Goal: Task Accomplishment & Management: Manage account settings

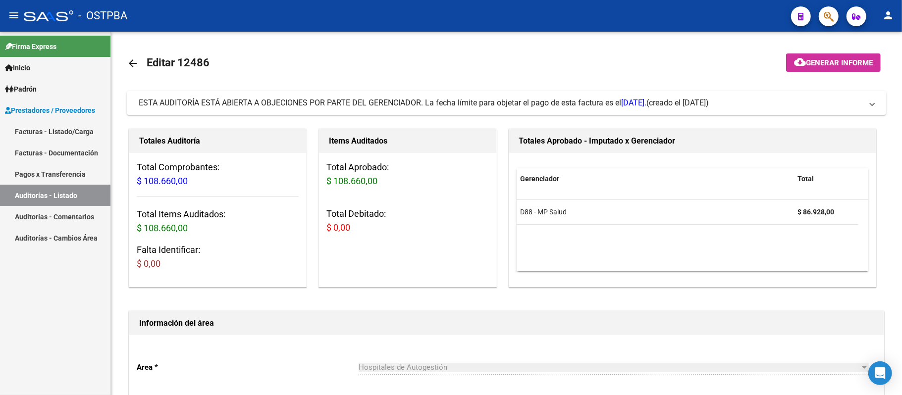
scroll to position [624, 0]
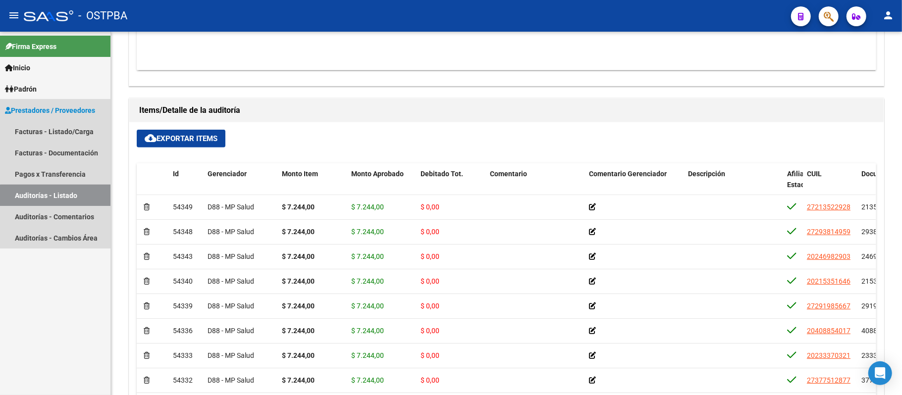
click at [72, 197] on link "Auditorías - Listado" at bounding box center [55, 195] width 110 height 21
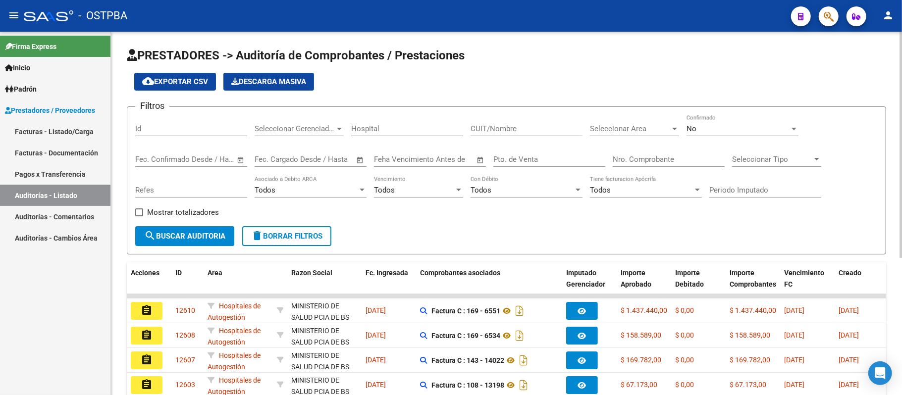
click at [632, 160] on input "Nro. Comprobante" at bounding box center [669, 159] width 112 height 9
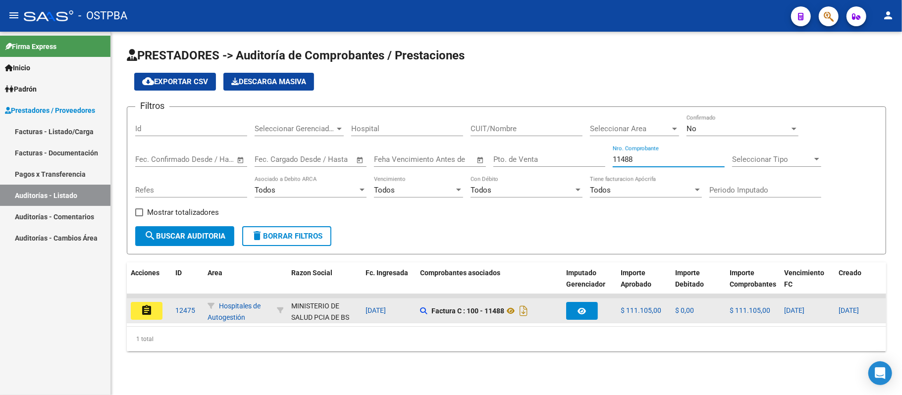
type input "11488"
click at [158, 304] on button "assignment" at bounding box center [147, 311] width 32 height 18
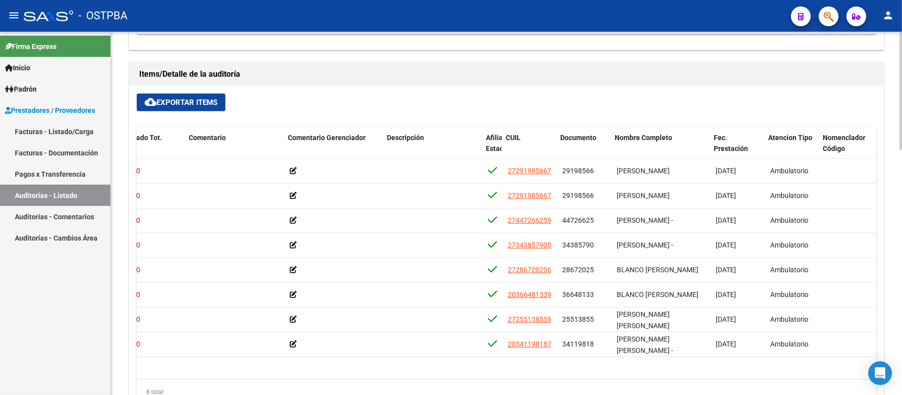
scroll to position [0, 301]
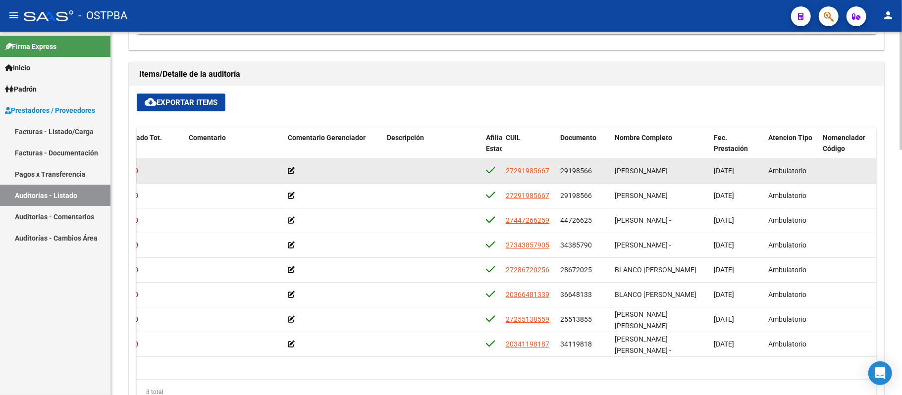
click at [295, 171] on div at bounding box center [333, 170] width 91 height 11
click at [287, 169] on datatable-body-cell at bounding box center [333, 171] width 99 height 24
click at [289, 171] on icon at bounding box center [291, 170] width 7 height 7
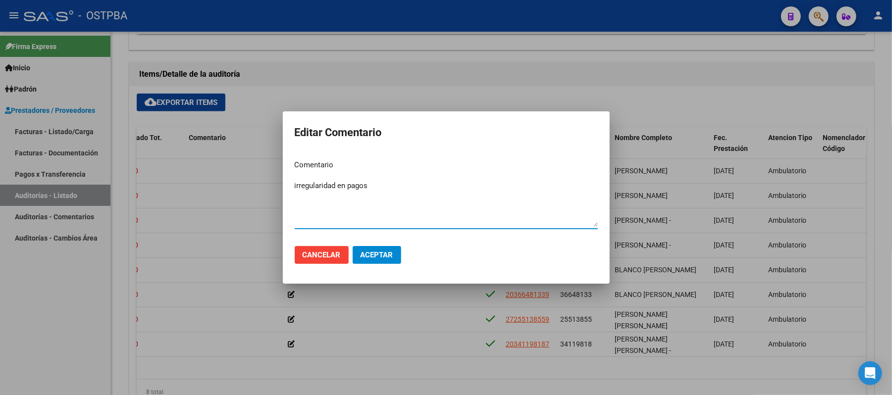
type textarea "irregularidad en pagos"
click at [379, 254] on span "Aceptar" at bounding box center [377, 255] width 33 height 9
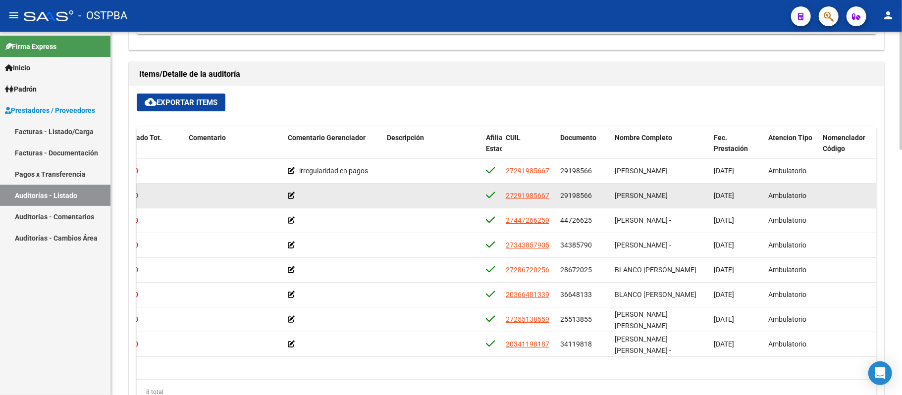
click at [294, 198] on icon at bounding box center [291, 195] width 7 height 7
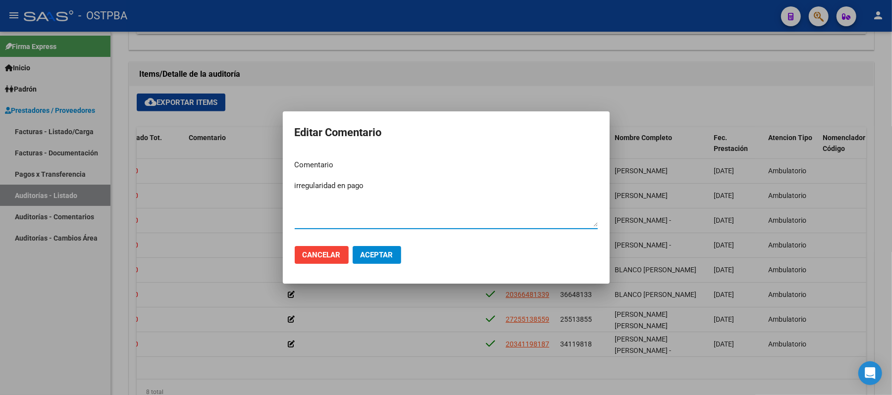
type textarea "irregularidad en pago"
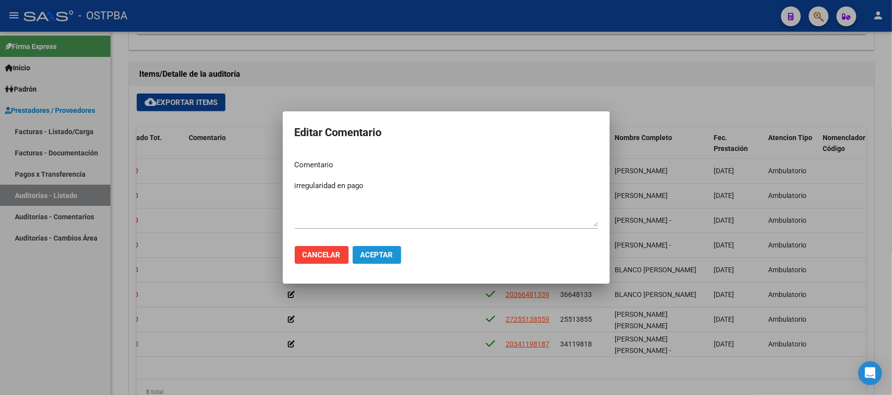
click at [367, 256] on span "Aceptar" at bounding box center [377, 255] width 33 height 9
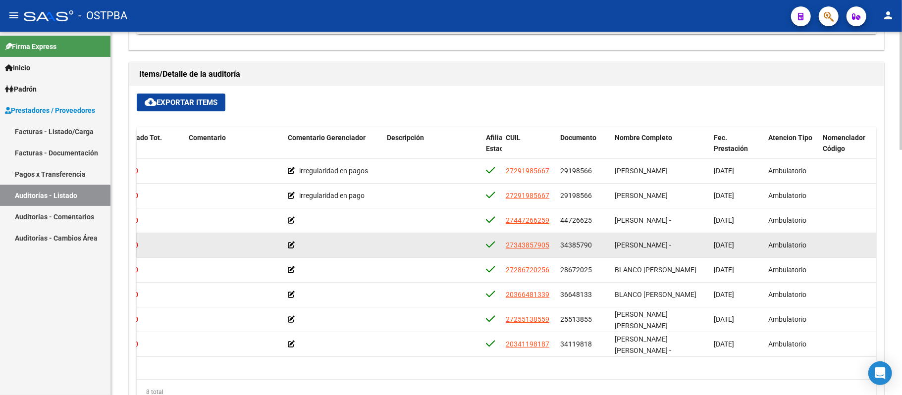
click at [292, 249] on icon at bounding box center [291, 245] width 7 height 7
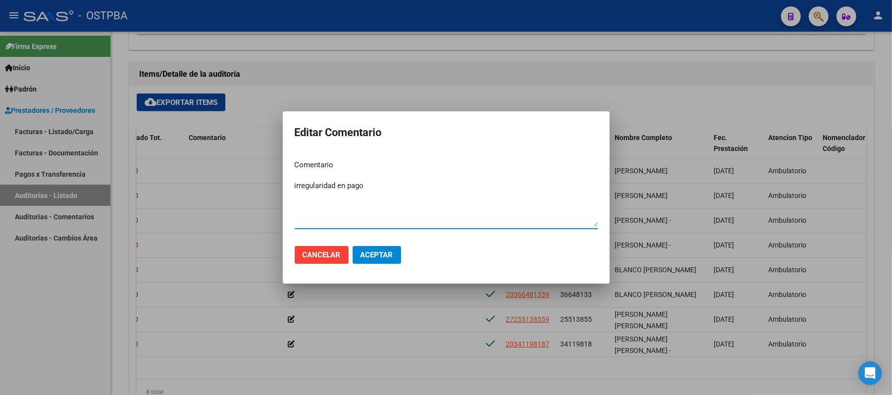
type textarea "irregularidad en pago"
click at [371, 251] on span "Aceptar" at bounding box center [377, 255] width 33 height 9
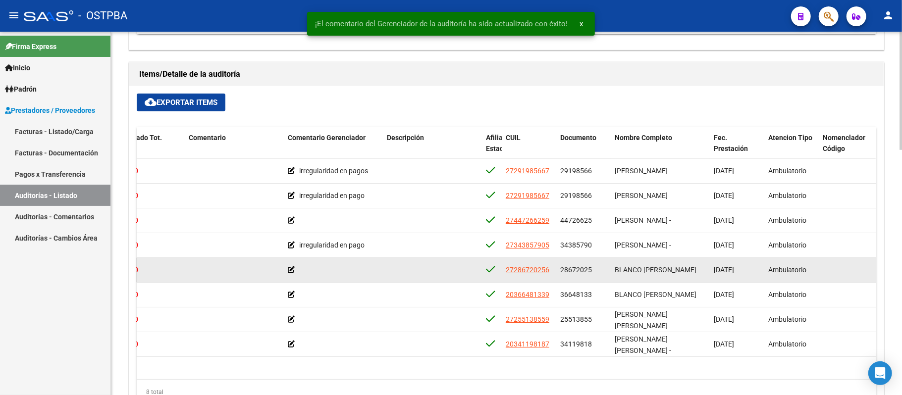
click at [290, 271] on icon at bounding box center [291, 269] width 7 height 7
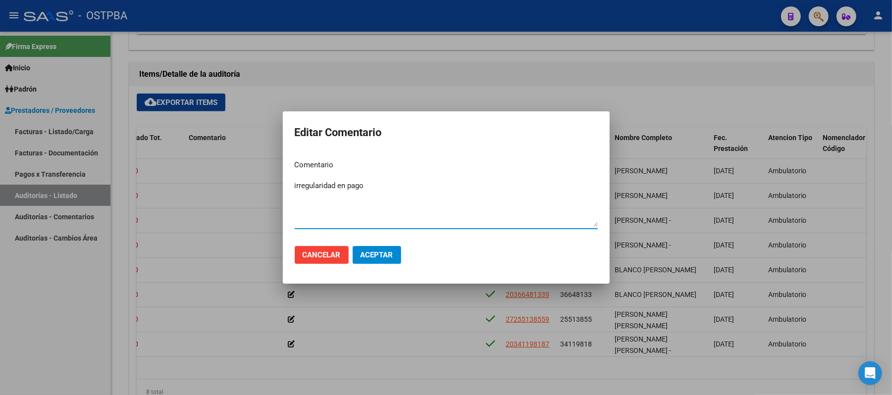
type textarea "irregularidad en pago"
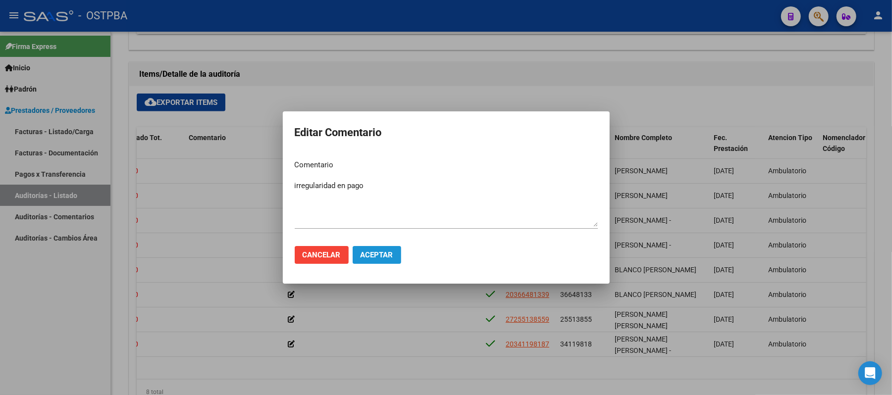
click at [377, 261] on button "Aceptar" at bounding box center [377, 255] width 49 height 18
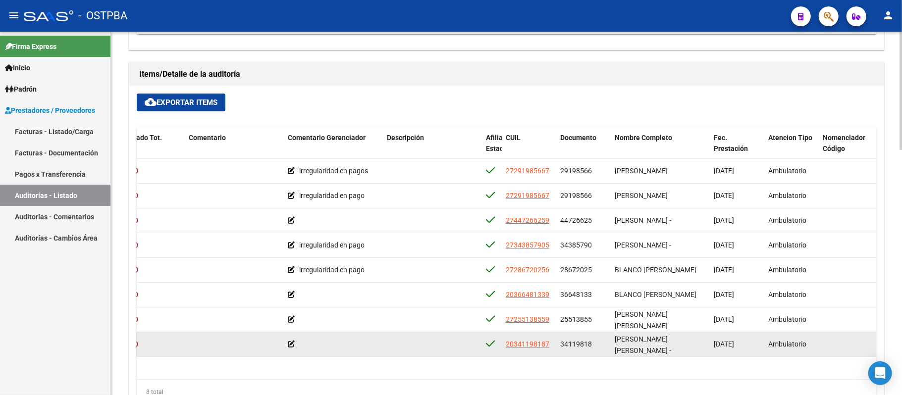
click at [290, 345] on icon at bounding box center [291, 344] width 7 height 7
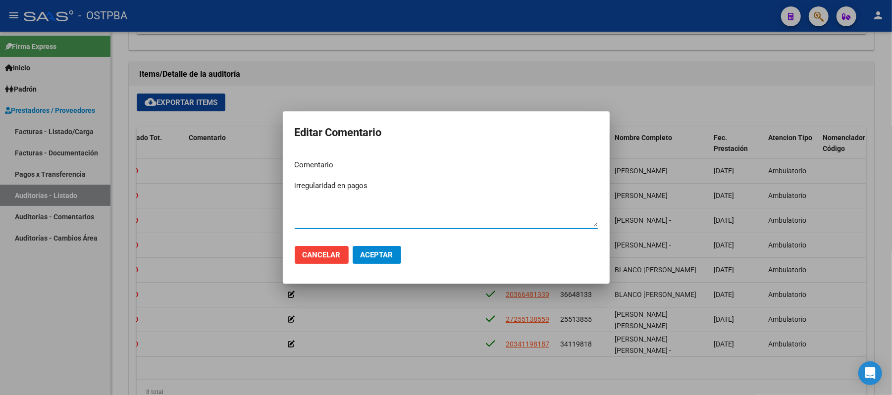
type textarea "irregularidad en pagos"
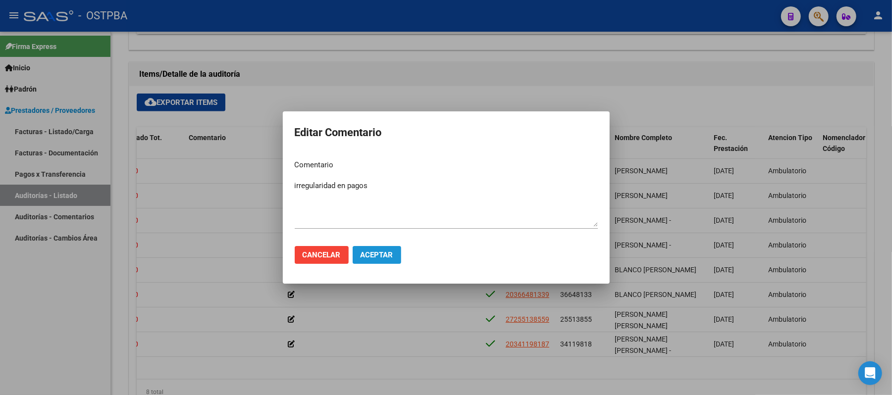
click at [376, 248] on button "Aceptar" at bounding box center [377, 255] width 49 height 18
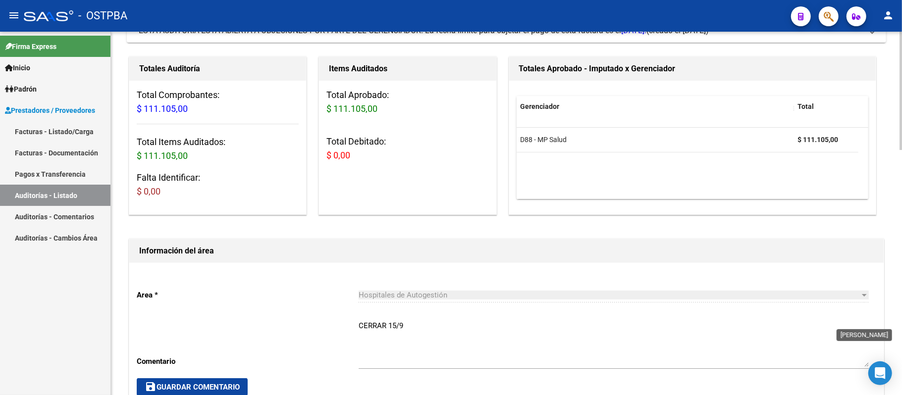
scroll to position [30, 0]
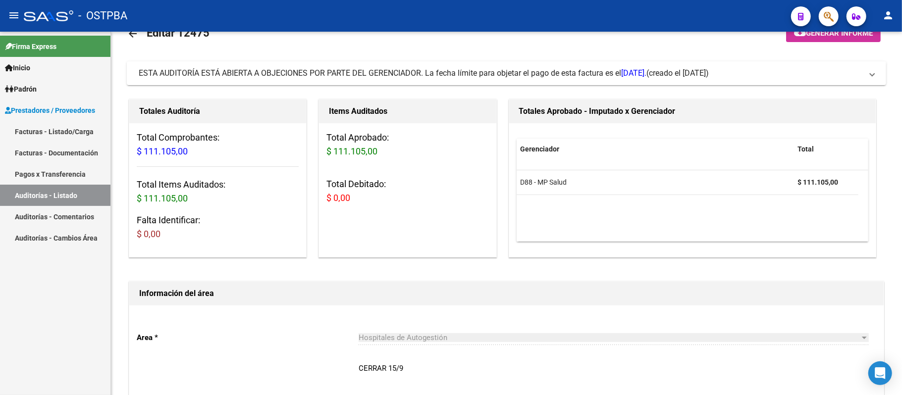
click at [90, 190] on link "Auditorías - Listado" at bounding box center [55, 195] width 110 height 21
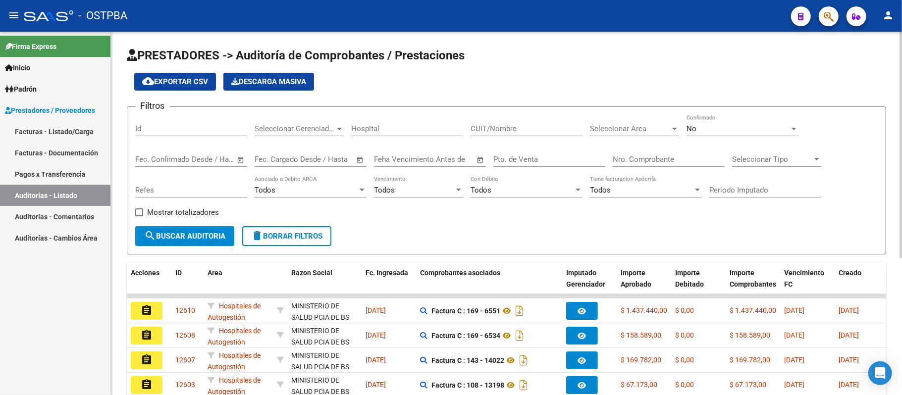
click at [644, 157] on input "Nro. Comprobante" at bounding box center [669, 159] width 112 height 9
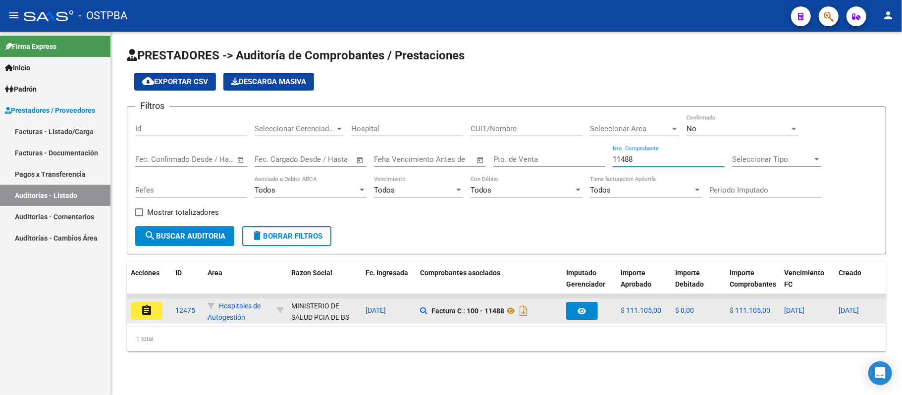
type input "11488"
click at [153, 309] on button "assignment" at bounding box center [147, 311] width 32 height 18
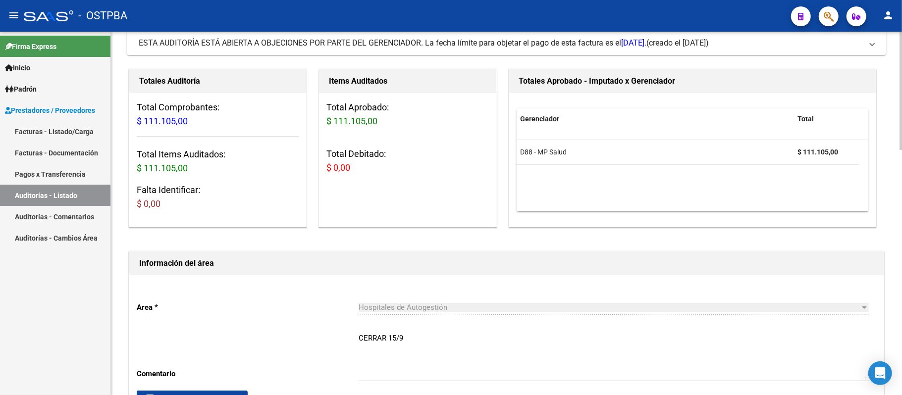
scroll to position [30, 0]
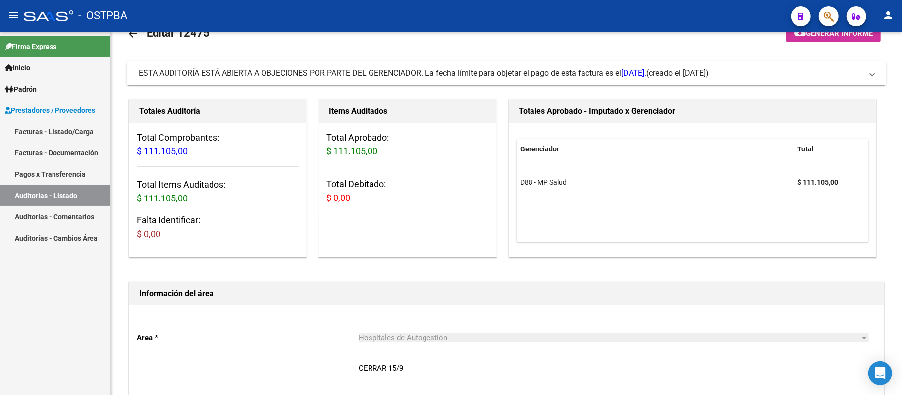
drag, startPoint x: 53, startPoint y: 191, endPoint x: 60, endPoint y: 190, distance: 6.5
click at [54, 191] on link "Auditorías - Listado" at bounding box center [55, 195] width 110 height 21
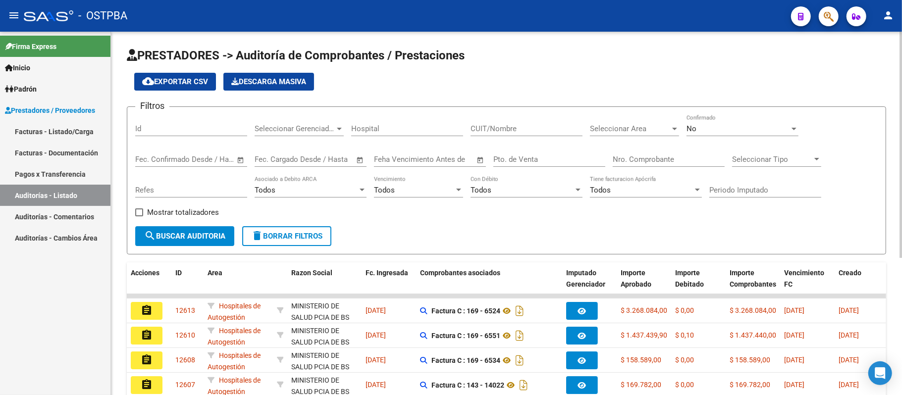
click at [654, 160] on input "Nro. Comprobante" at bounding box center [669, 159] width 112 height 9
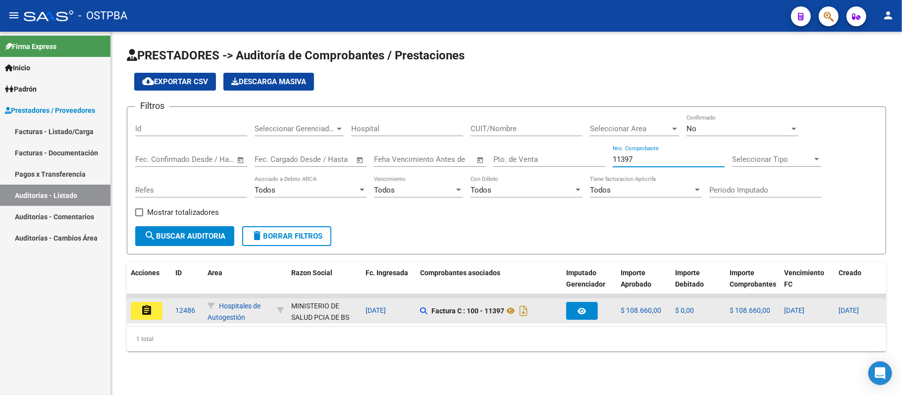
type input "11397"
click at [138, 309] on button "assignment" at bounding box center [147, 311] width 32 height 18
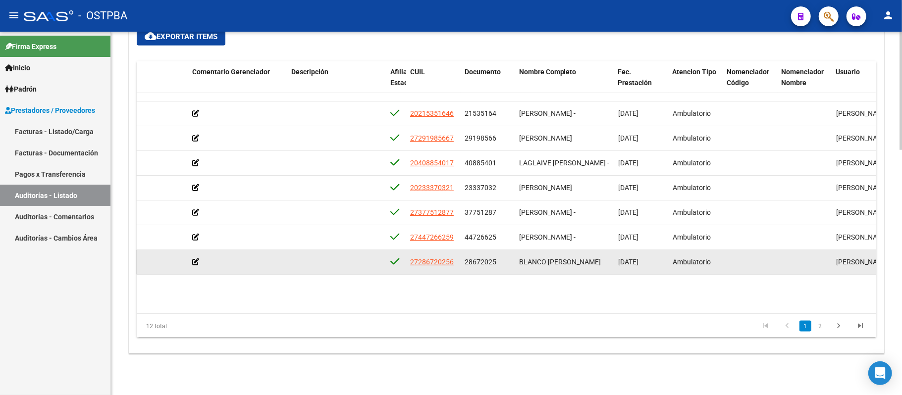
scroll to position [0, 397]
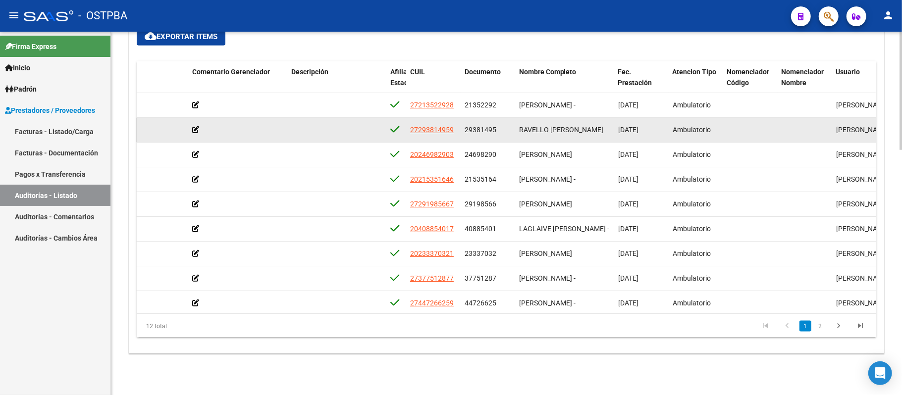
click at [195, 129] on icon at bounding box center [195, 129] width 7 height 7
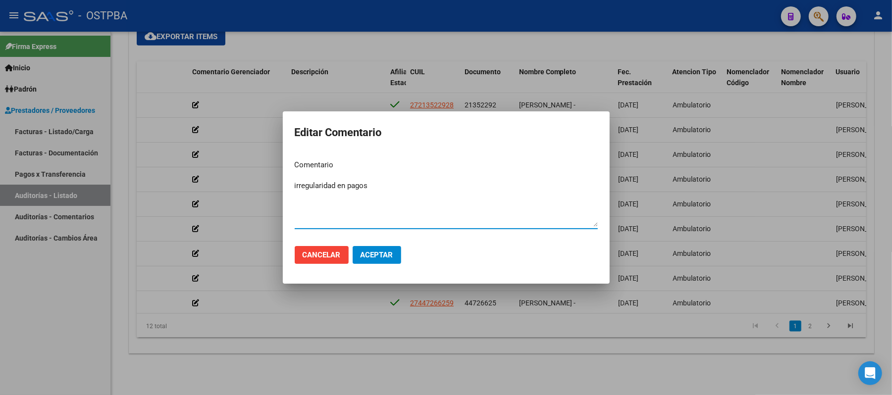
drag, startPoint x: 369, startPoint y: 187, endPoint x: 294, endPoint y: 183, distance: 75.4
click at [295, 183] on textarea "irregularidad en pagos" at bounding box center [446, 203] width 303 height 47
type textarea "irregularidad en pagos"
click at [373, 251] on span "Aceptar" at bounding box center [377, 255] width 33 height 9
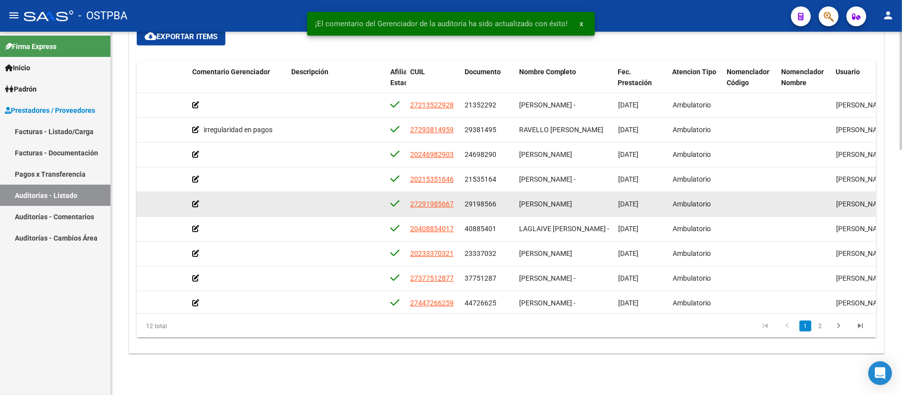
click at [199, 207] on div at bounding box center [237, 204] width 91 height 11
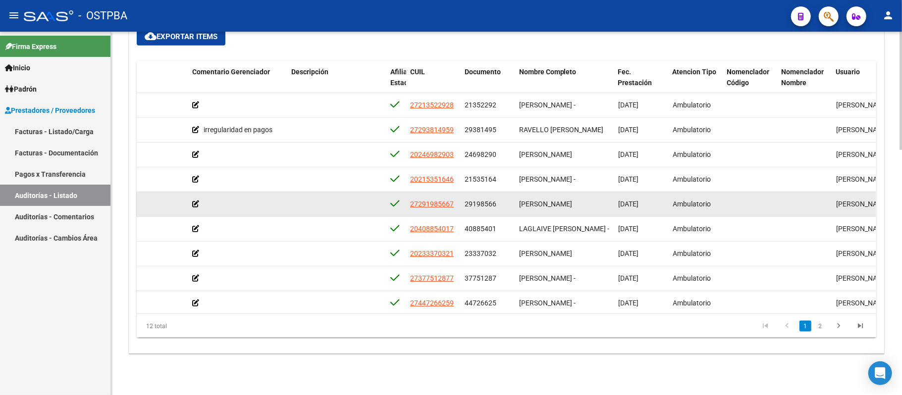
click at [192, 202] on icon at bounding box center [195, 204] width 7 height 7
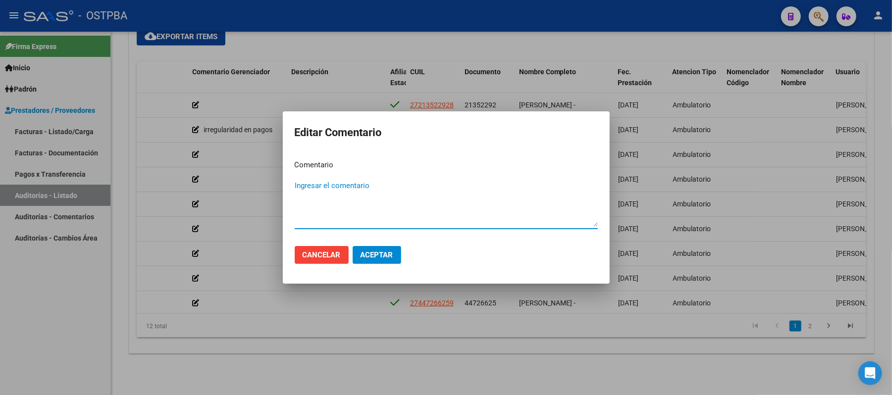
paste textarea "irregularidad en pagos"
type textarea "irregularidad en pagos"
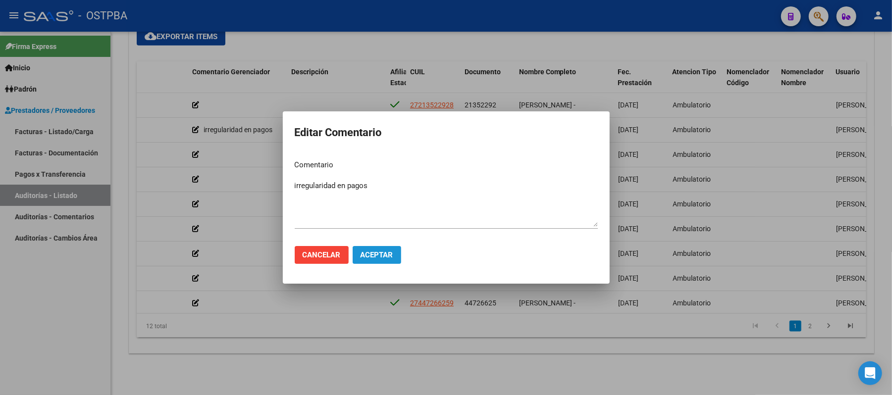
click at [372, 257] on span "Aceptar" at bounding box center [377, 255] width 33 height 9
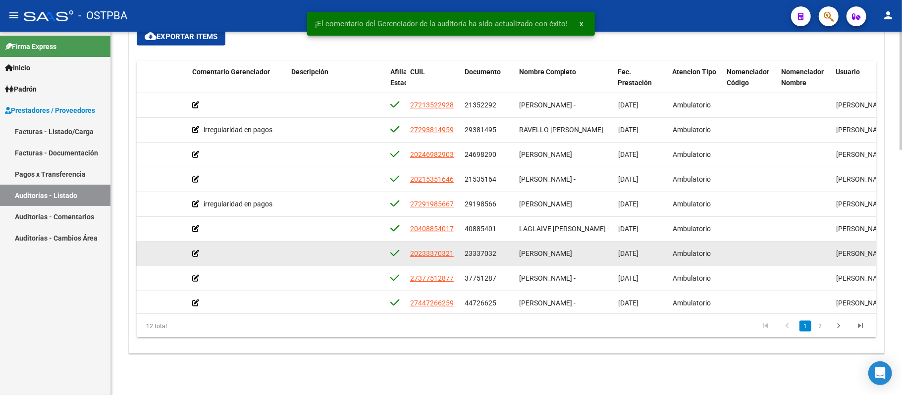
click at [199, 253] on div at bounding box center [237, 253] width 91 height 11
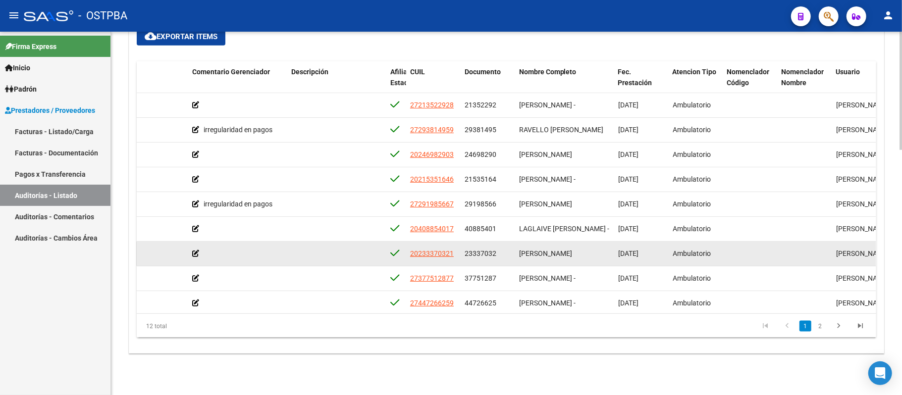
click at [190, 254] on datatable-body-cell at bounding box center [237, 254] width 99 height 24
click at [195, 253] on icon at bounding box center [195, 253] width 7 height 7
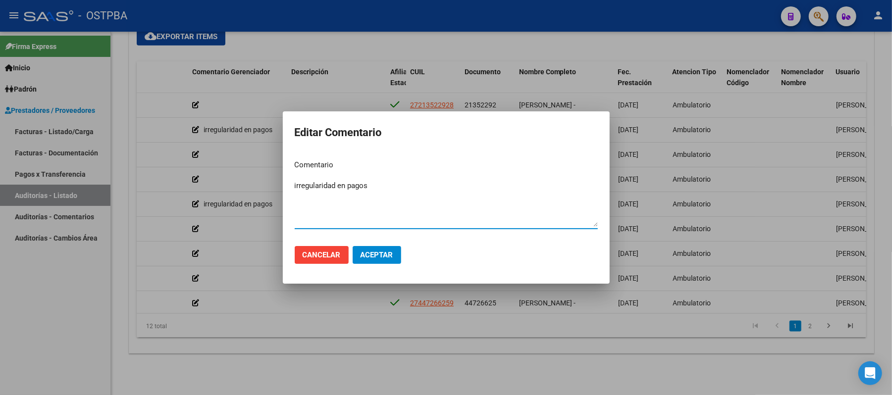
type textarea "irregularidad en pagos"
click at [369, 254] on span "Aceptar" at bounding box center [377, 255] width 33 height 9
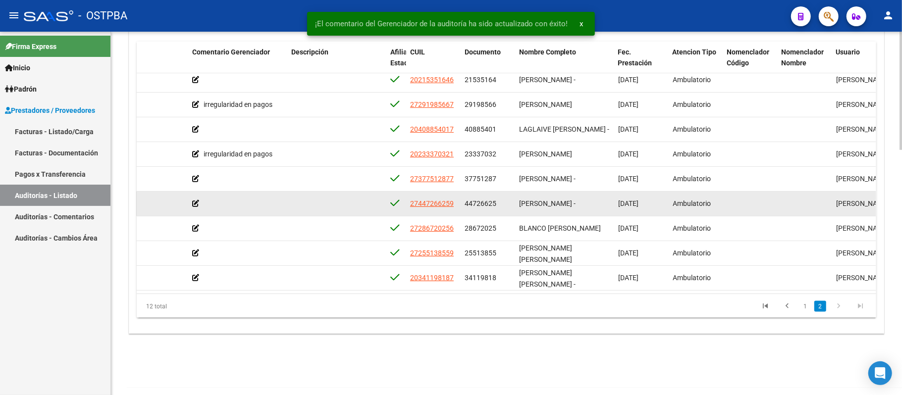
scroll to position [756, 0]
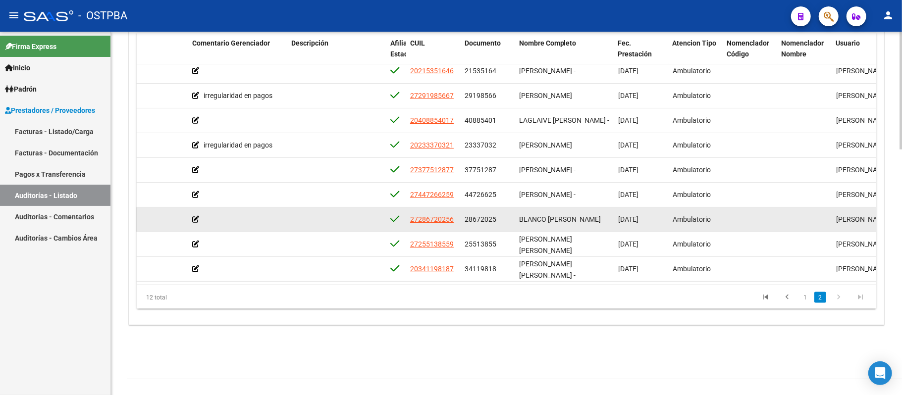
click at [192, 216] on icon at bounding box center [195, 219] width 7 height 7
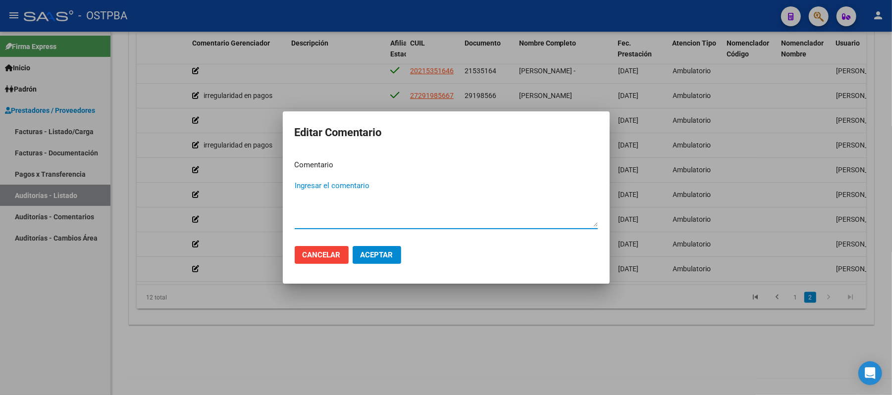
paste textarea "irregularidad en pagos"
type textarea "irregularidad en pagos"
click at [366, 252] on span "Aceptar" at bounding box center [377, 255] width 33 height 9
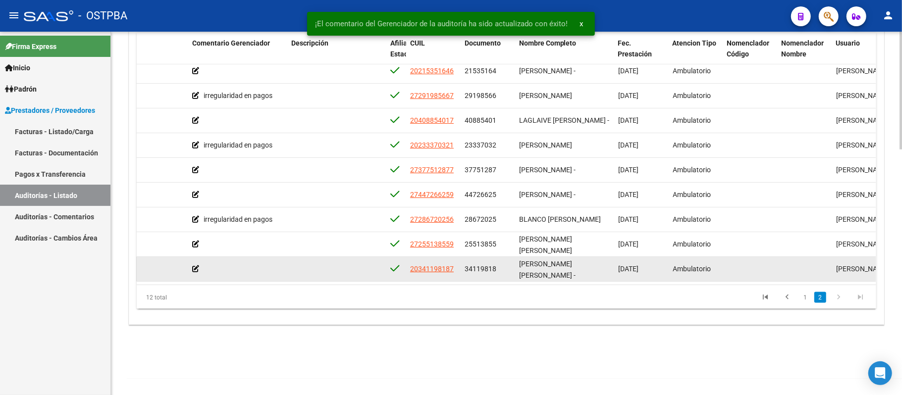
click at [196, 265] on icon at bounding box center [195, 268] width 7 height 7
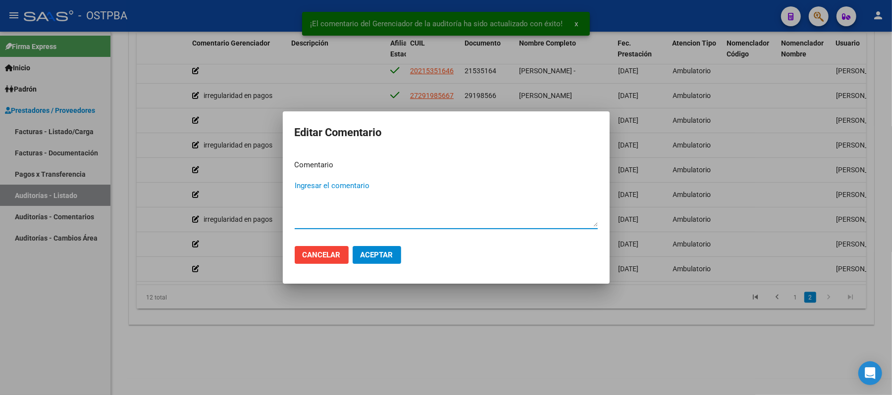
paste textarea "irregularidad en pagos"
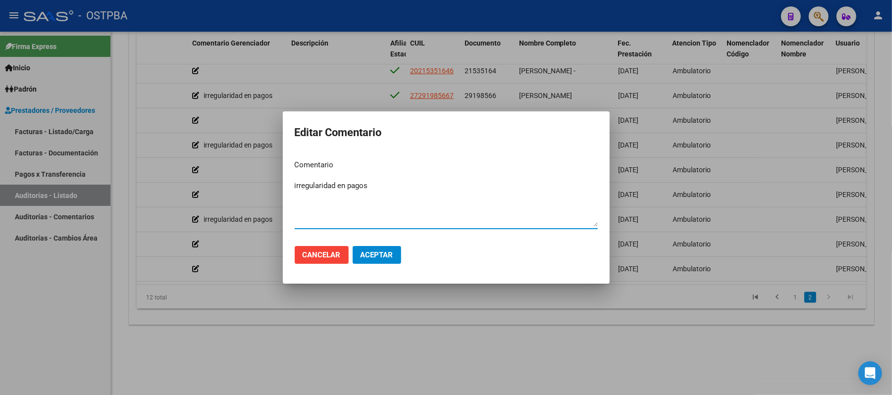
type textarea "irregularidad en pagos"
click at [375, 252] on span "Aceptar" at bounding box center [377, 255] width 33 height 9
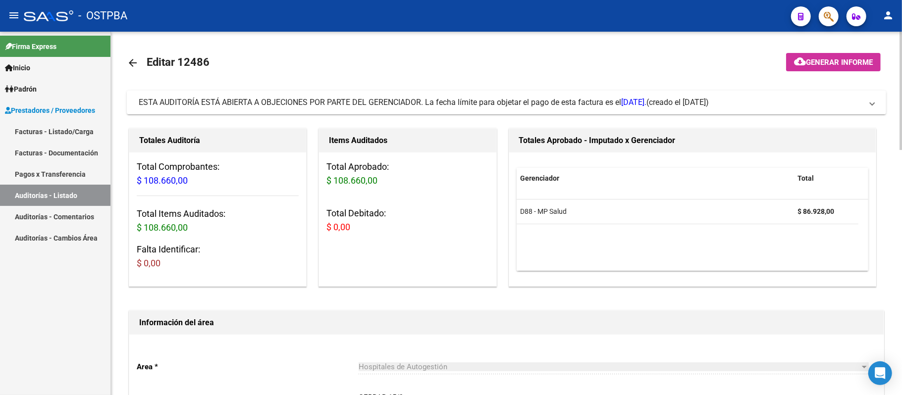
scroll to position [0, 0]
drag, startPoint x: 50, startPoint y: 196, endPoint x: 60, endPoint y: 196, distance: 10.4
click at [50, 196] on link "Auditorías - Listado" at bounding box center [55, 195] width 110 height 21
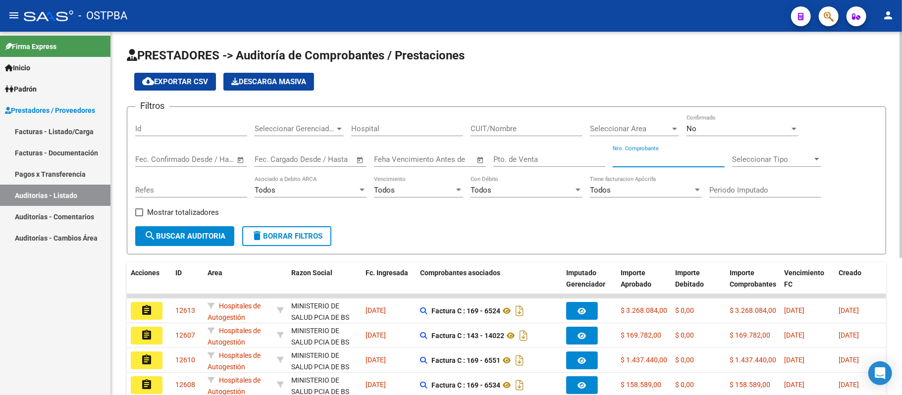
click at [632, 162] on input "Nro. Comprobante" at bounding box center [669, 159] width 112 height 9
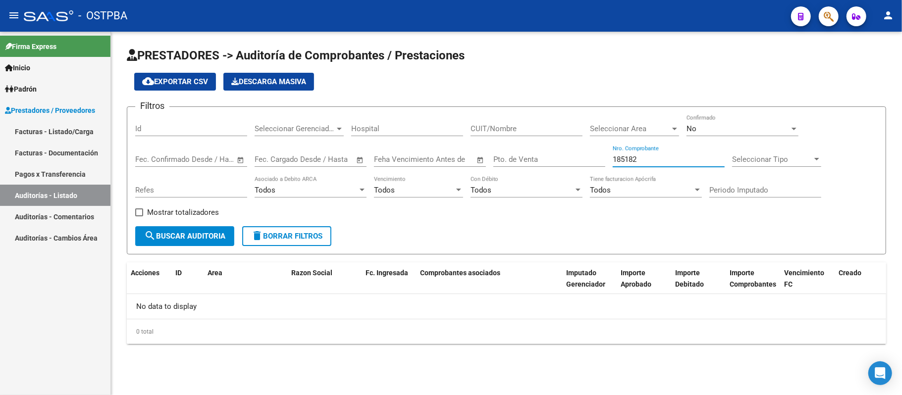
drag, startPoint x: 614, startPoint y: 160, endPoint x: 627, endPoint y: 160, distance: 12.4
click at [615, 160] on input "185182" at bounding box center [669, 159] width 112 height 9
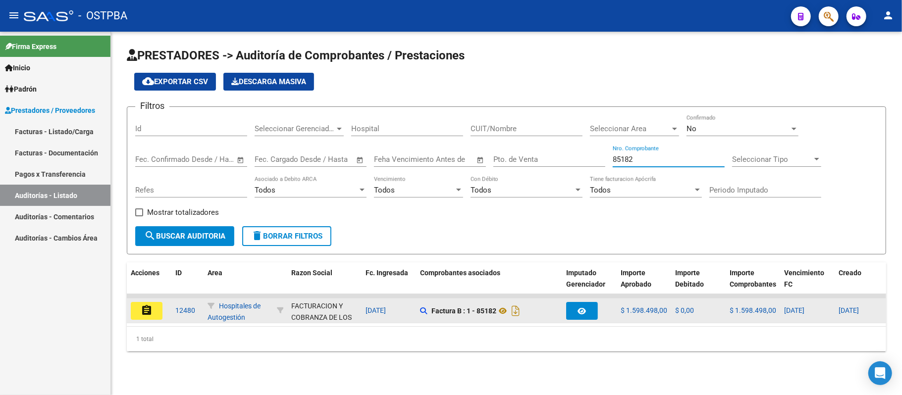
type input "85182"
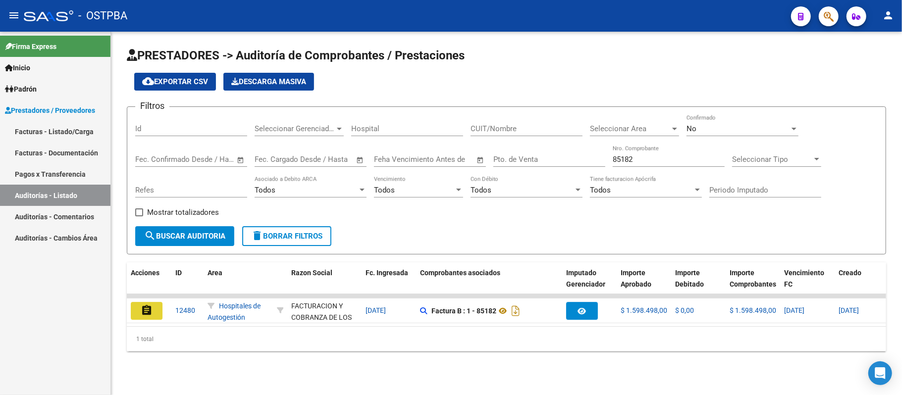
click at [148, 310] on mat-icon "assignment" at bounding box center [147, 311] width 12 height 12
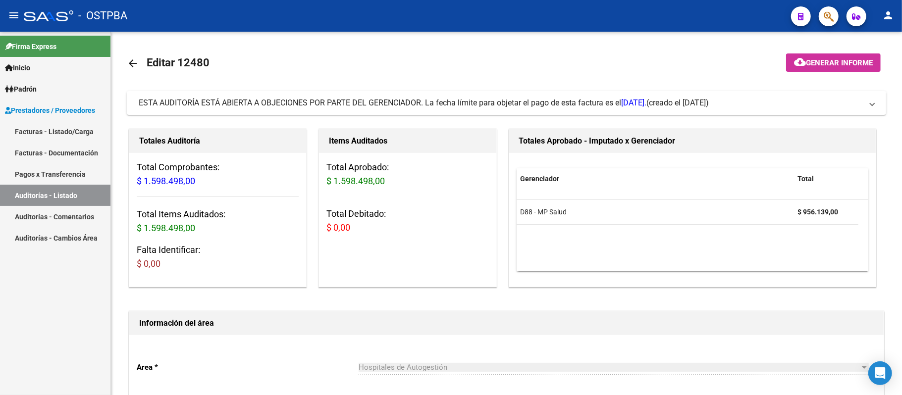
drag, startPoint x: 56, startPoint y: 187, endPoint x: 50, endPoint y: 197, distance: 11.4
click at [56, 187] on link "Auditorías - Listado" at bounding box center [55, 195] width 110 height 21
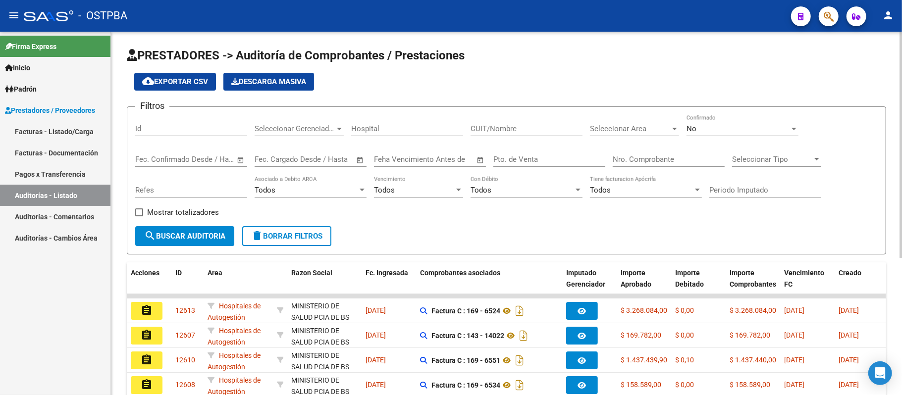
click at [621, 153] on div "Nro. Comprobante" at bounding box center [669, 156] width 112 height 21
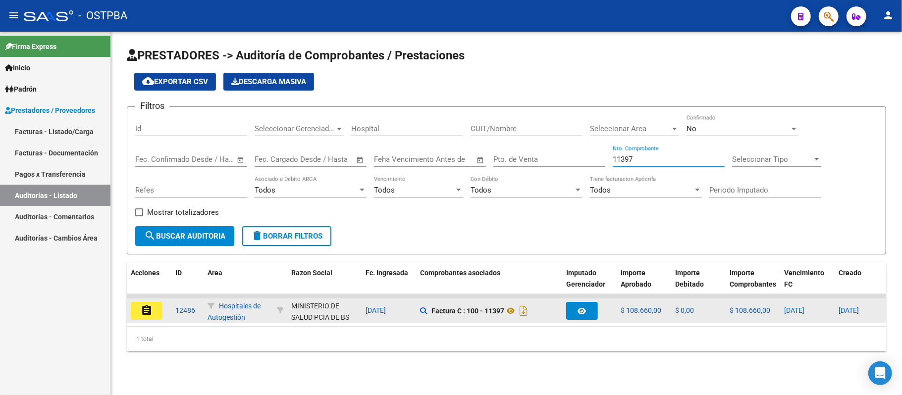
type input "11397"
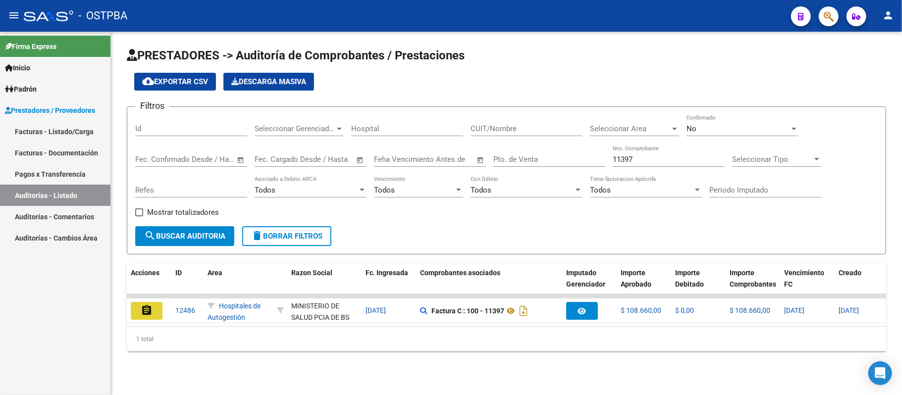
click at [143, 304] on button "assignment" at bounding box center [147, 311] width 32 height 18
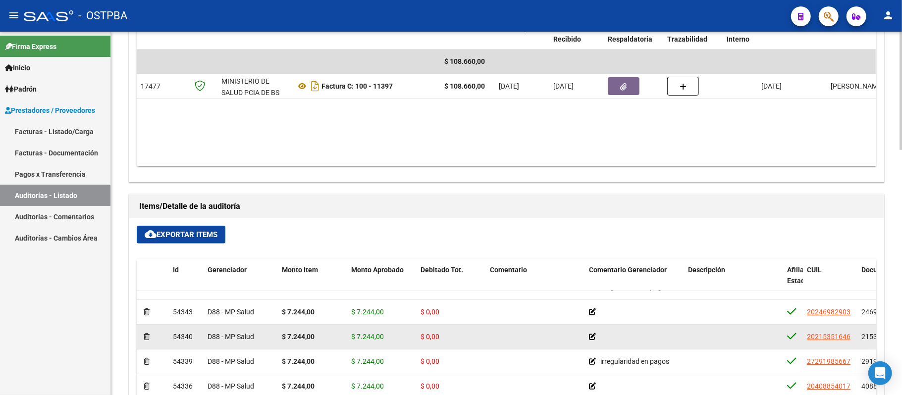
scroll to position [90, 0]
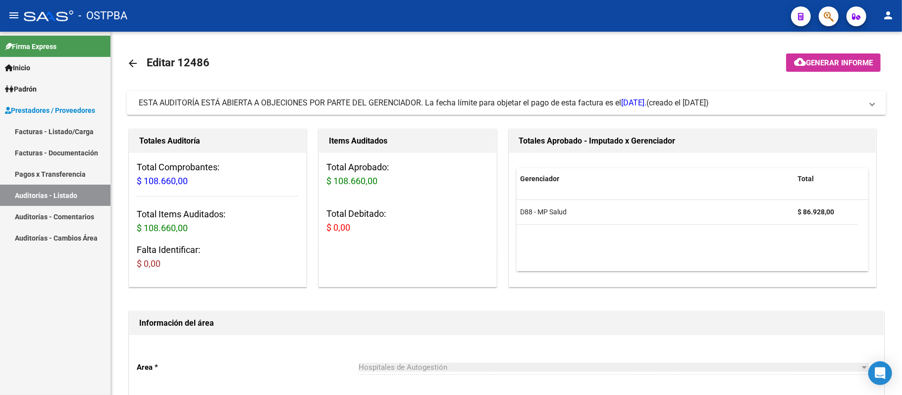
click at [61, 198] on link "Auditorías - Listado" at bounding box center [55, 195] width 110 height 21
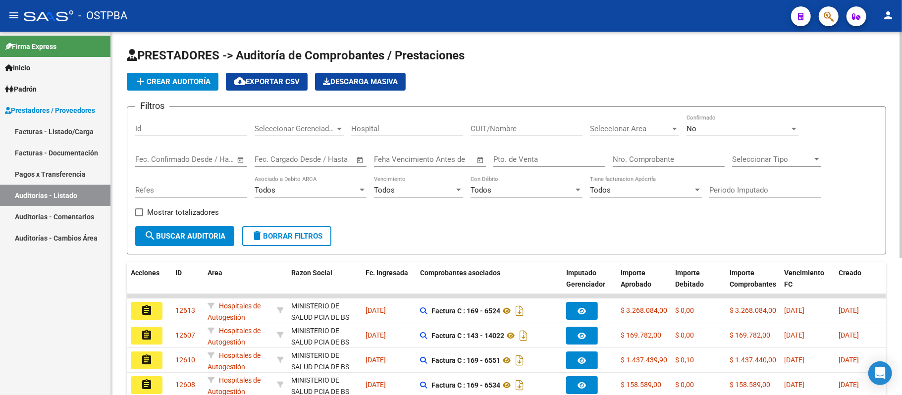
click at [678, 159] on input "Nro. Comprobante" at bounding box center [669, 159] width 112 height 9
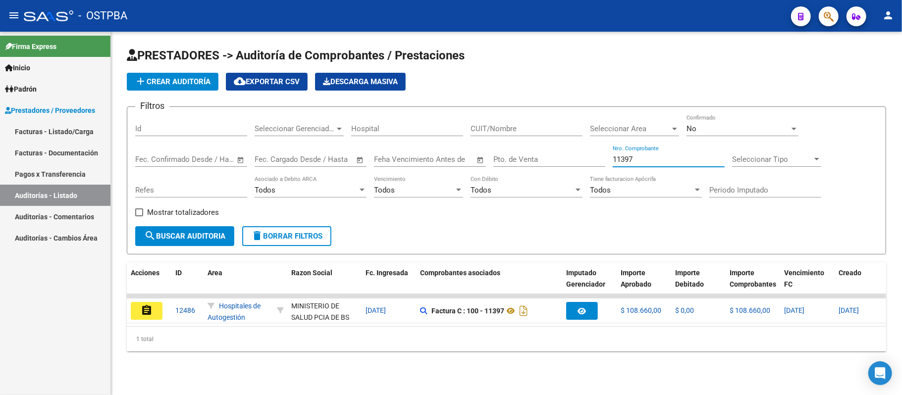
type input "11397"
click at [120, 303] on div "PRESTADORES -> Auditoría de Comprobantes / Prestaciones add Crear Auditoría clo…" at bounding box center [506, 208] width 791 height 352
click at [140, 309] on button "assignment" at bounding box center [147, 311] width 32 height 18
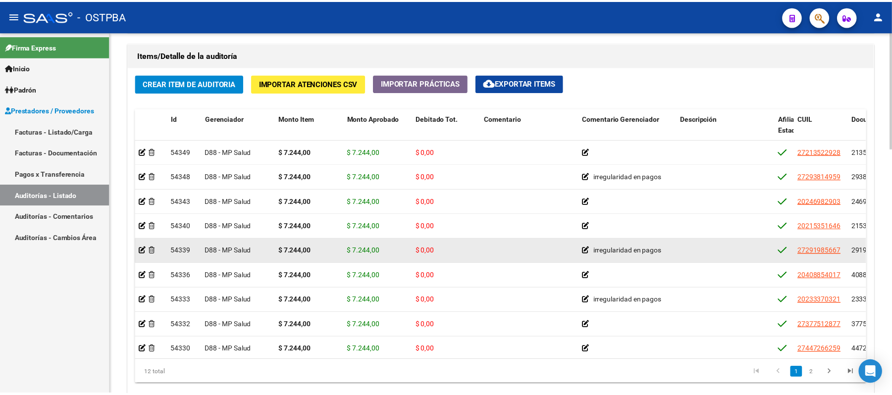
scroll to position [726, 0]
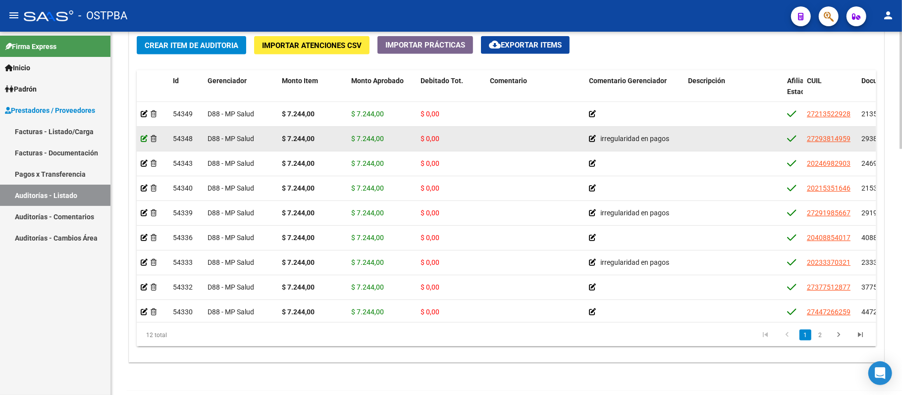
click at [143, 141] on icon at bounding box center [144, 138] width 7 height 7
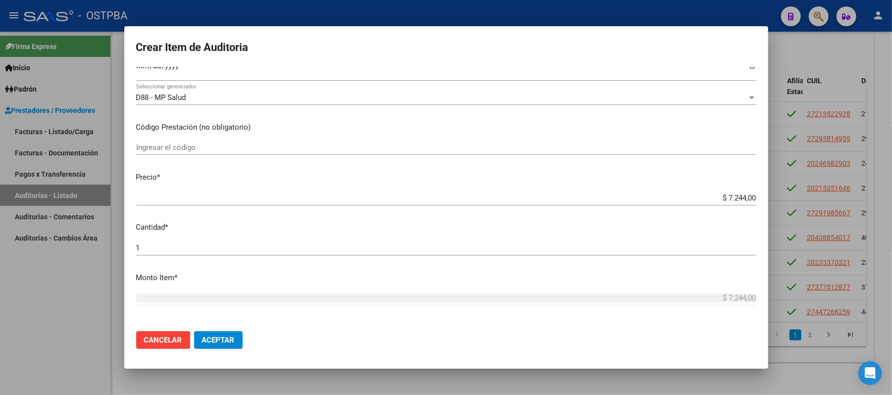
scroll to position [198, 0]
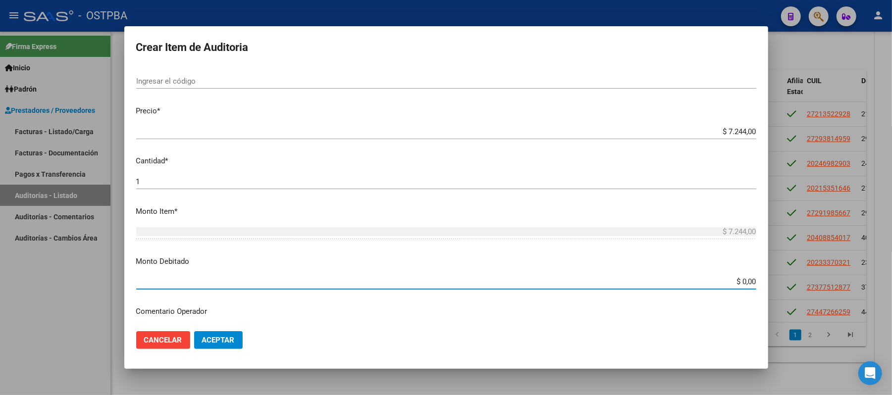
click at [155, 279] on input "$ 0,00" at bounding box center [446, 281] width 620 height 9
click at [702, 283] on input "$ 0,00" at bounding box center [446, 281] width 620 height 9
type input "$ 7.244,00"
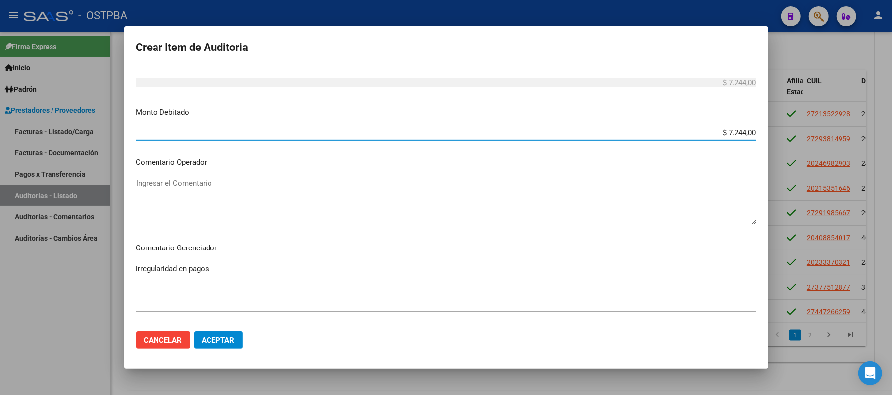
scroll to position [330, 0]
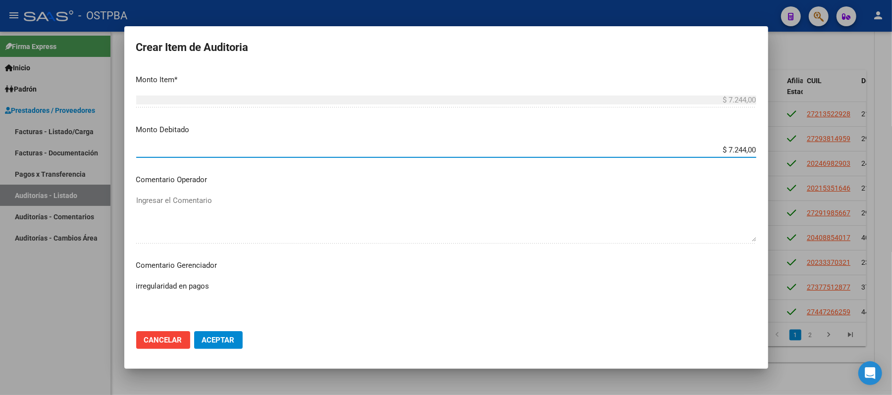
click at [213, 338] on span "Aceptar" at bounding box center [218, 340] width 33 height 9
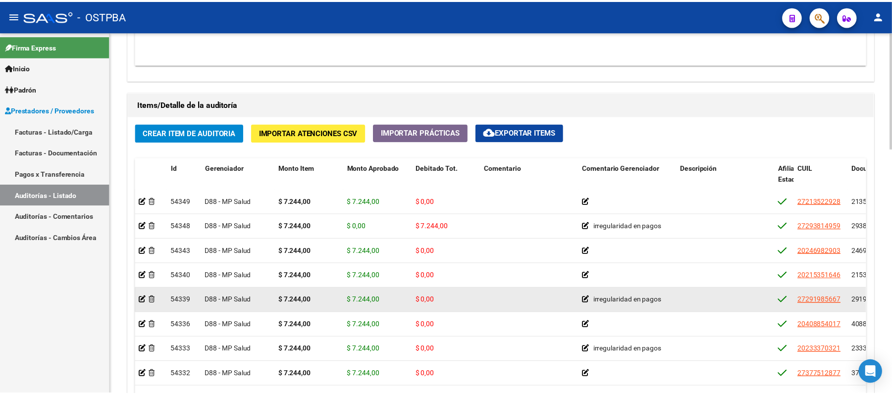
scroll to position [660, 0]
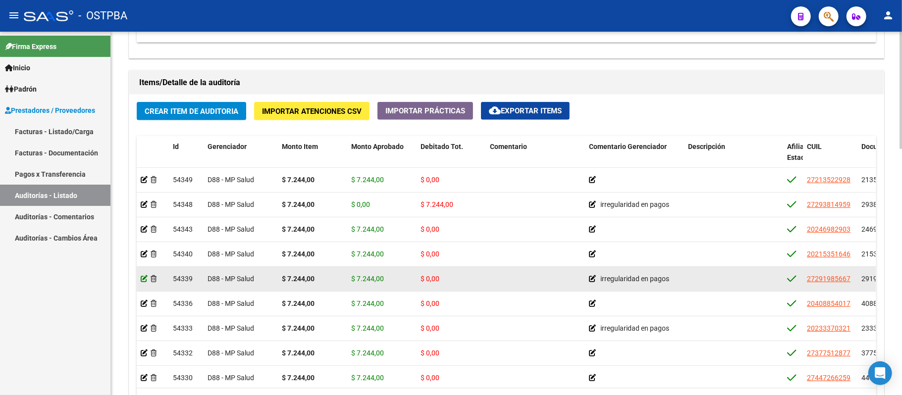
click at [145, 277] on icon at bounding box center [144, 278] width 7 height 7
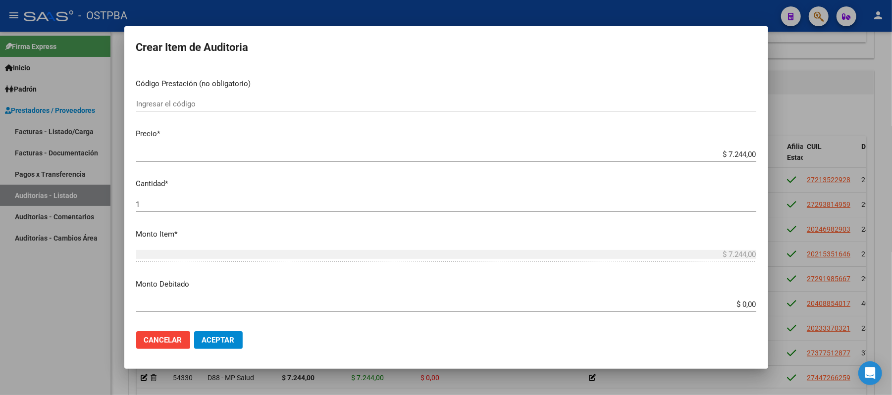
scroll to position [198, 0]
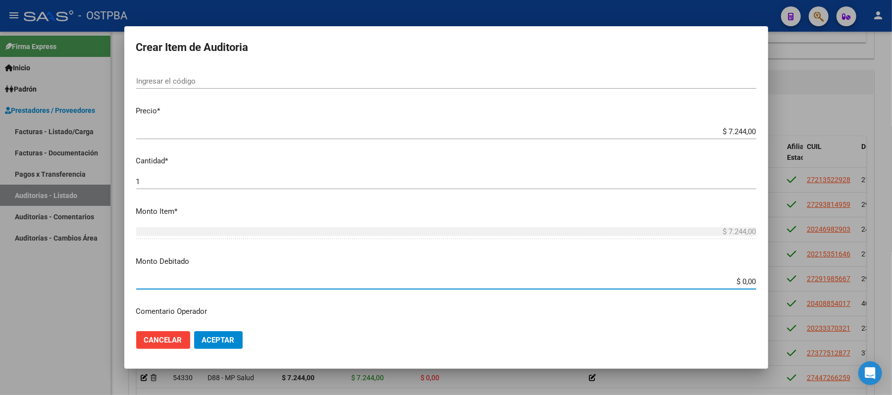
click at [680, 285] on input "$ 0,00" at bounding box center [446, 281] width 620 height 9
type input "$ 7.244,00"
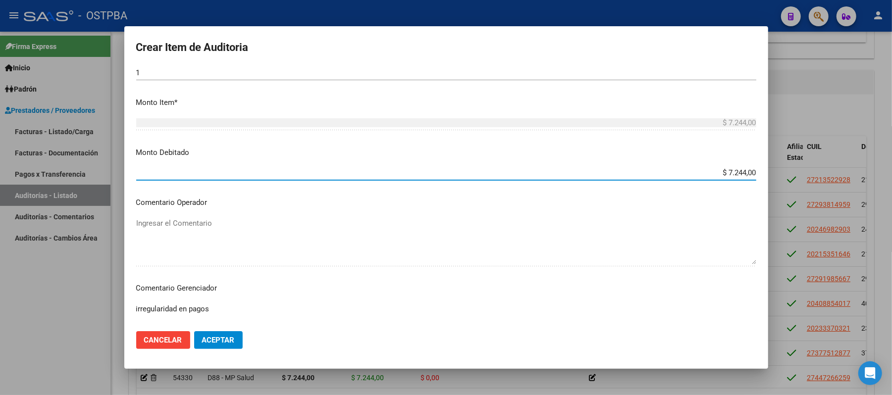
scroll to position [396, 0]
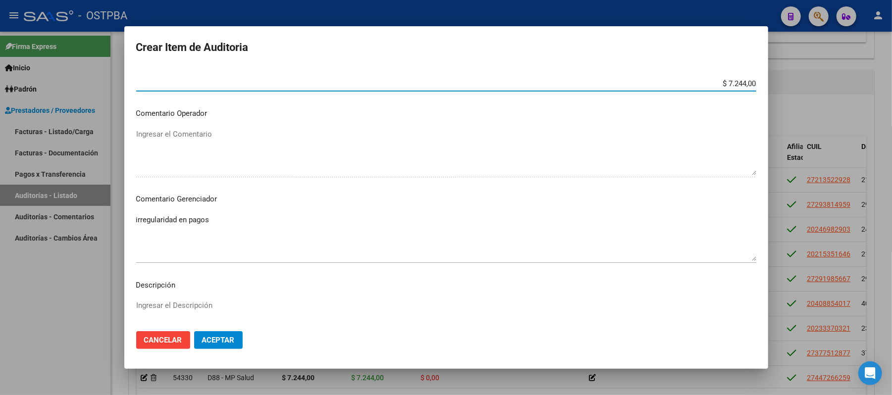
click at [223, 343] on span "Aceptar" at bounding box center [218, 340] width 33 height 9
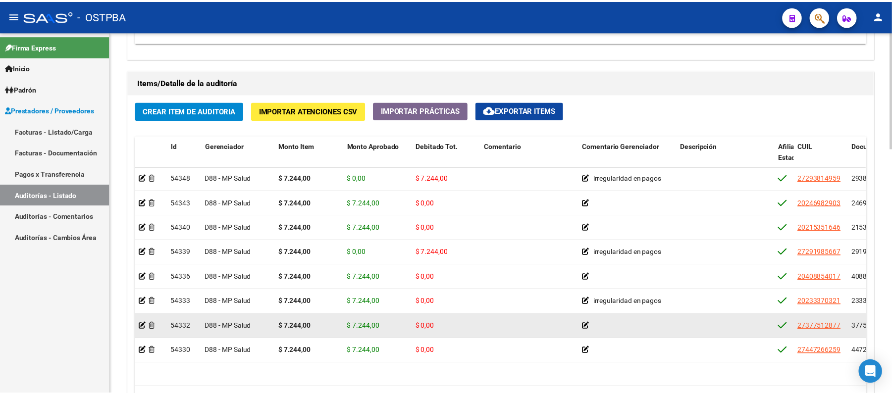
scroll to position [66, 0]
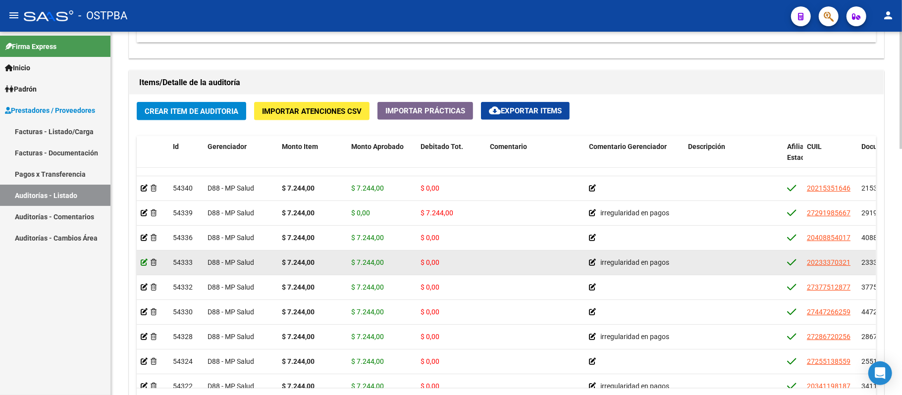
click at [143, 263] on icon at bounding box center [144, 262] width 7 height 7
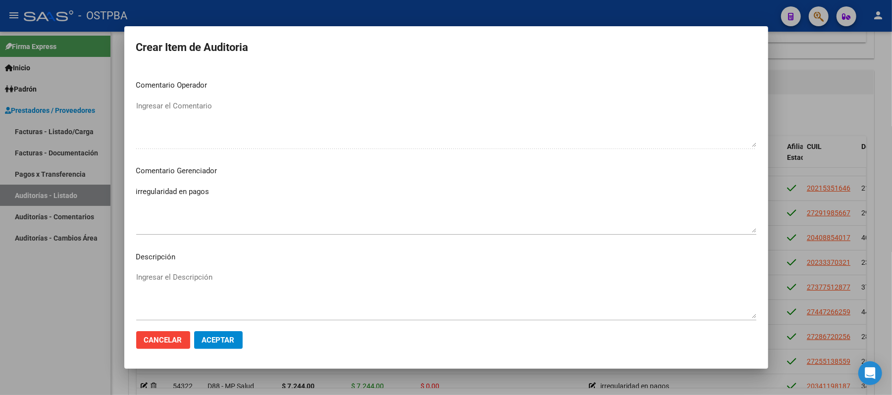
scroll to position [333, 0]
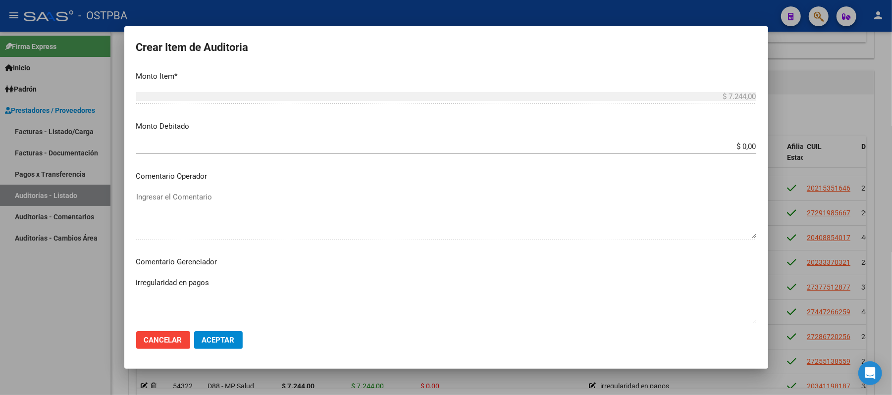
click at [700, 147] on input "$ 0,00" at bounding box center [446, 146] width 620 height 9
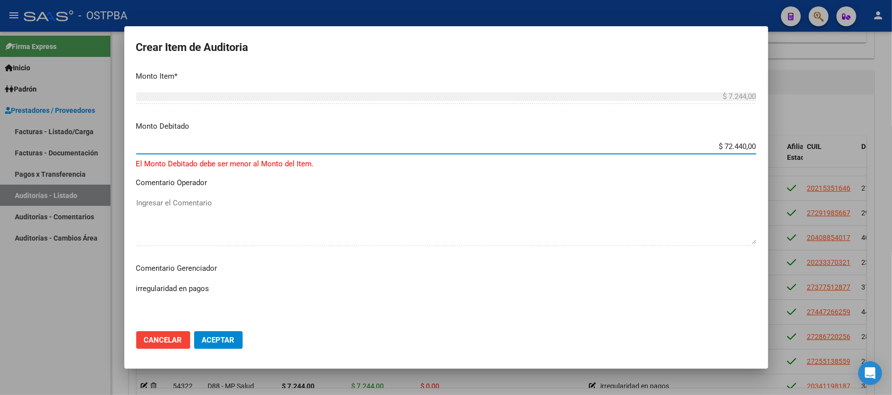
type input "$ 7.244,00"
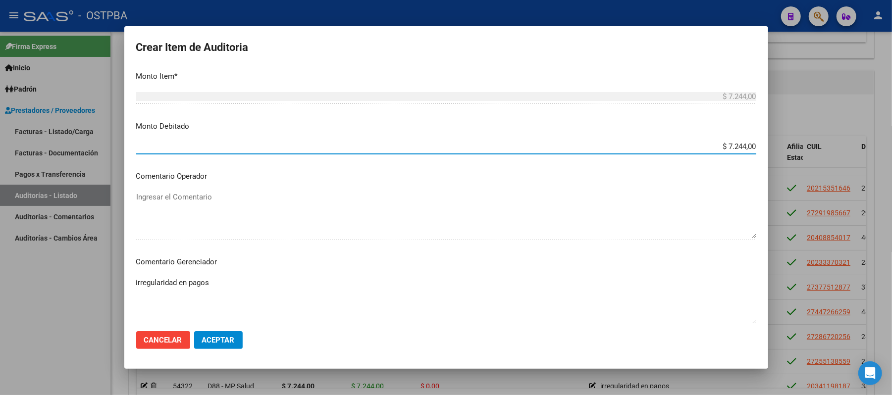
click at [230, 341] on span "Aceptar" at bounding box center [218, 340] width 33 height 9
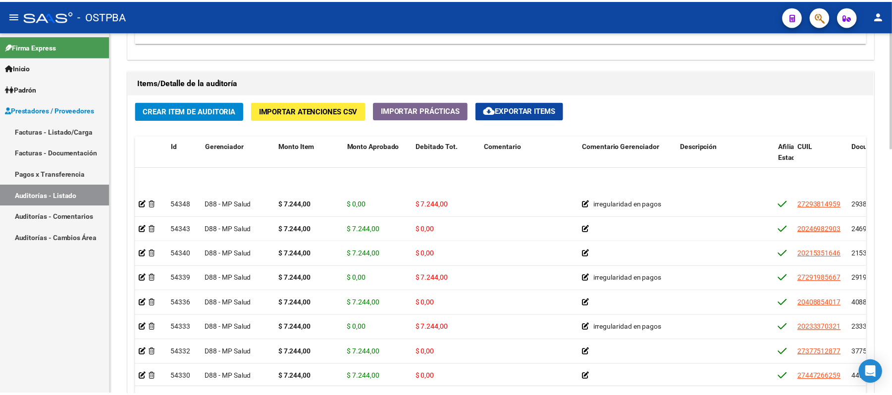
scroll to position [66, 0]
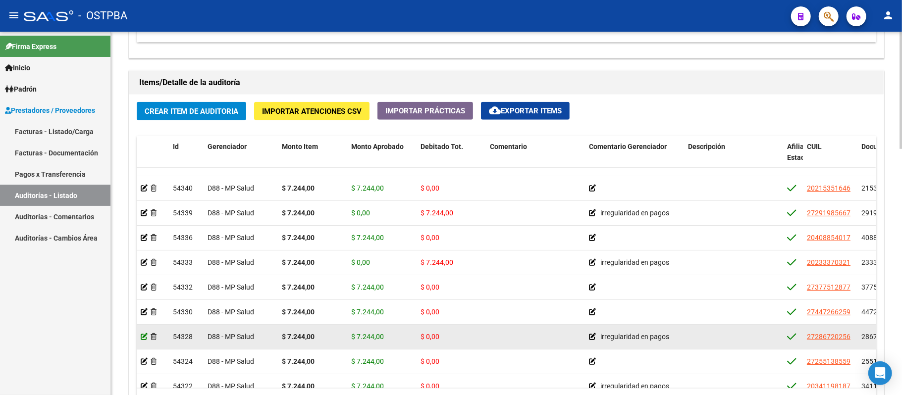
click at [145, 336] on icon at bounding box center [144, 336] width 7 height 7
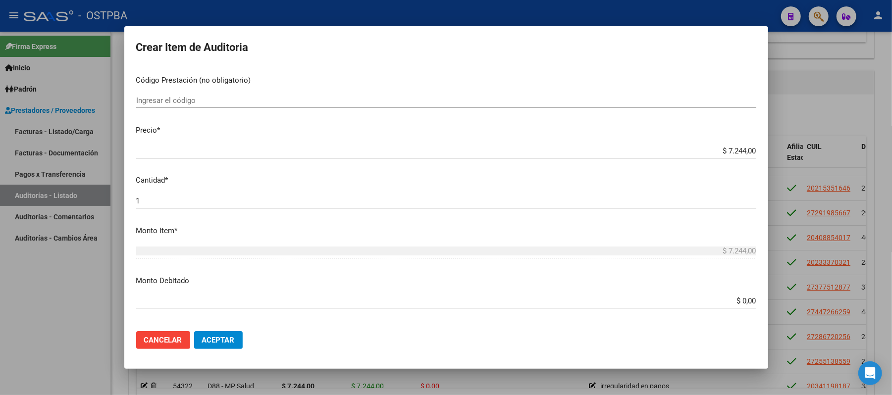
scroll to position [264, 0]
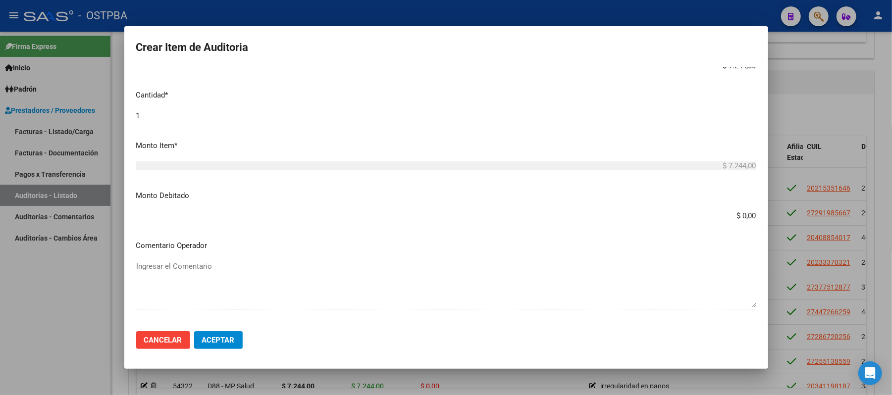
click at [735, 217] on input "$ 0,00" at bounding box center [446, 215] width 620 height 9
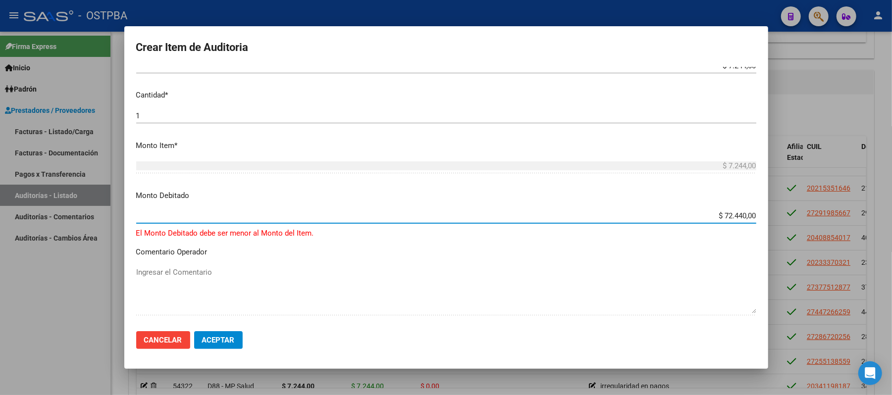
type input "$ 7.244,00"
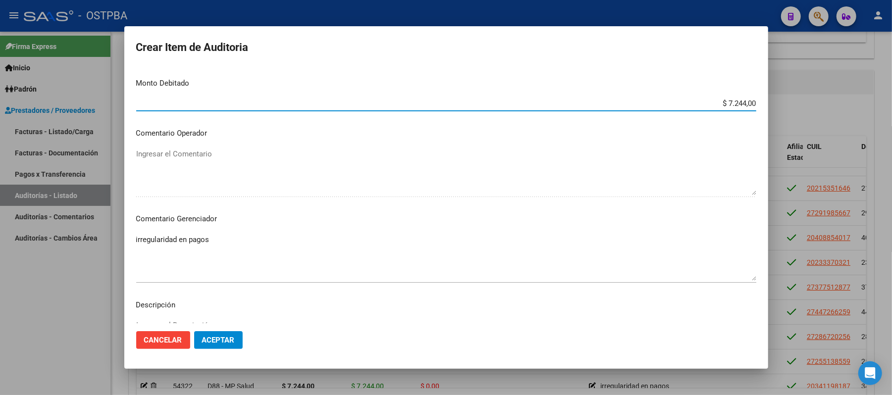
scroll to position [396, 0]
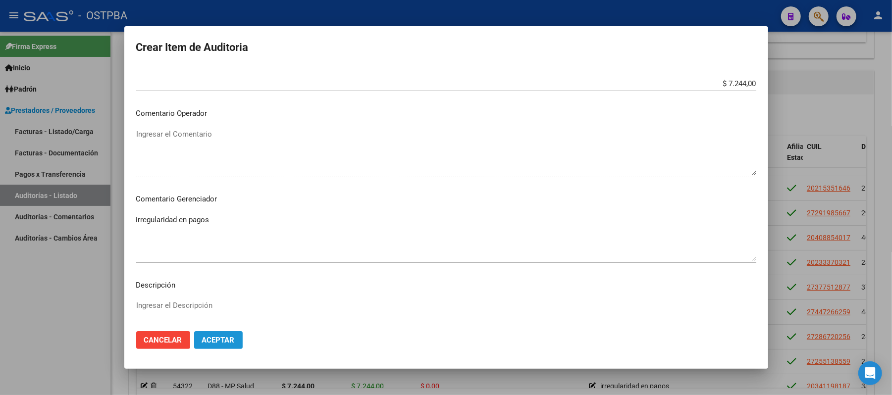
click at [216, 337] on span "Aceptar" at bounding box center [218, 340] width 33 height 9
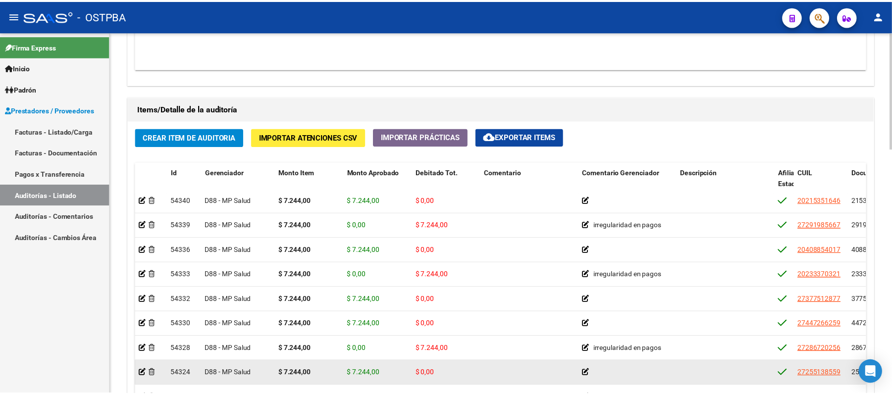
scroll to position [660, 0]
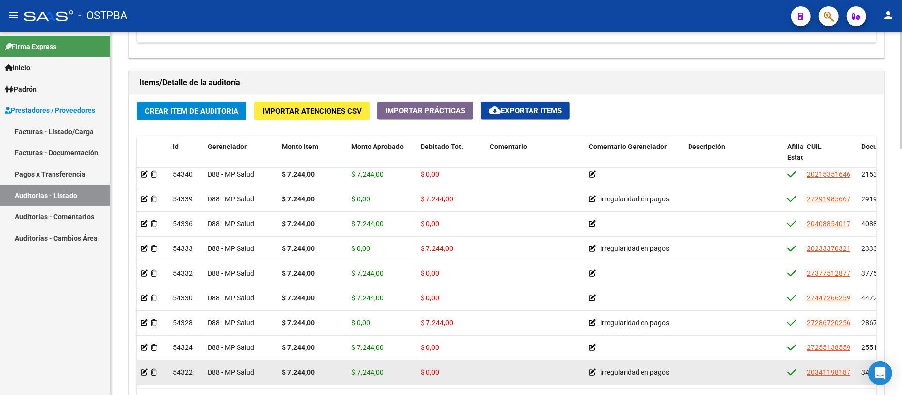
click at [140, 362] on datatable-body-cell at bounding box center [153, 373] width 32 height 24
click at [145, 369] on icon at bounding box center [144, 372] width 7 height 7
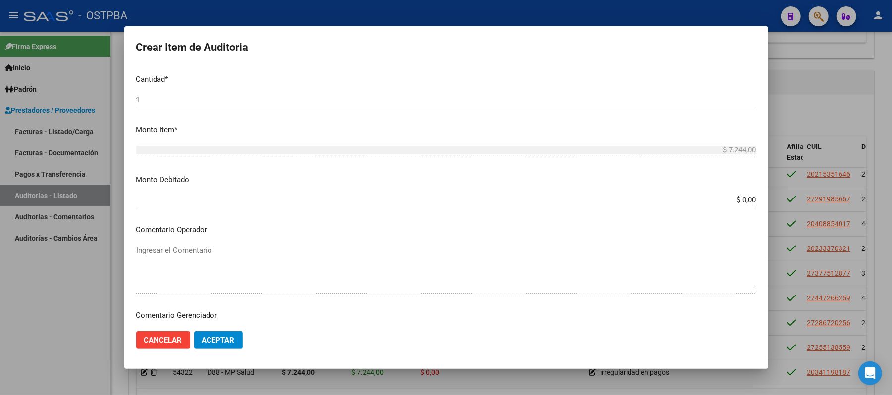
scroll to position [330, 0]
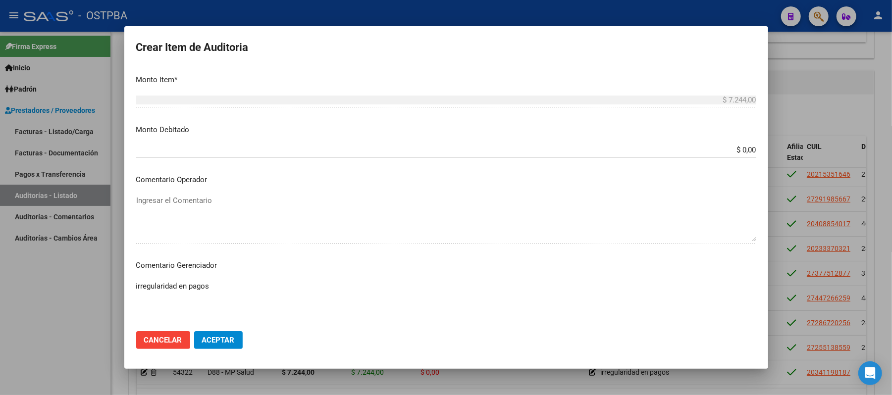
click at [734, 151] on input "$ 0,00" at bounding box center [446, 150] width 620 height 9
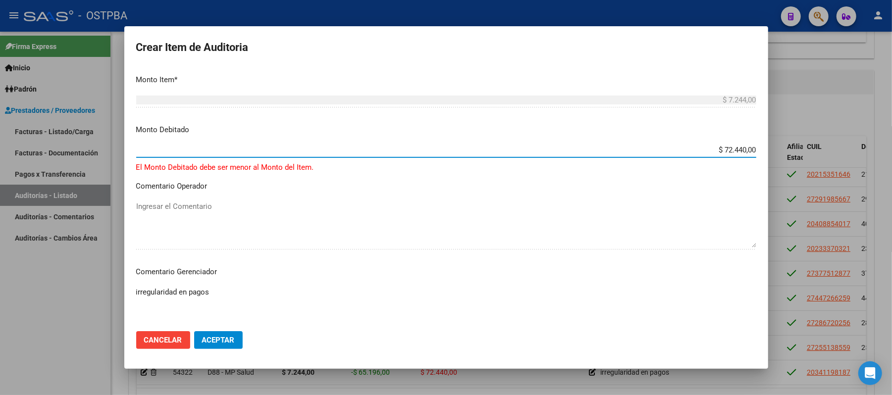
type input "$ 7.244,00"
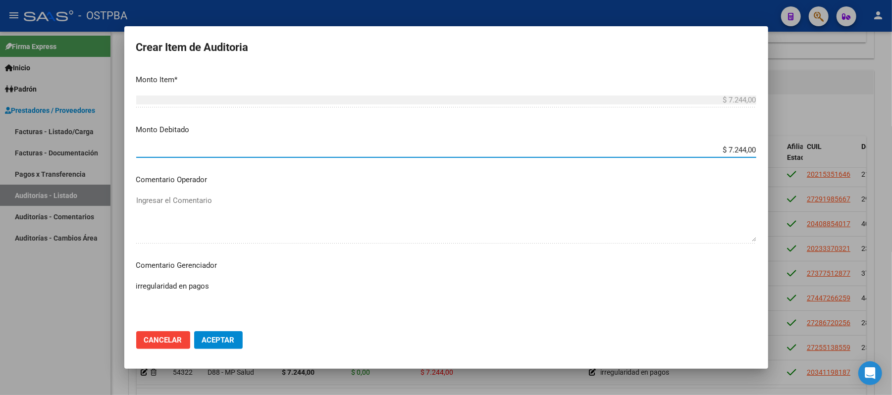
click at [205, 341] on span "Aceptar" at bounding box center [218, 340] width 33 height 9
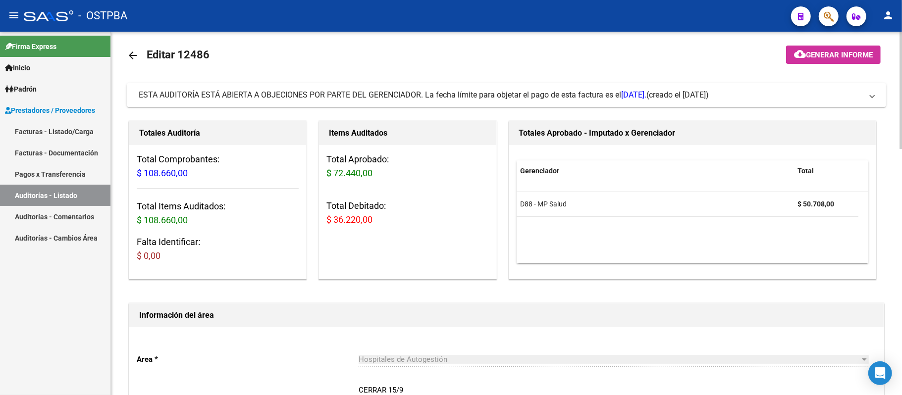
scroll to position [0, 0]
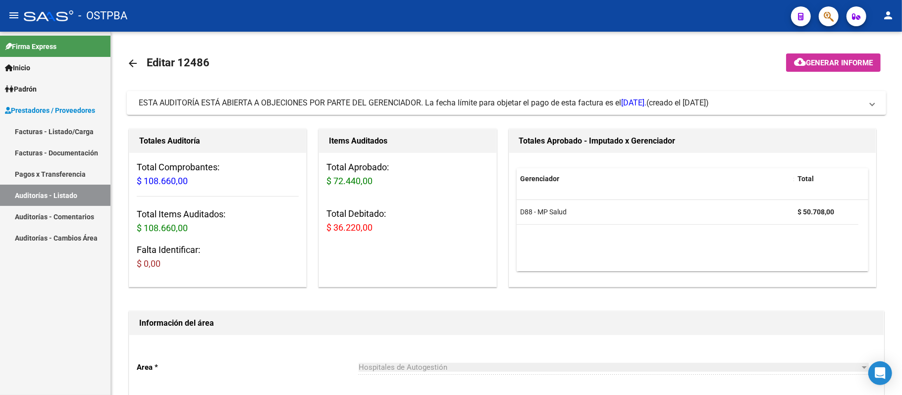
click at [45, 194] on link "Auditorías - Listado" at bounding box center [55, 195] width 110 height 21
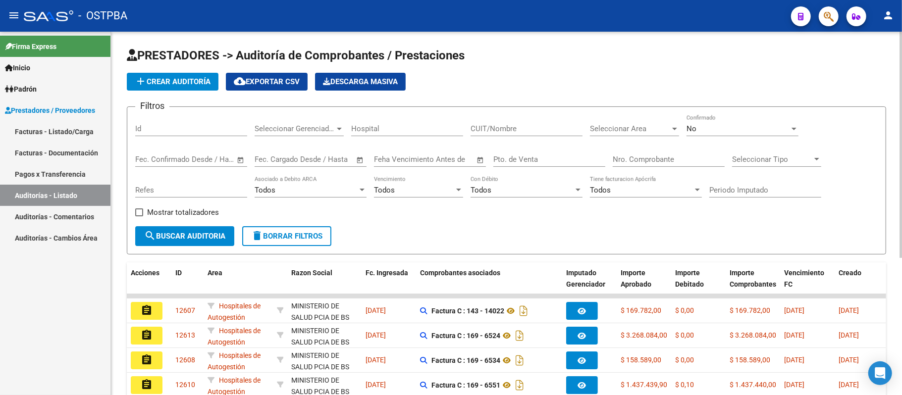
click at [641, 163] on div "Nro. Comprobante" at bounding box center [669, 156] width 112 height 21
type input "5"
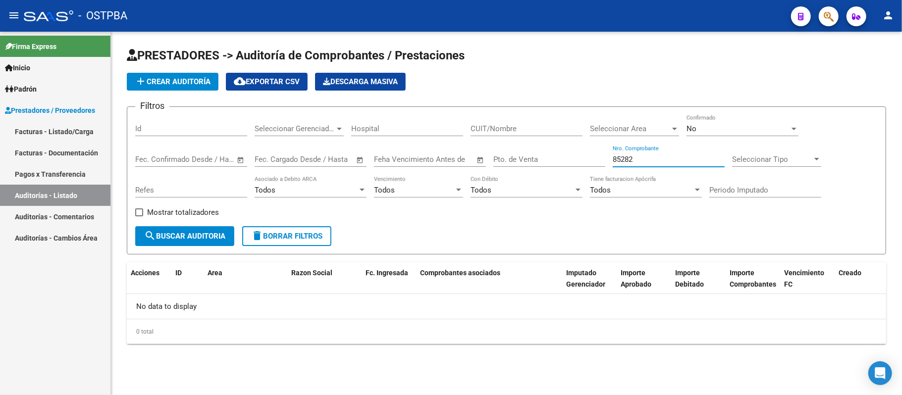
drag, startPoint x: 631, startPoint y: 158, endPoint x: 526, endPoint y: 158, distance: 105.0
click at [526, 158] on div "Filtros Id Seleccionar Gerenciador Seleccionar Gerenciador Hospital CUIT/Nombre…" at bounding box center [506, 170] width 742 height 111
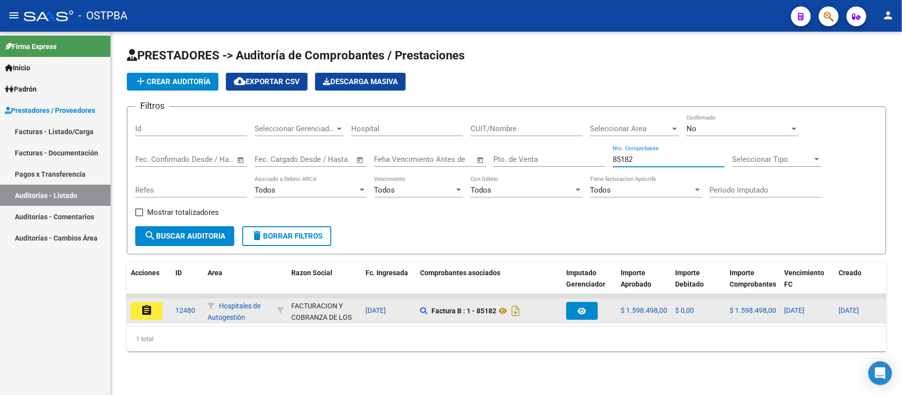
type input "85182"
click at [148, 312] on mat-icon "assignment" at bounding box center [147, 311] width 12 height 12
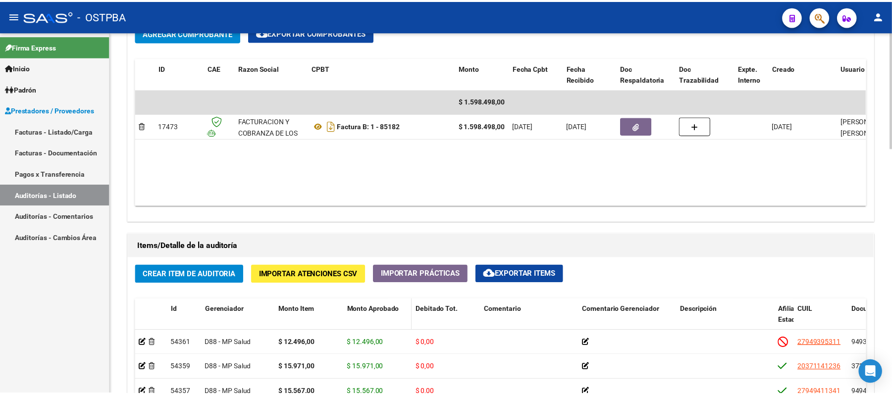
scroll to position [660, 0]
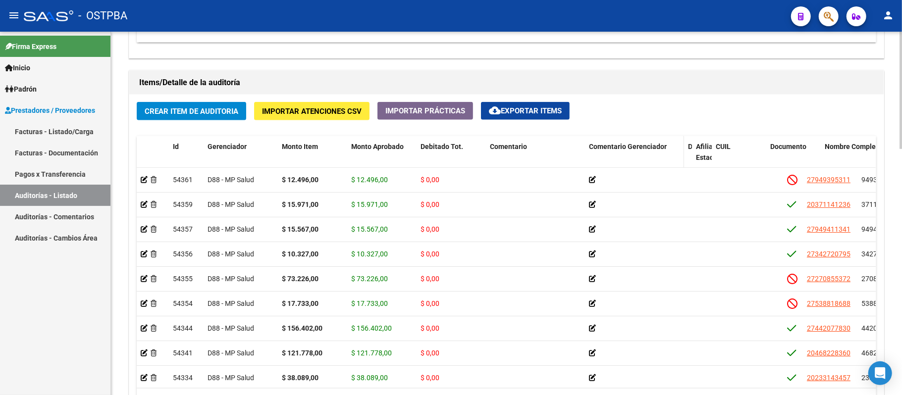
drag, startPoint x: 779, startPoint y: 148, endPoint x: 623, endPoint y: 149, distance: 156.0
click at [623, 149] on div "Id Gerenciador Monto Item Monto Aprobado Debitado Tot. Comentario Comentario Ge…" at bounding box center [821, 158] width 1369 height 44
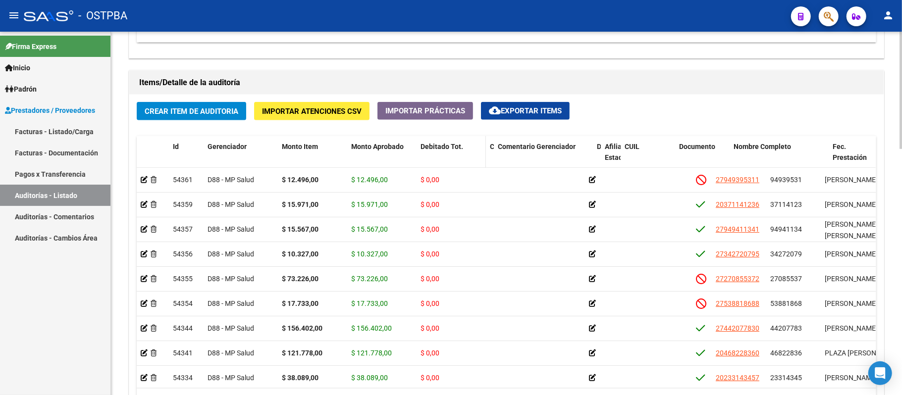
drag, startPoint x: 581, startPoint y: 145, endPoint x: 428, endPoint y: 150, distance: 153.6
click at [428, 150] on div "Id Gerenciador Monto Item Monto Aprobado Debitado Tot. Comentario Comentario Ge…" at bounding box center [776, 158] width 1278 height 44
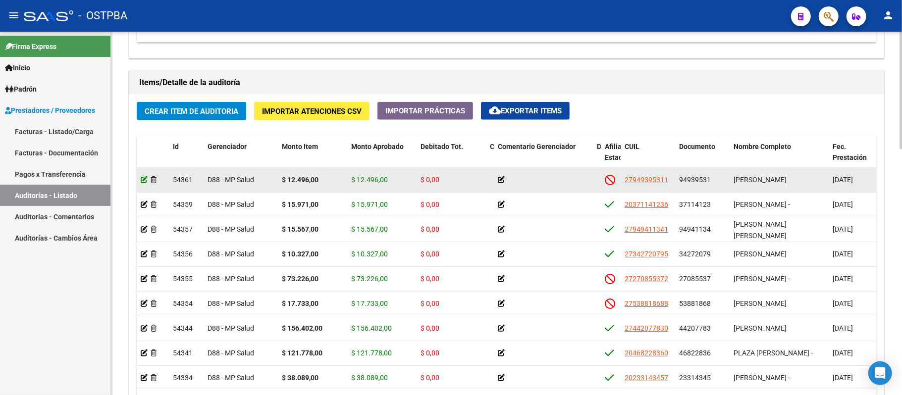
click at [143, 183] on icon at bounding box center [144, 179] width 7 height 7
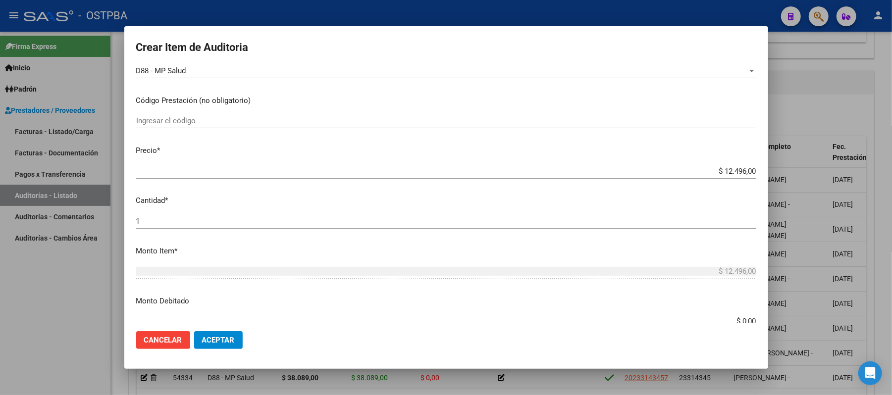
scroll to position [198, 0]
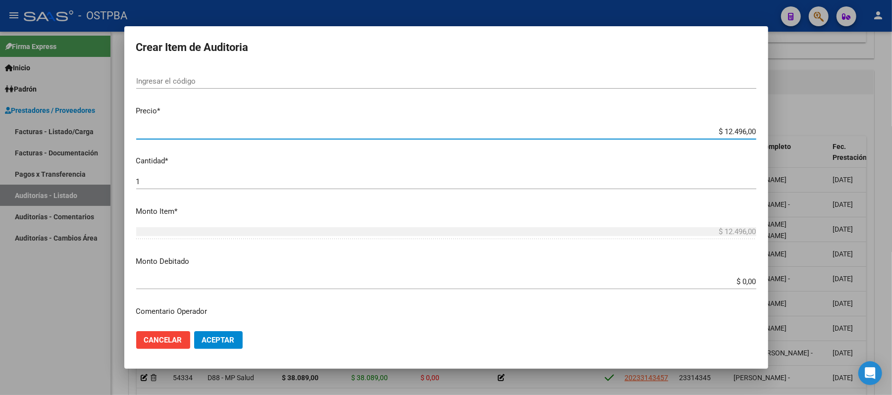
drag, startPoint x: 710, startPoint y: 127, endPoint x: 750, endPoint y: 133, distance: 40.5
click at [750, 133] on app-form-text-field "Precio * $ 12.496,00 Ingresar el precio" at bounding box center [450, 120] width 628 height 31
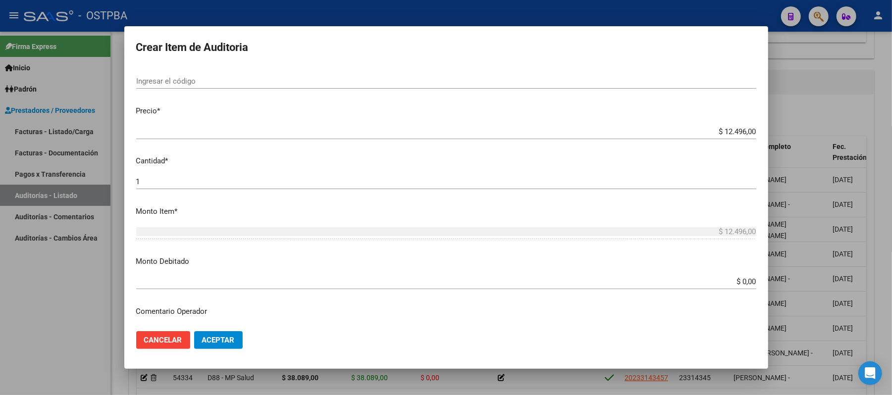
click at [712, 226] on div "$ 12.496,00 Ingresar el monto" at bounding box center [446, 231] width 620 height 15
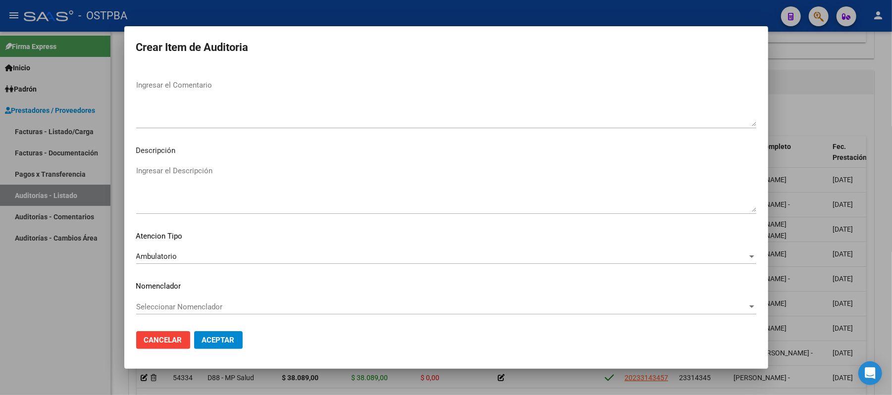
scroll to position [466, 0]
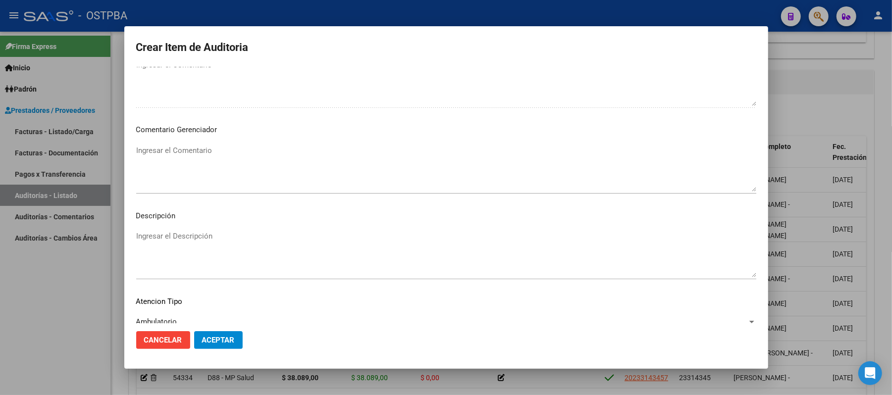
click at [168, 172] on textarea "Ingresar el Comentario" at bounding box center [446, 168] width 620 height 47
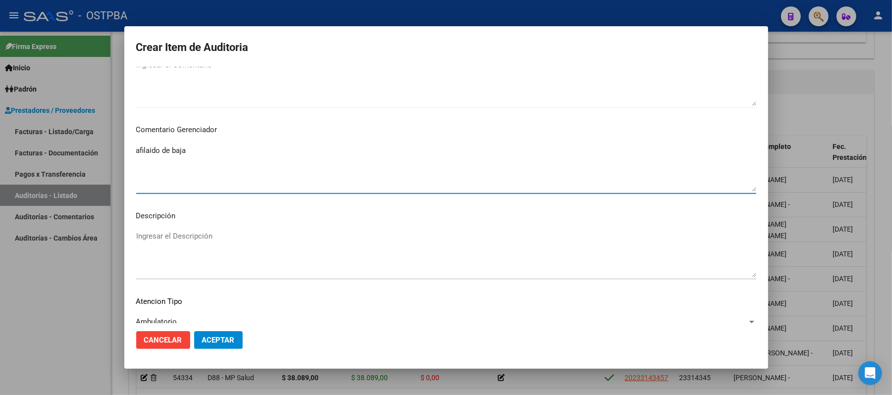
drag, startPoint x: 187, startPoint y: 155, endPoint x: 66, endPoint y: 153, distance: 121.4
click at [74, 151] on div "Crear Item de Auditoria 94939531 Nro Documento 27949395311 CUIL Afiliado Inacti…" at bounding box center [446, 197] width 892 height 395
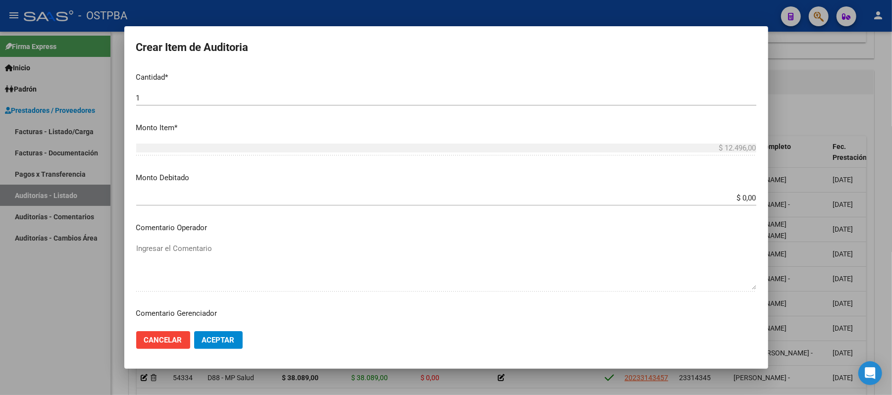
scroll to position [267, 0]
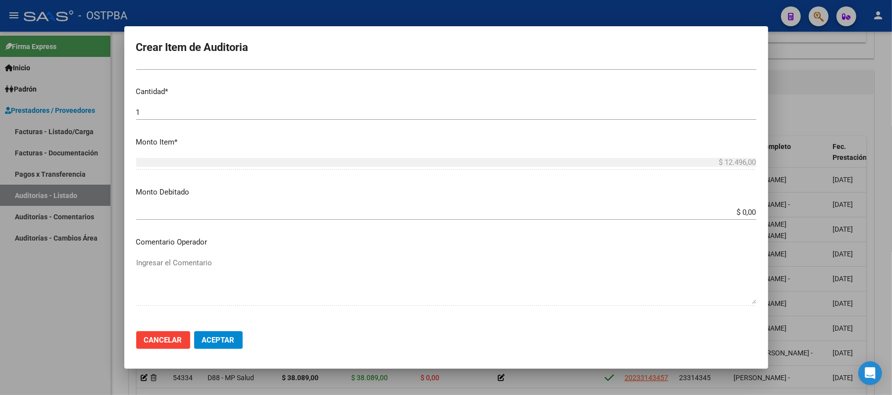
type textarea "baja"
click at [730, 214] on input "$ 0,00" at bounding box center [446, 212] width 620 height 9
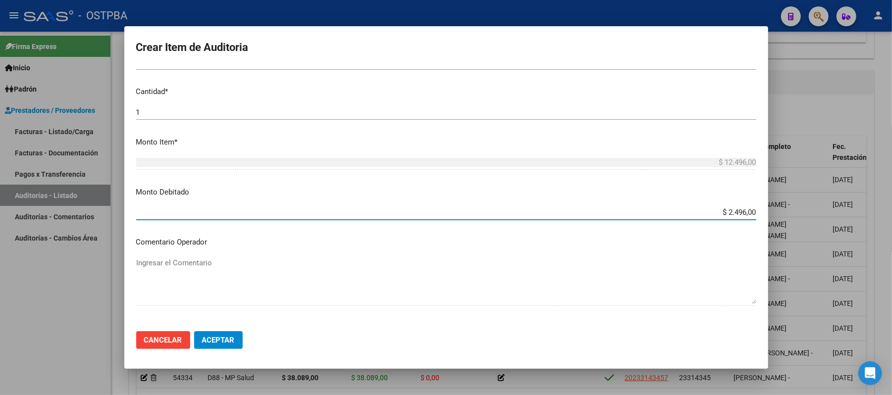
type input "$ 12.496,00"
click at [233, 343] on span "Aceptar" at bounding box center [218, 340] width 33 height 9
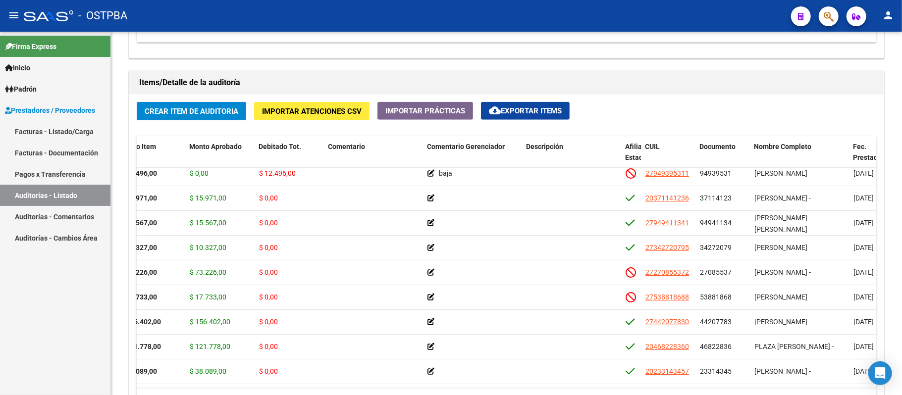
scroll to position [0, 161]
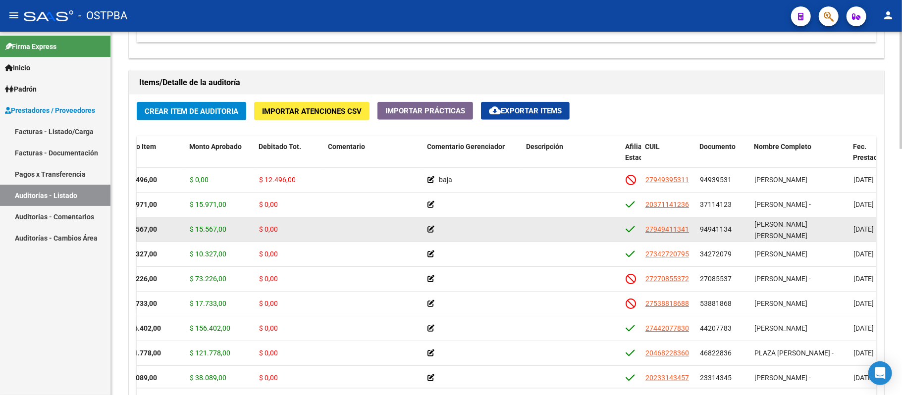
click at [142, 232] on strong "$ 15.567,00" at bounding box center [138, 229] width 37 height 8
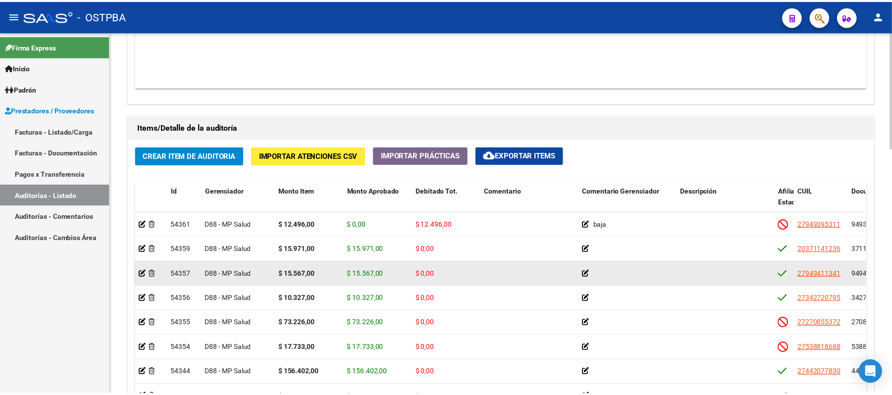
scroll to position [594, 0]
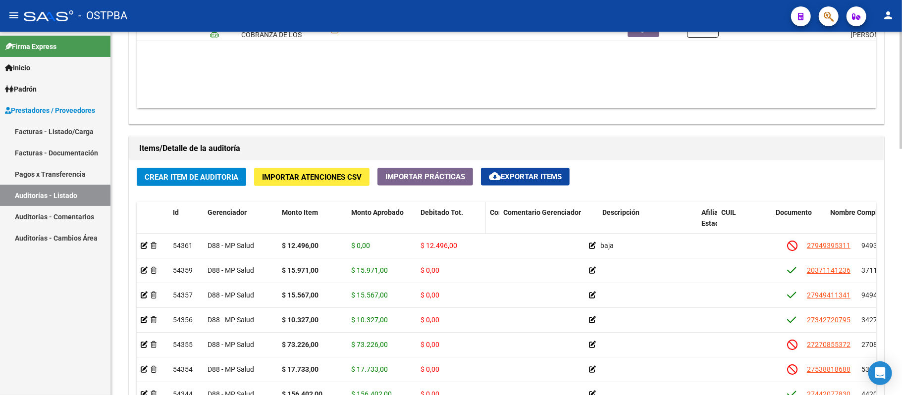
drag, startPoint x: 583, startPoint y: 215, endPoint x: 467, endPoint y: 219, distance: 116.5
click at [467, 219] on div "Id Gerenciador Monto Item Monto Aprobado Debitado Tot. Comentario Comentario Ge…" at bounding box center [821, 224] width 1369 height 44
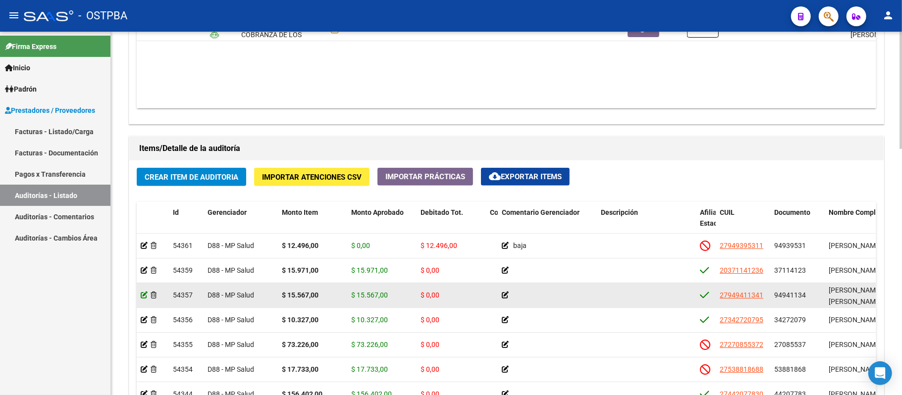
click at [142, 294] on icon at bounding box center [144, 295] width 7 height 7
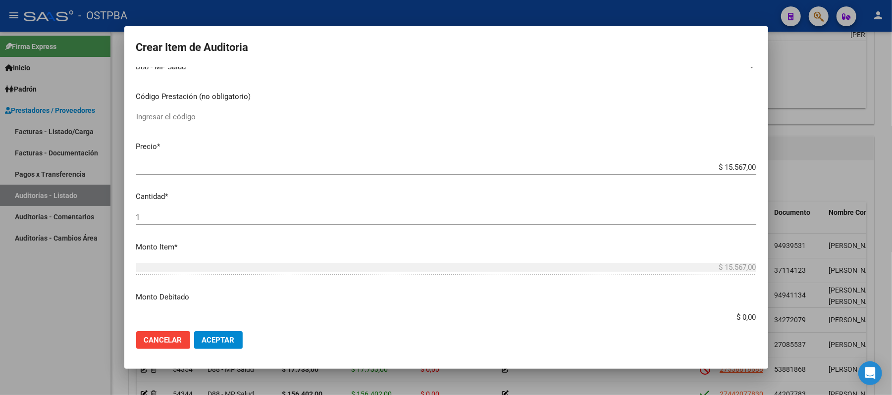
scroll to position [198, 0]
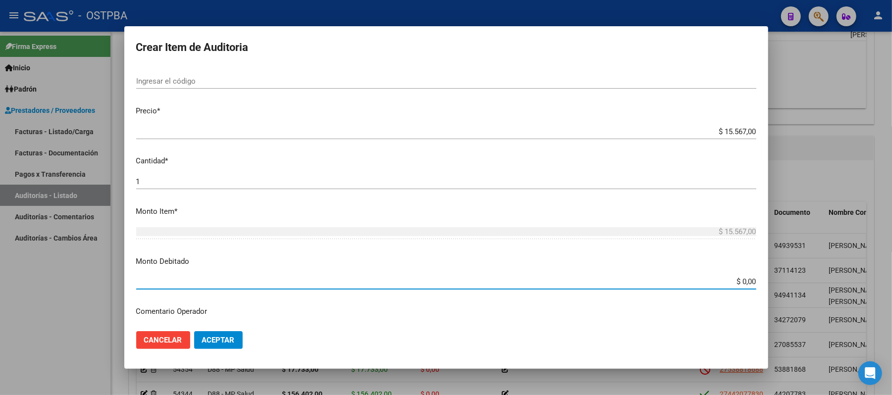
click at [711, 282] on input "$ 0,00" at bounding box center [446, 281] width 620 height 9
type input "$ 15.567,00"
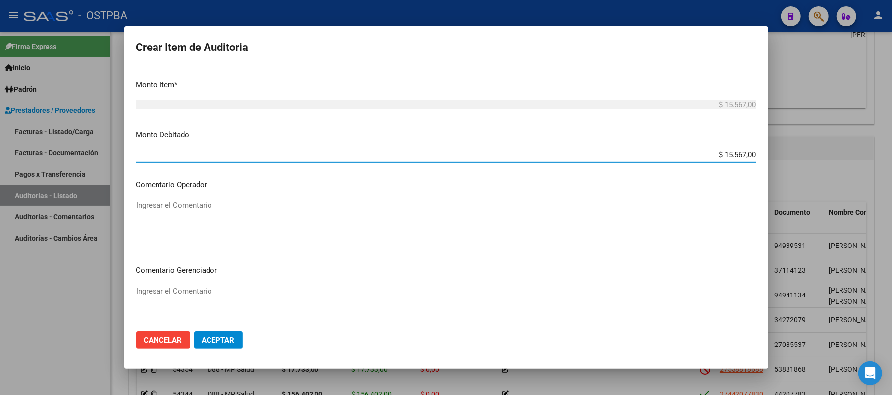
scroll to position [330, 0]
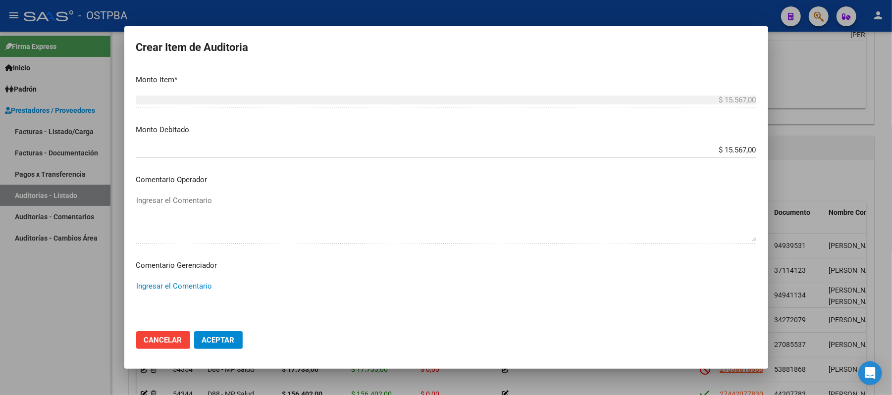
click at [196, 292] on textarea "Ingresar el Comentario" at bounding box center [446, 304] width 620 height 47
drag, startPoint x: 211, startPoint y: 288, endPoint x: 113, endPoint y: 288, distance: 97.6
click at [113, 288] on div "Crear Item de Auditoria 94941134 Nro Documento 27949411341 CUIL Afiliado Activo…" at bounding box center [446, 197] width 892 height 395
type textarea "irregularidad en pagos"
click at [224, 343] on span "Aceptar" at bounding box center [218, 340] width 33 height 9
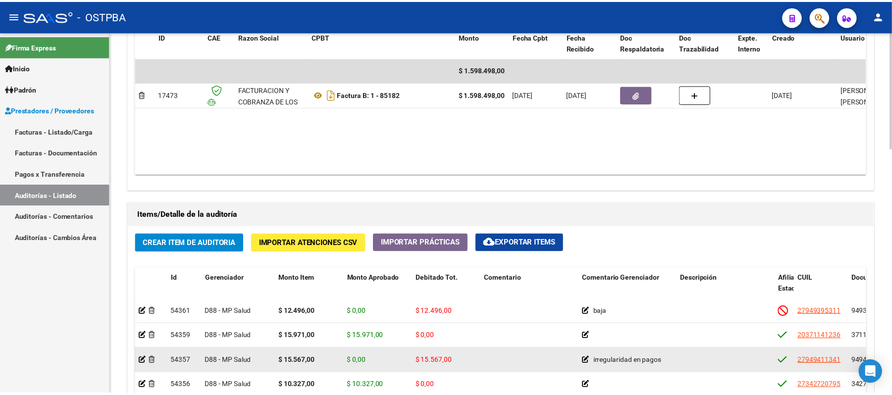
scroll to position [66, 0]
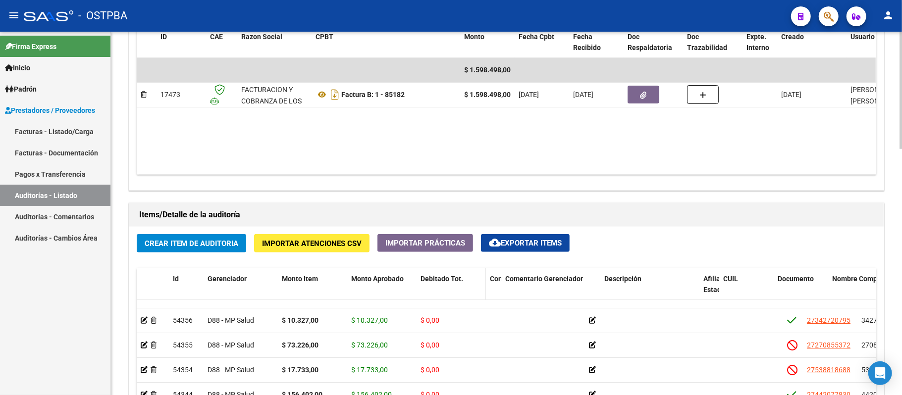
drag, startPoint x: 583, startPoint y: 283, endPoint x: 471, endPoint y: 278, distance: 112.6
click at [471, 278] on div "Id Gerenciador Monto Item Monto Aprobado Debitado Tot. Comentario Comentario Ge…" at bounding box center [821, 290] width 1369 height 44
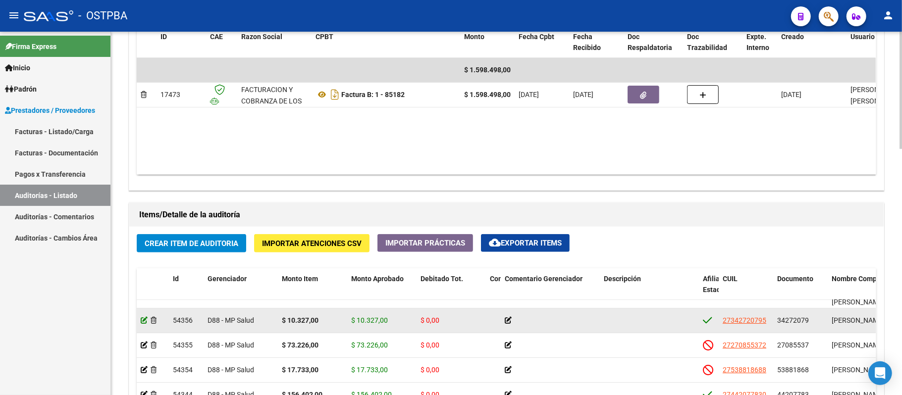
click at [146, 321] on icon at bounding box center [144, 320] width 7 height 7
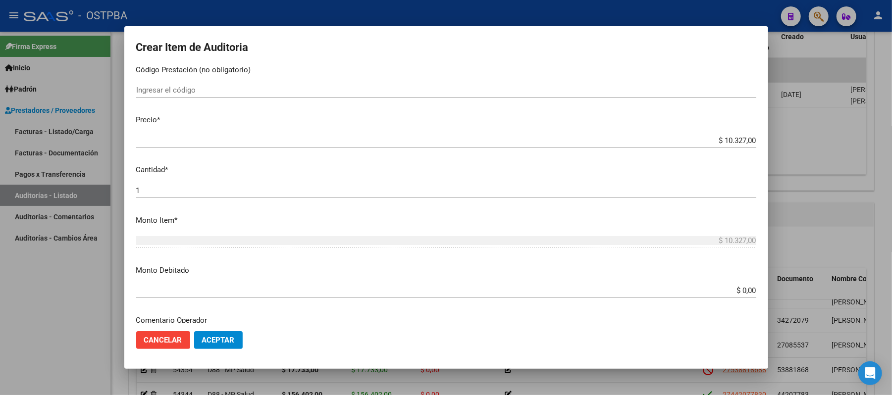
scroll to position [198, 0]
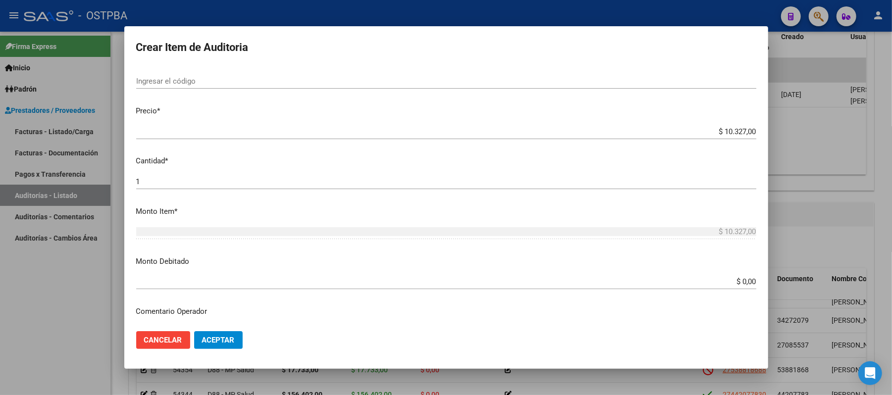
click at [721, 290] on div "$ 0,00 Ingresar el monto" at bounding box center [446, 286] width 620 height 24
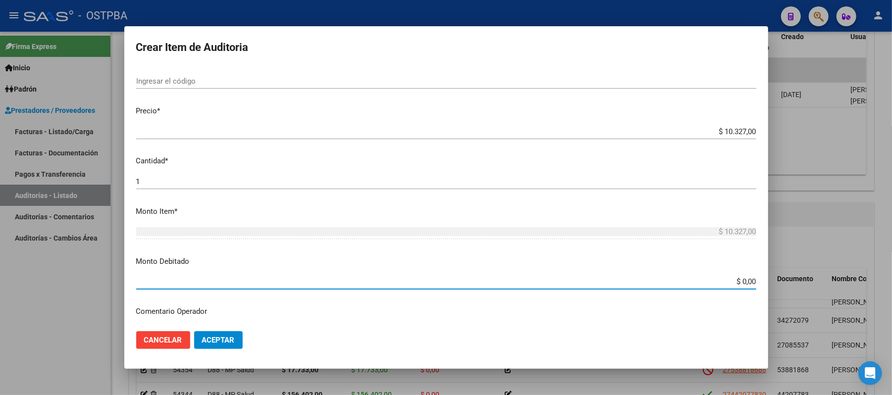
click at [728, 284] on input "$ 0,00" at bounding box center [446, 281] width 620 height 9
type input "$ 10.327,00"
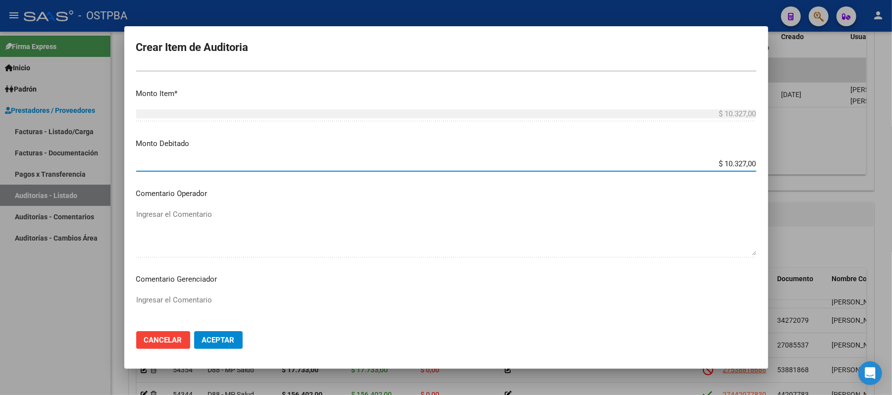
scroll to position [330, 0]
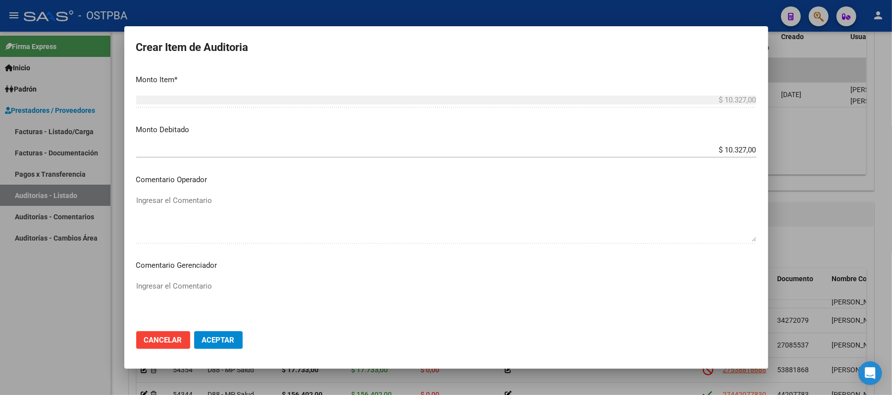
drag, startPoint x: 153, startPoint y: 279, endPoint x: 152, endPoint y: 287, distance: 8.1
click at [152, 287] on textarea "Ingresar el Comentario" at bounding box center [446, 304] width 620 height 47
paste textarea "irregularidad en pagos"
type textarea "irregularidad en pagos"
click at [230, 338] on span "Aceptar" at bounding box center [218, 340] width 33 height 9
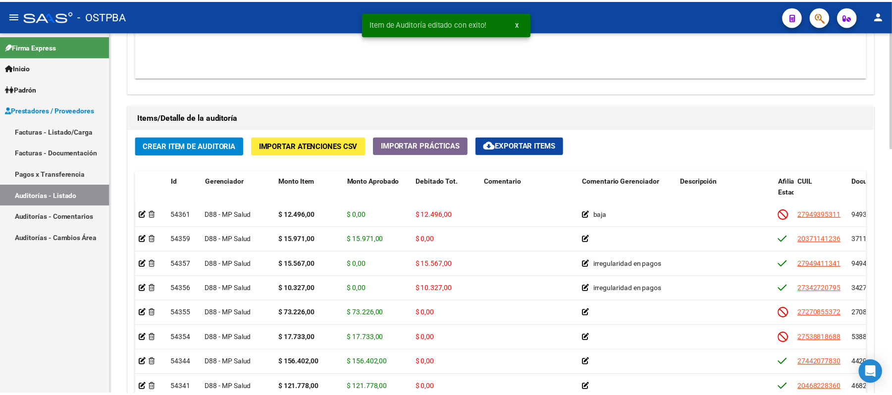
scroll to position [660, 0]
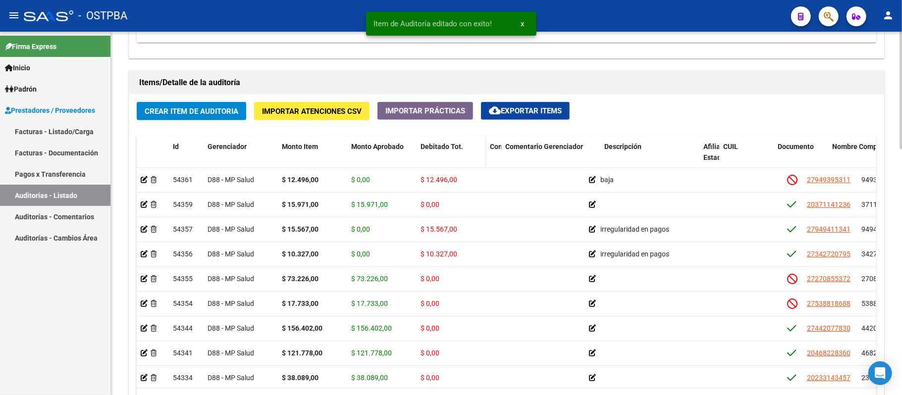
drag, startPoint x: 583, startPoint y: 152, endPoint x: 472, endPoint y: 155, distance: 112.0
click at [472, 155] on div "Id Gerenciador Monto Item Monto Aprobado Debitado Tot. Comentario Comentario Ge…" at bounding box center [821, 158] width 1369 height 44
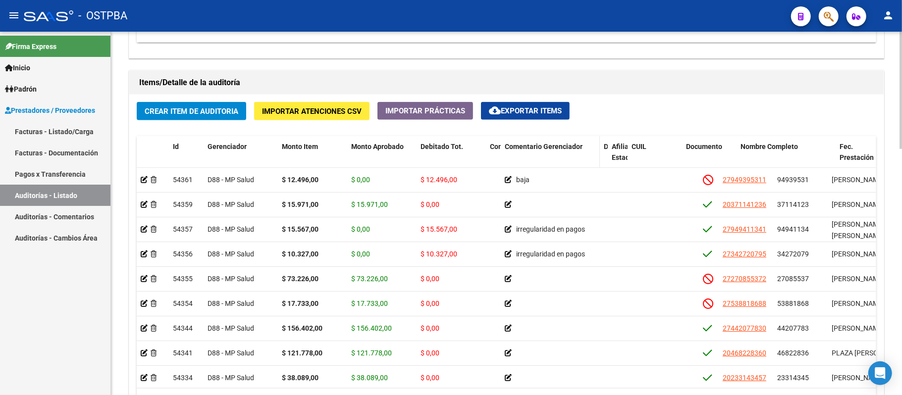
drag, startPoint x: 694, startPoint y: 152, endPoint x: 560, endPoint y: 159, distance: 134.9
click at [560, 159] on div "Id Gerenciador Monto Item Monto Aprobado Debitado Tot. Comentario Comentario Ge…" at bounding box center [779, 158] width 1285 height 44
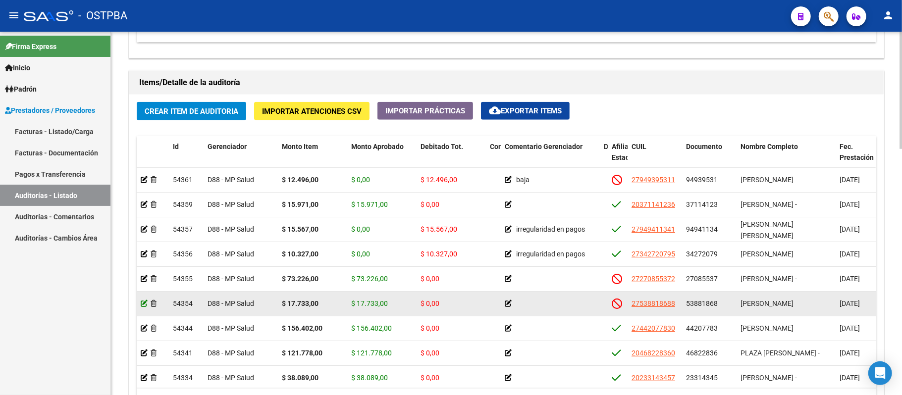
click at [143, 304] on icon at bounding box center [144, 303] width 7 height 7
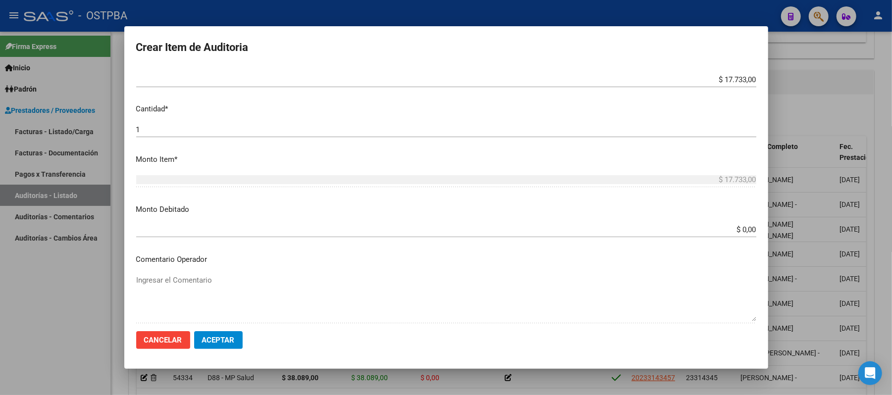
scroll to position [264, 0]
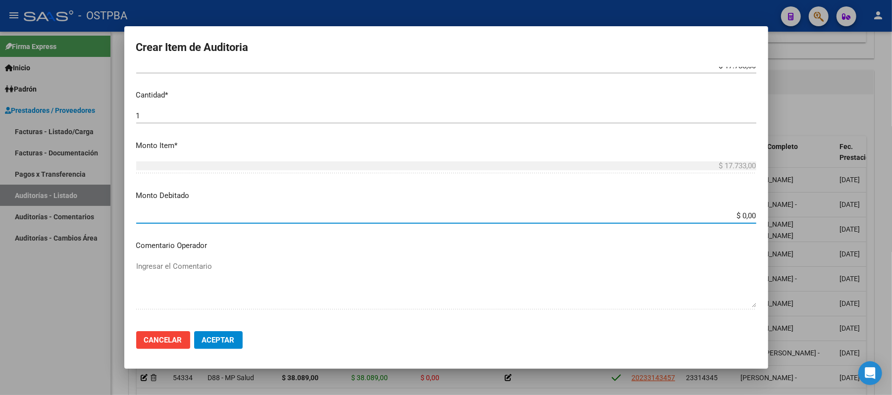
click at [735, 218] on input "$ 0,00" at bounding box center [446, 215] width 620 height 9
type input "$ 17.733,00"
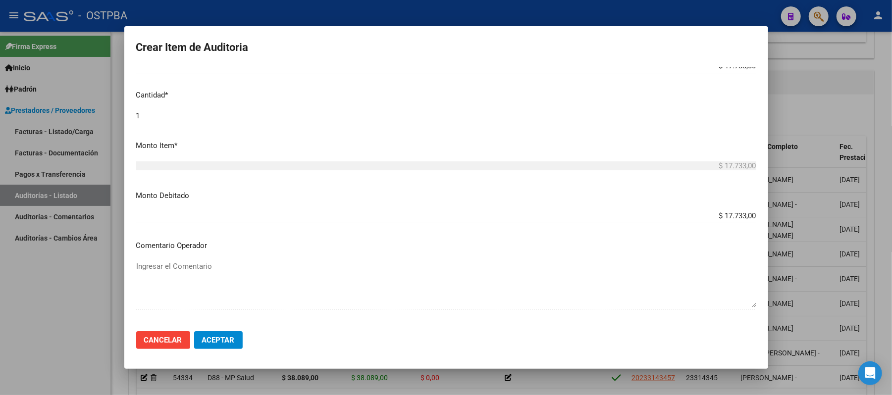
drag, startPoint x: 164, startPoint y: 267, endPoint x: 150, endPoint y: 255, distance: 19.7
click at [150, 255] on mat-dialog-content "53881868 Nro Documento 27538818688 CUIL Afiliado Inactivo [PERSON_NAME] ALMA No…" at bounding box center [446, 195] width 644 height 257
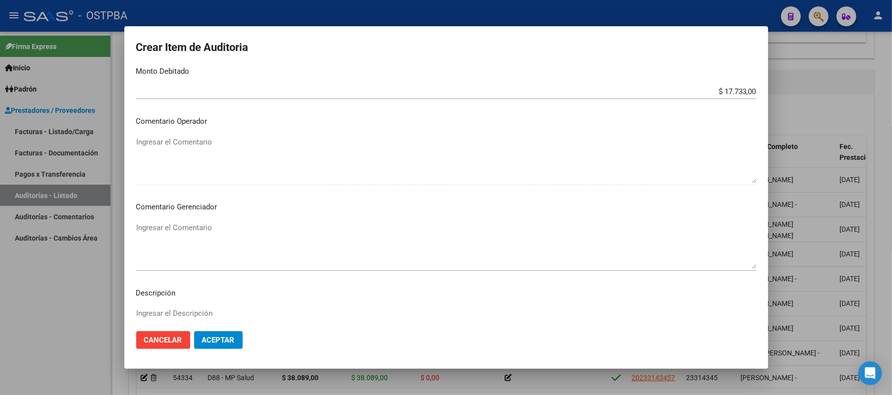
scroll to position [396, 0]
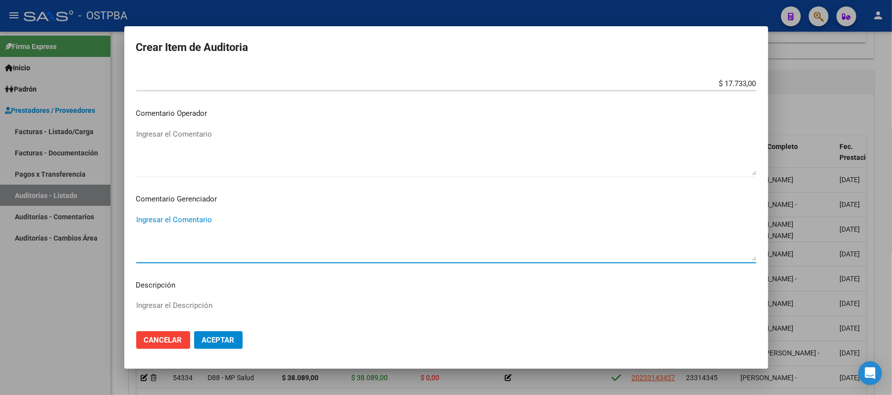
click at [201, 223] on textarea "Ingresar el Comentario" at bounding box center [446, 237] width 620 height 47
paste textarea "irregularidad en pagos"
type textarea "irregularidad en pagos"
click at [237, 343] on button "Aceptar" at bounding box center [218, 340] width 49 height 18
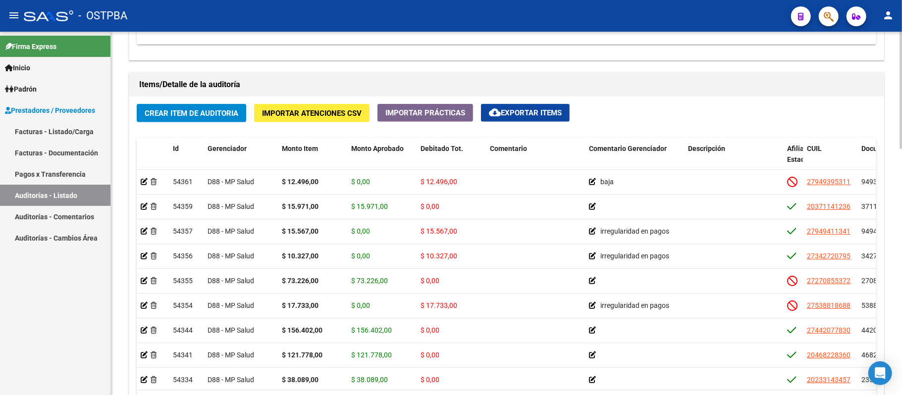
scroll to position [660, 0]
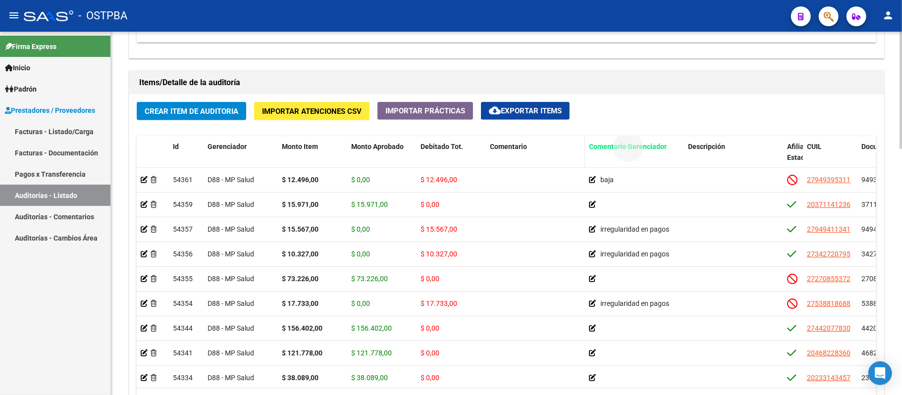
drag, startPoint x: 586, startPoint y: 151, endPoint x: 522, endPoint y: 151, distance: 64.9
click at [522, 151] on div "Id Gerenciador Monto Item Monto Aprobado Debitado Tot. Comentario Comentario Ge…" at bounding box center [821, 158] width 1369 height 44
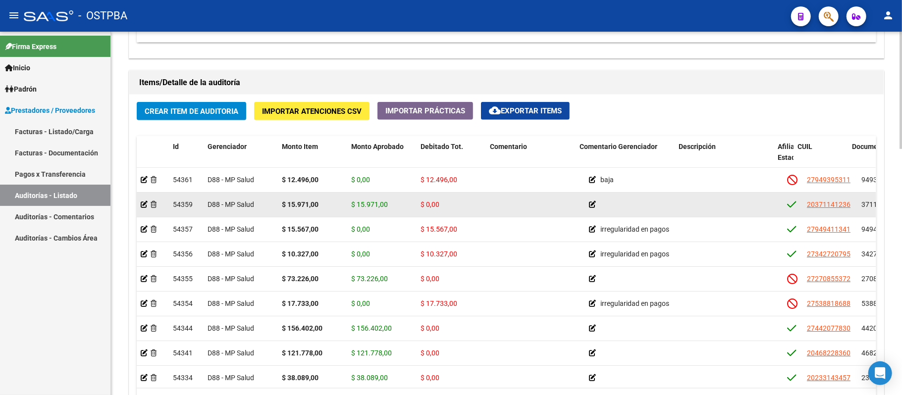
click at [569, 201] on div at bounding box center [535, 204] width 91 height 11
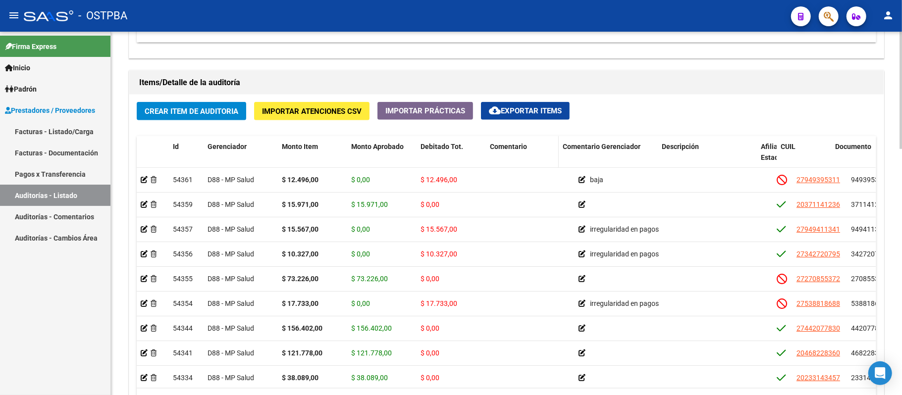
drag, startPoint x: 574, startPoint y: 148, endPoint x: 553, endPoint y: 151, distance: 21.1
click at [553, 151] on datatable-header-cell "Comentario" at bounding box center [522, 158] width 73 height 44
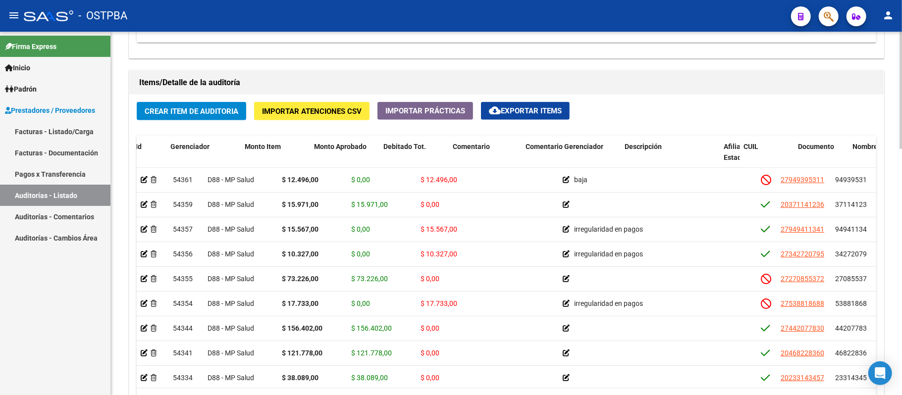
scroll to position [0, 614]
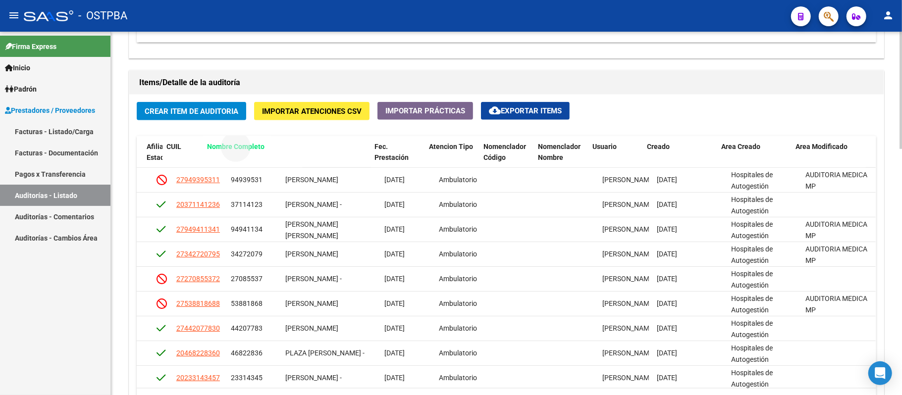
drag, startPoint x: 310, startPoint y: 148, endPoint x: 242, endPoint y: 153, distance: 68.6
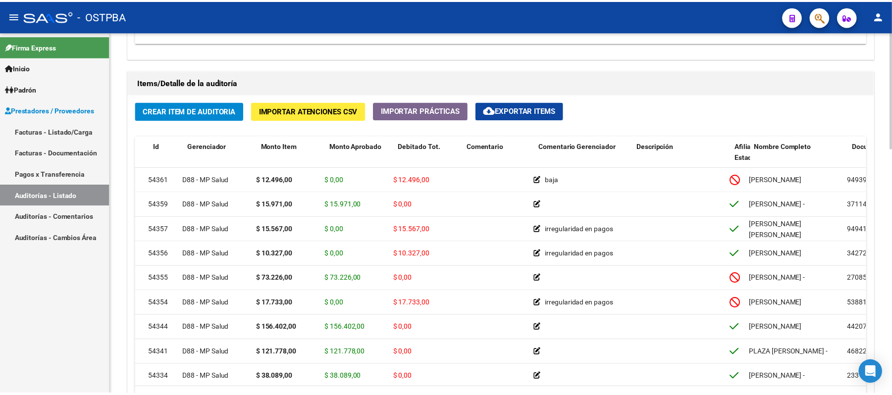
scroll to position [0, 0]
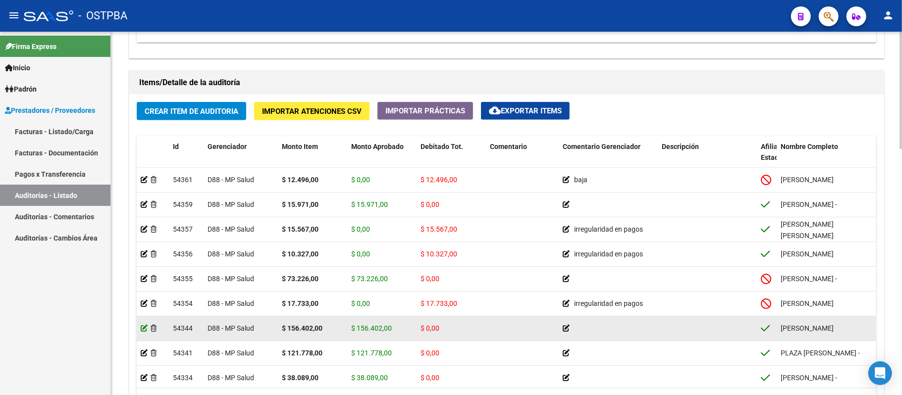
click at [143, 328] on icon at bounding box center [144, 328] width 7 height 7
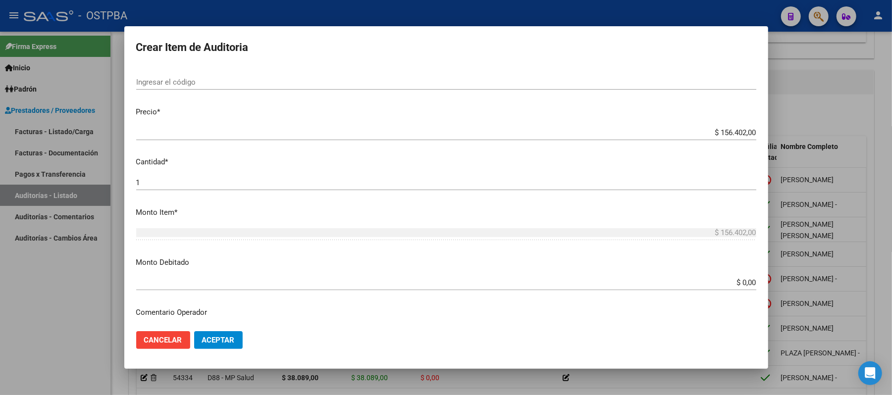
scroll to position [198, 0]
click at [732, 282] on input "$ 0,00" at bounding box center [446, 281] width 620 height 9
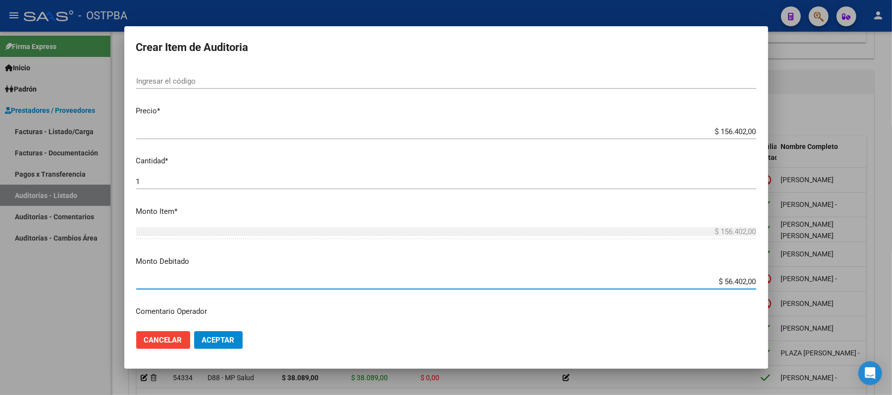
type input "$ 156.402,00"
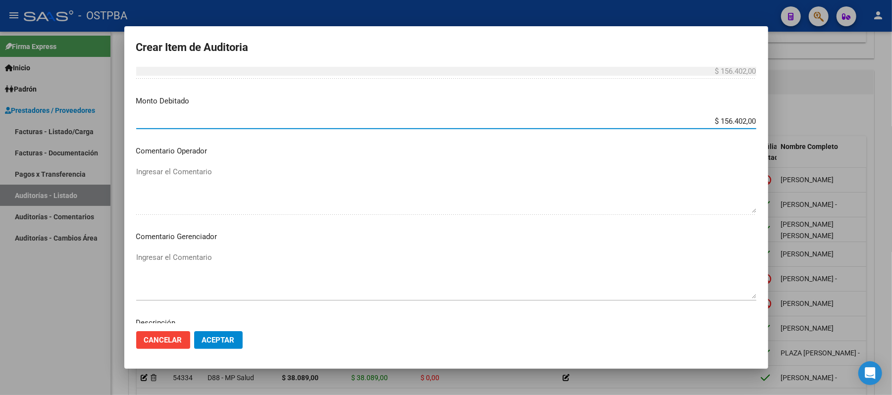
scroll to position [396, 0]
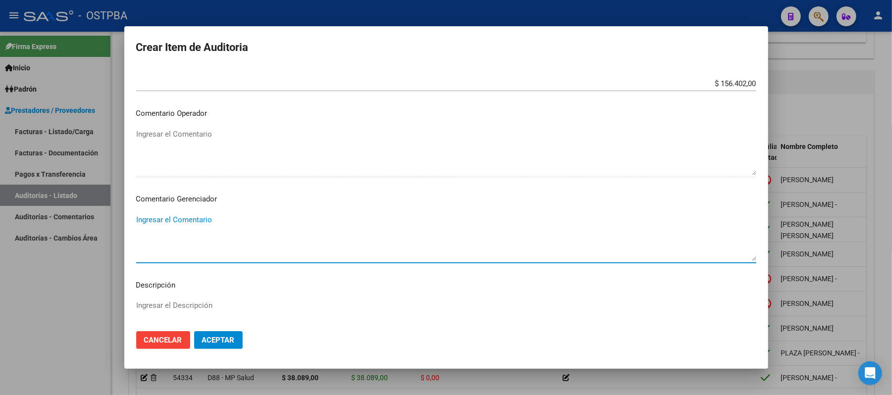
paste textarea "irregularidad en pagos"
type textarea "irregularidad en pagos"
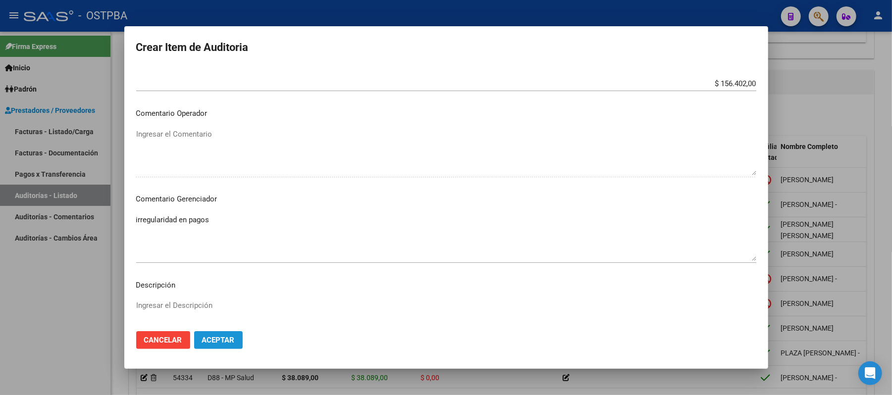
click at [232, 346] on button "Aceptar" at bounding box center [218, 340] width 49 height 18
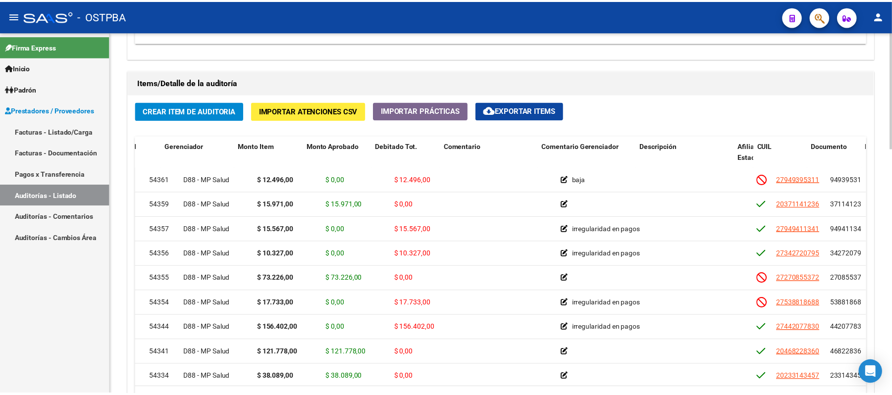
scroll to position [0, 0]
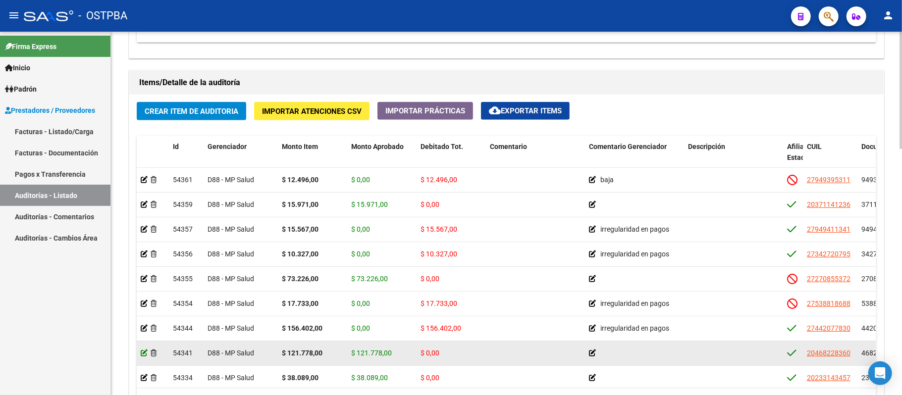
click at [145, 355] on icon at bounding box center [144, 353] width 7 height 7
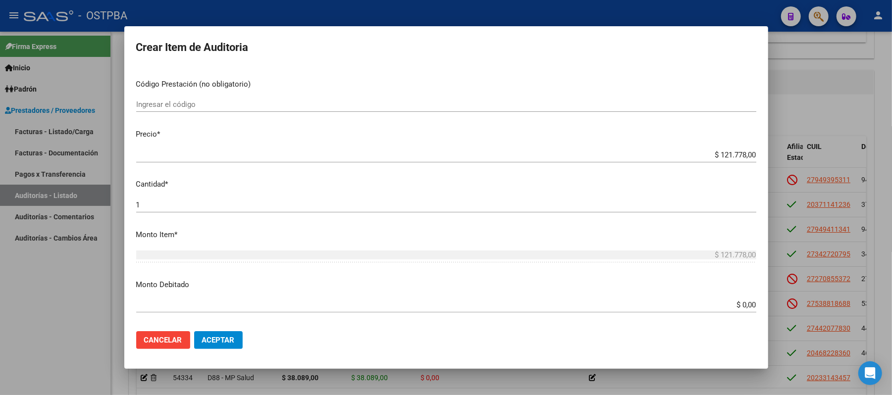
scroll to position [198, 0]
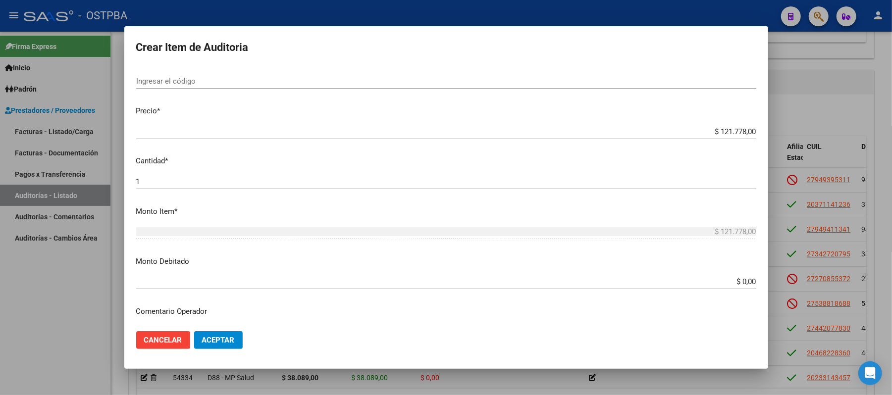
click at [724, 287] on div "$ 0,00 Ingresar el monto" at bounding box center [446, 281] width 620 height 15
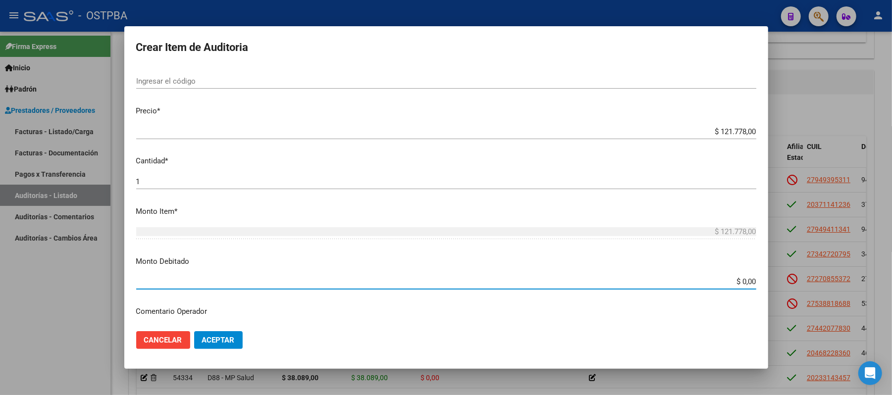
click at [730, 284] on input "$ 0,00" at bounding box center [446, 281] width 620 height 9
type input "$ 121.778,00"
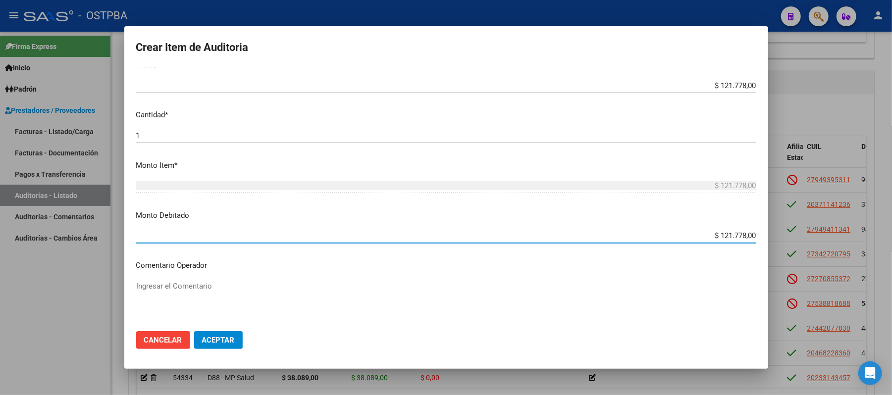
scroll to position [330, 0]
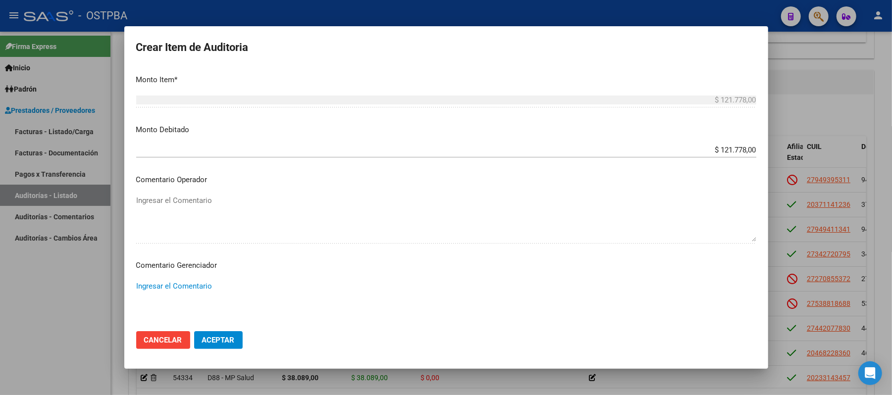
paste textarea "irregularidad en pagos"
type textarea "irregularidad en pagos"
click at [219, 344] on span "Aceptar" at bounding box center [218, 340] width 33 height 9
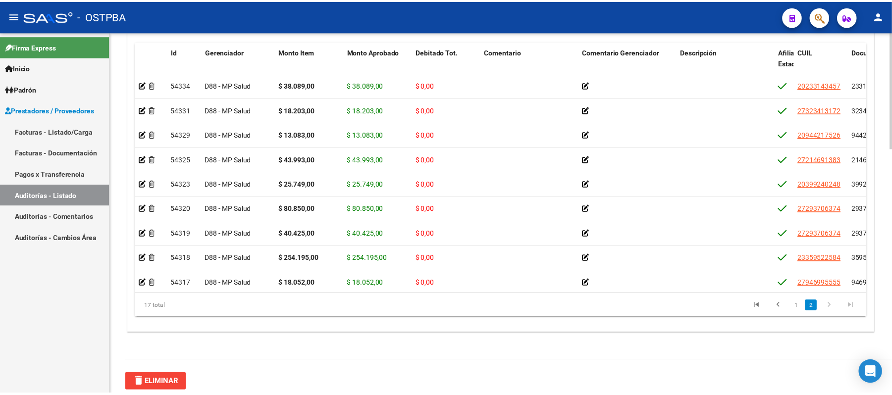
scroll to position [765, 0]
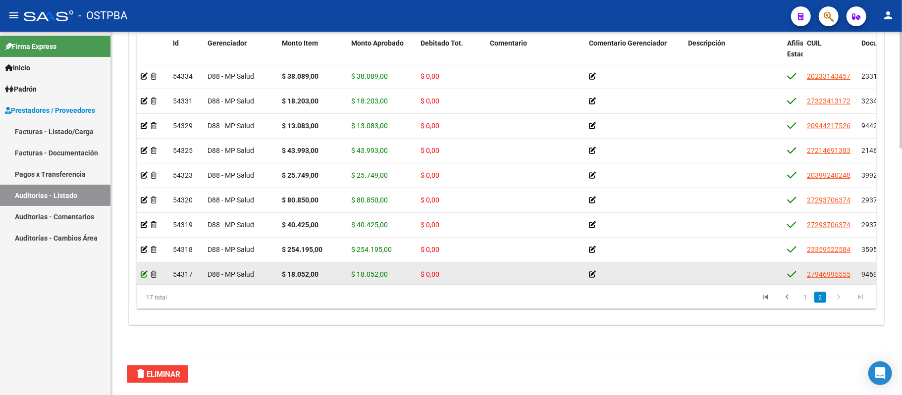
click at [141, 272] on icon at bounding box center [144, 274] width 7 height 7
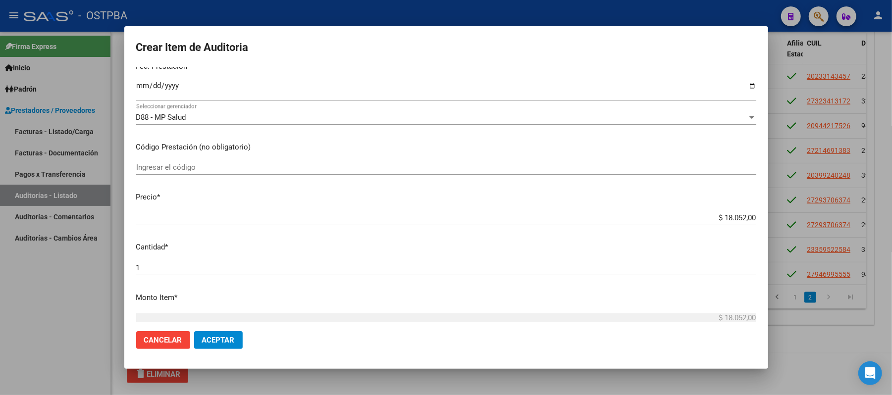
scroll to position [198, 0]
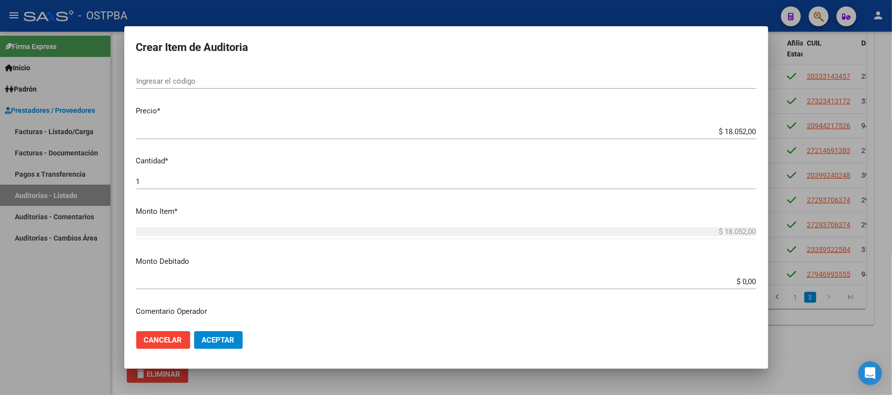
click at [732, 282] on input "$ 0,00" at bounding box center [446, 281] width 620 height 9
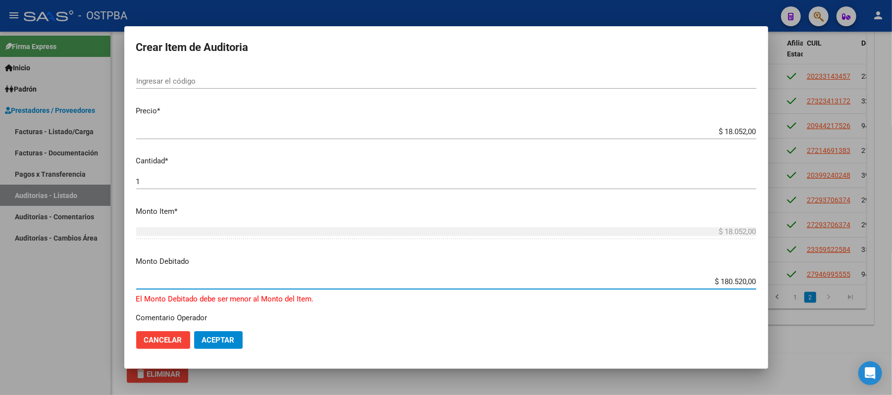
type input "$ 18.052,00"
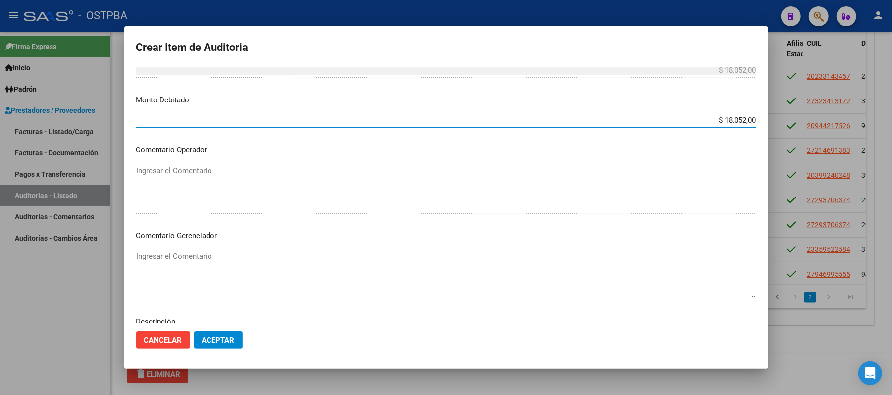
scroll to position [396, 0]
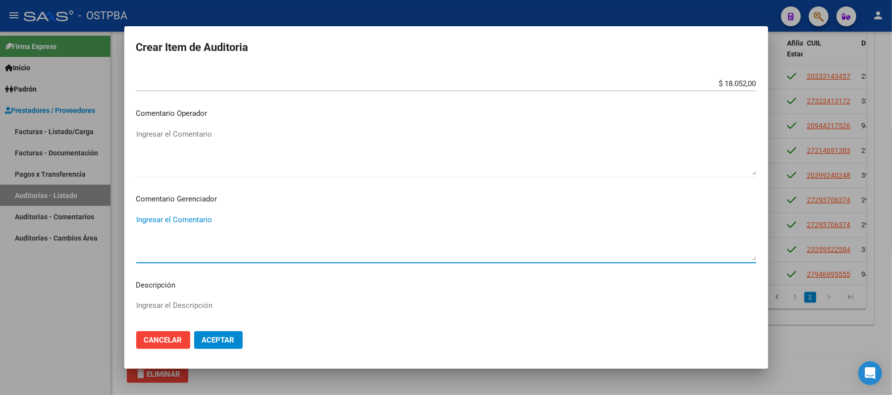
paste textarea "irregularidad en pagos"
type textarea "irregularidad en pagos"
click at [222, 342] on span "Aceptar" at bounding box center [218, 340] width 33 height 9
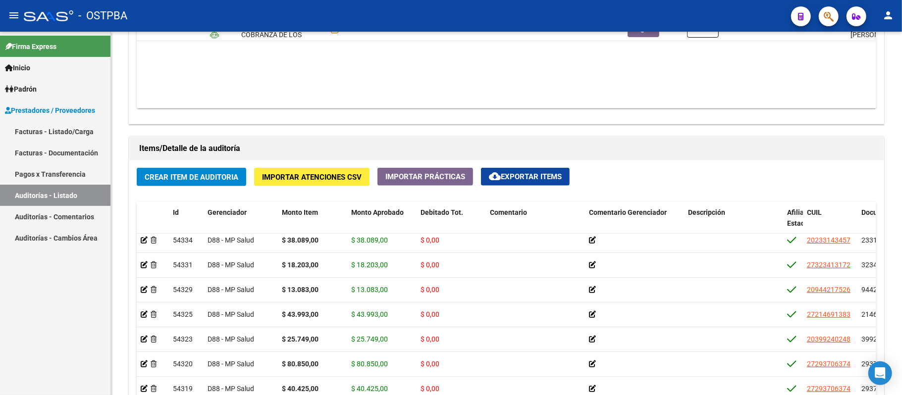
scroll to position [213, 0]
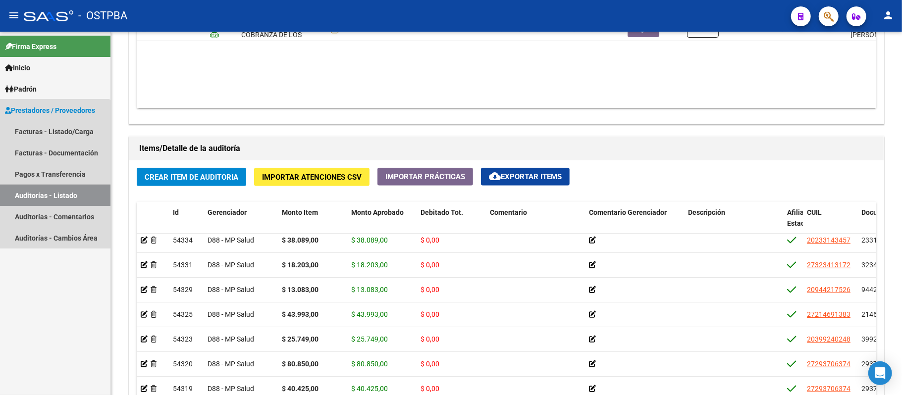
click at [34, 193] on link "Auditorías - Listado" at bounding box center [55, 195] width 110 height 21
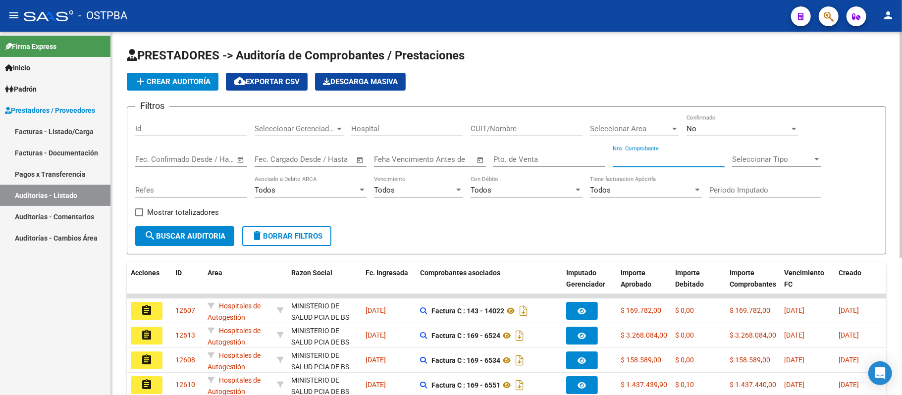
click at [644, 158] on input "Nro. Comprobante" at bounding box center [669, 159] width 112 height 9
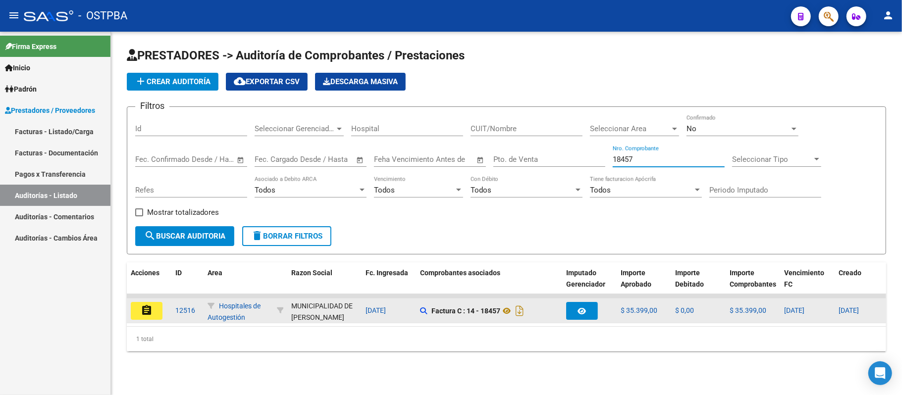
type input "18457"
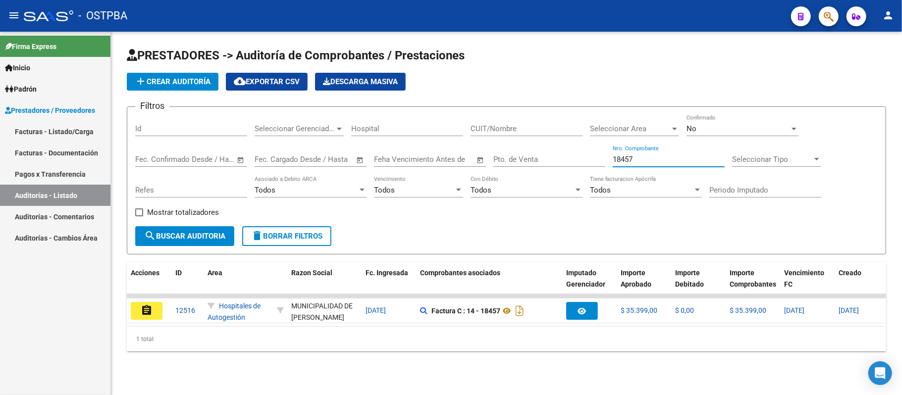
click at [146, 310] on mat-icon "assignment" at bounding box center [147, 311] width 12 height 12
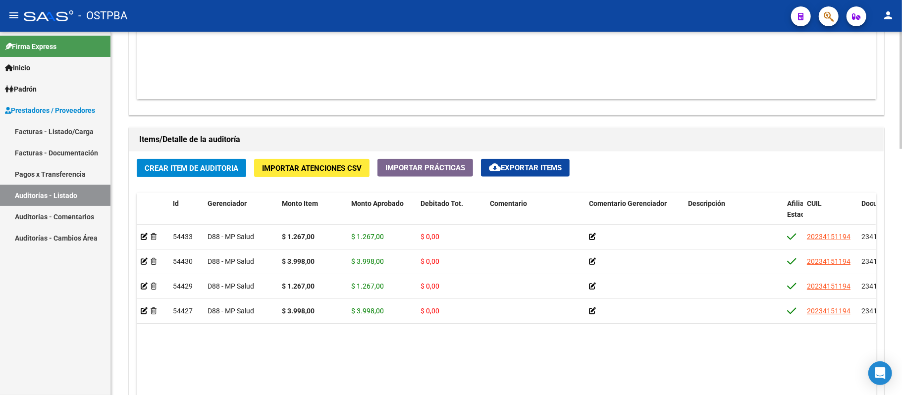
scroll to position [567, 0]
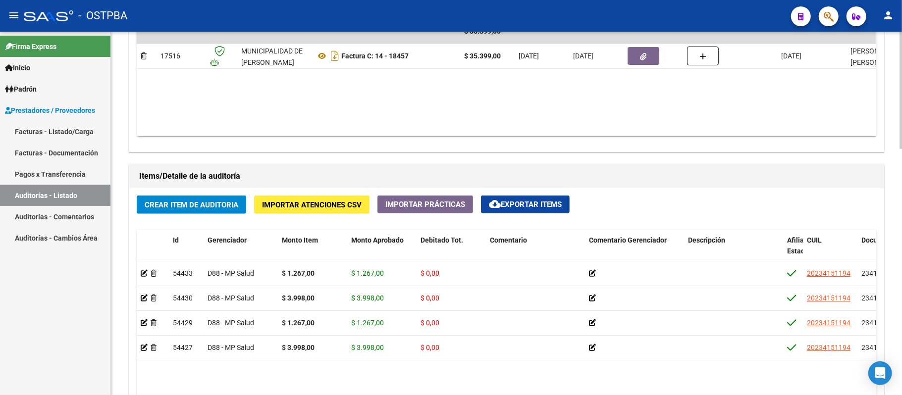
click at [522, 201] on span "cloud_download Exportar Items" at bounding box center [525, 204] width 73 height 9
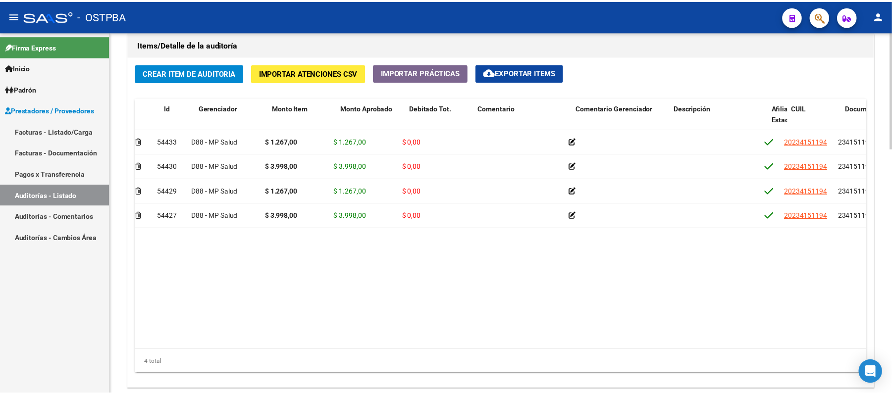
scroll to position [0, 2]
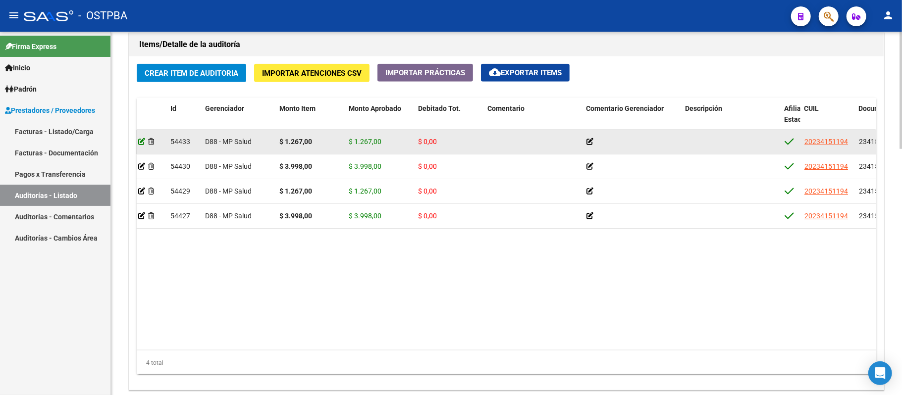
click at [141, 144] on icon at bounding box center [141, 141] width 7 height 7
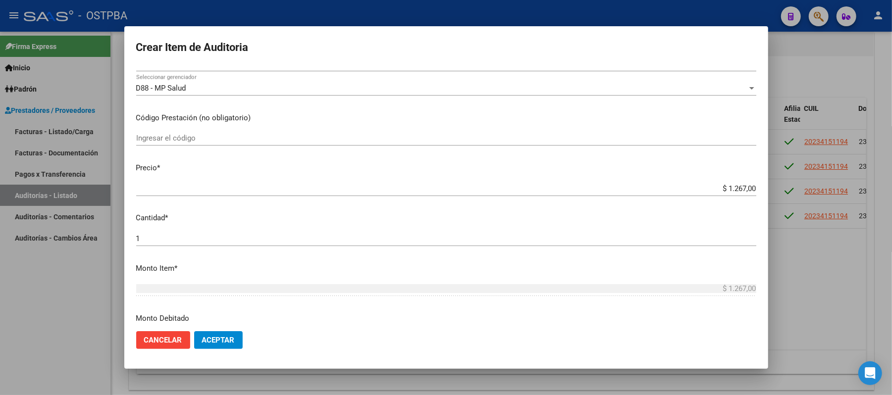
scroll to position [198, 0]
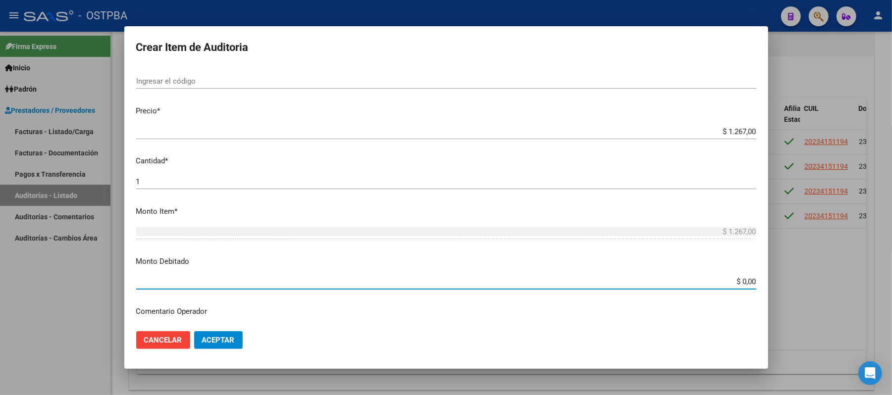
click at [731, 286] on input "$ 0,00" at bounding box center [446, 281] width 620 height 9
type input "$ 1.267,00"
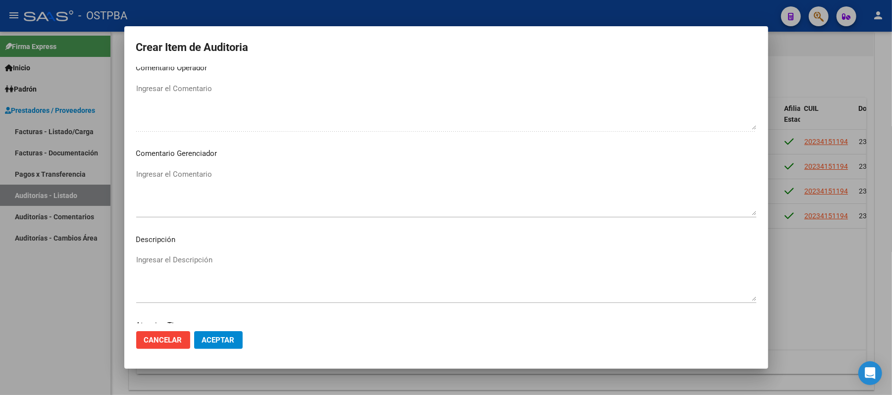
scroll to position [462, 0]
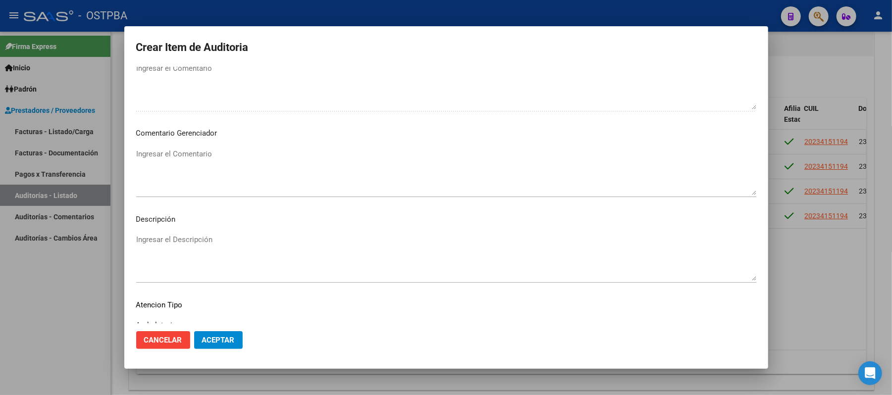
click at [171, 162] on textarea "Ingresar el Comentario" at bounding box center [446, 172] width 620 height 47
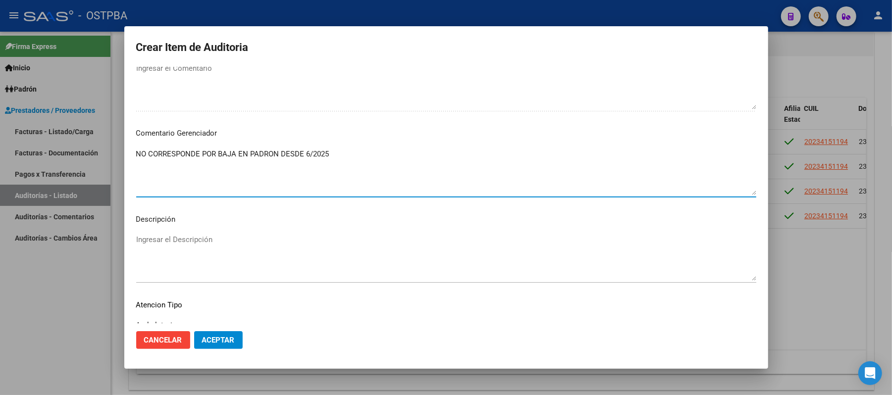
drag, startPoint x: 339, startPoint y: 153, endPoint x: 135, endPoint y: 155, distance: 203.6
click at [135, 155] on mat-dialog-content "23415119 Nro Documento 20234151194 CUIL Afiliado Activo [PERSON_NAME] Nombre Co…" at bounding box center [446, 195] width 644 height 257
type textarea "NO CORRESPONDE POR BAJA EN PADRON DESDE 6/2025"
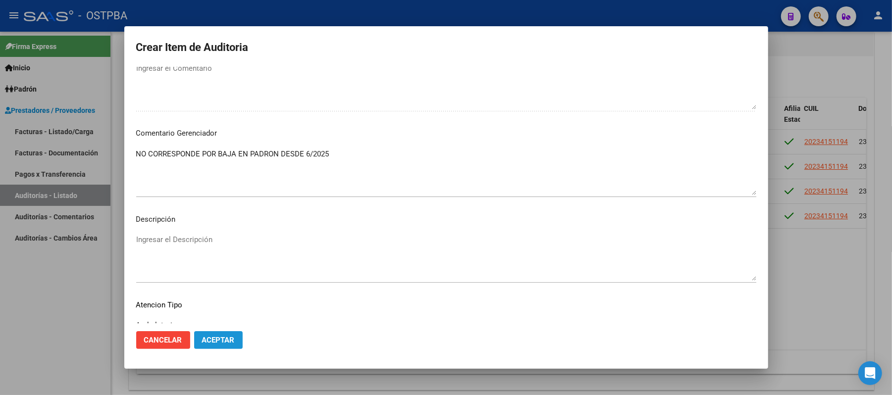
click at [230, 340] on span "Aceptar" at bounding box center [218, 340] width 33 height 9
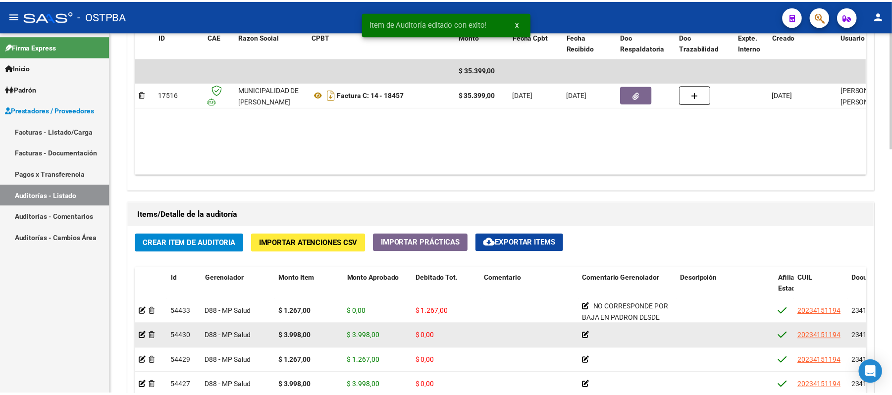
scroll to position [660, 0]
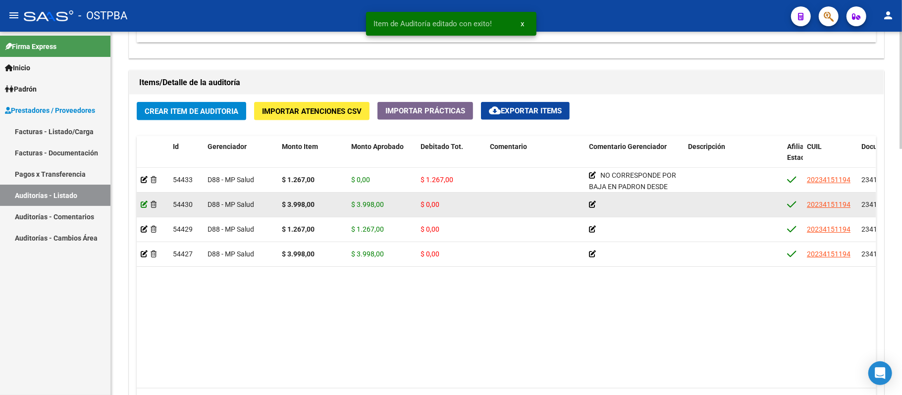
click at [144, 208] on icon at bounding box center [144, 204] width 7 height 7
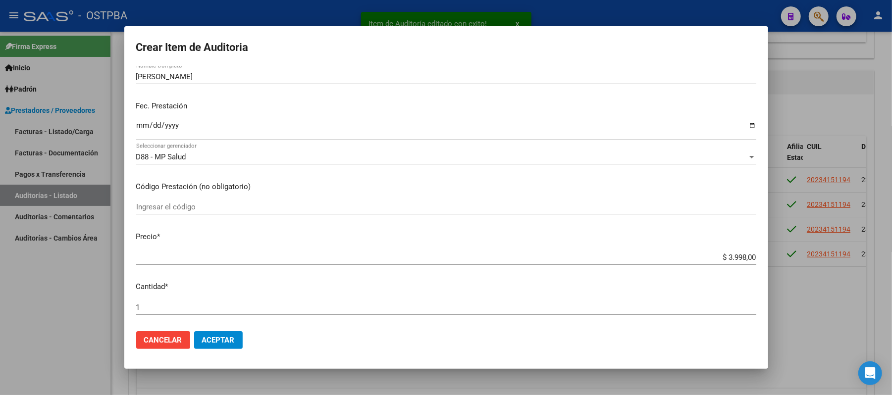
scroll to position [264, 0]
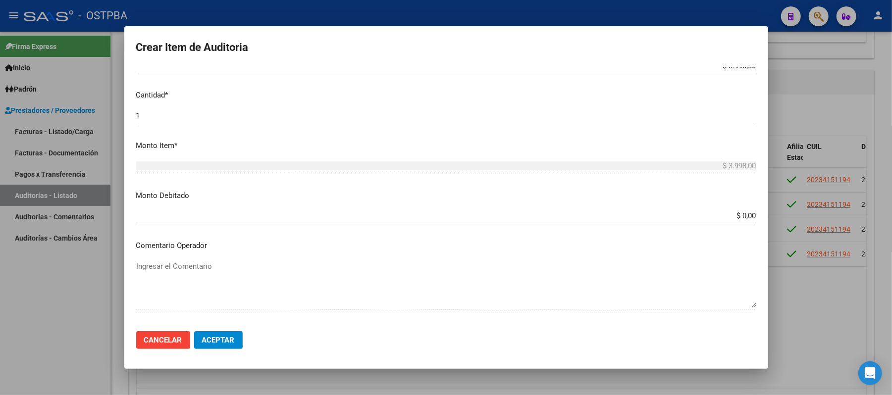
click at [736, 218] on input "$ 0,00" at bounding box center [446, 215] width 620 height 9
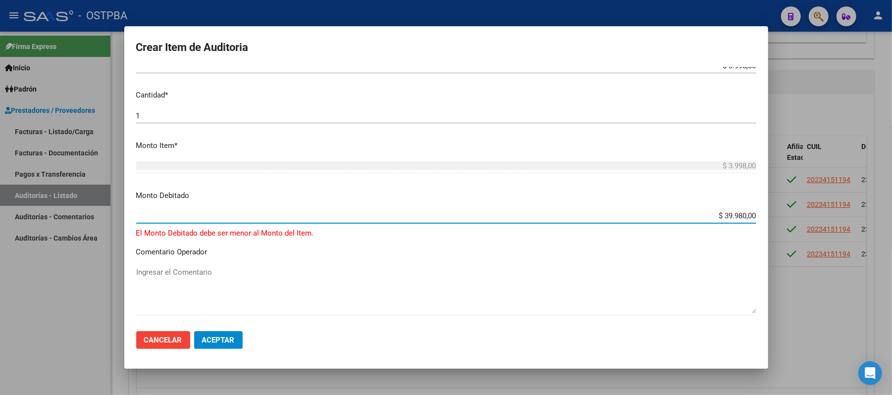
type input "$ 3.998,00"
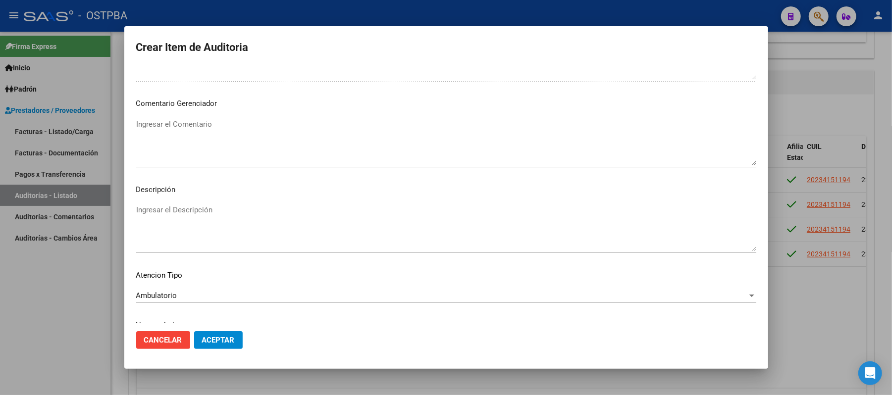
scroll to position [528, 0]
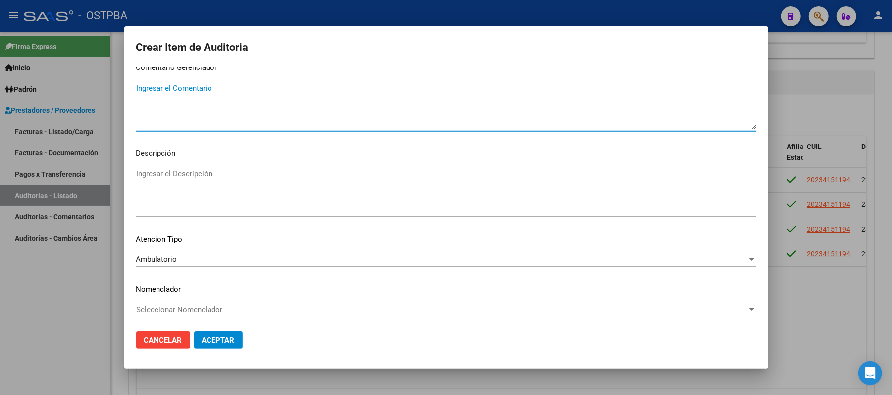
click at [189, 89] on textarea "Ingresar el Comentario" at bounding box center [446, 106] width 620 height 47
paste textarea "NO CORRESPONDE POR BAJA EN PADRON DESDE 6/2025"
type textarea "NO CORRESPONDE POR BAJA EN PADRON DESDE 6/2025"
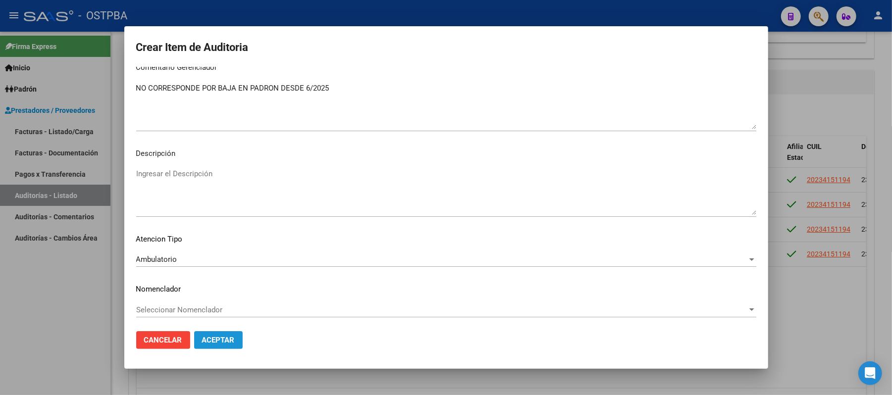
click at [213, 343] on span "Aceptar" at bounding box center [218, 340] width 33 height 9
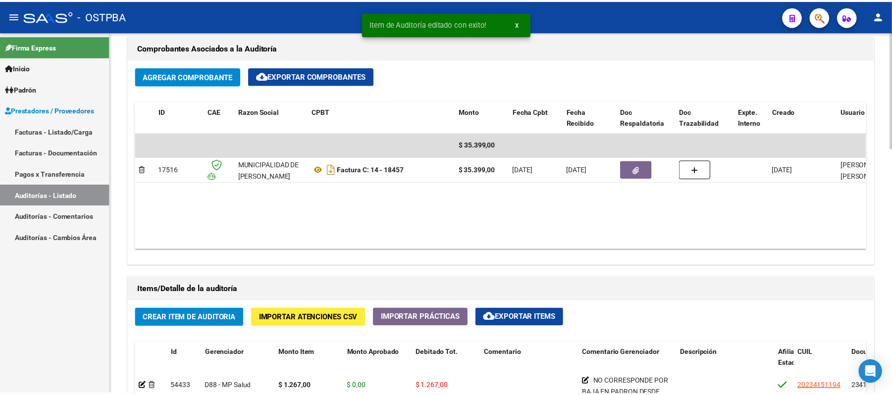
scroll to position [594, 0]
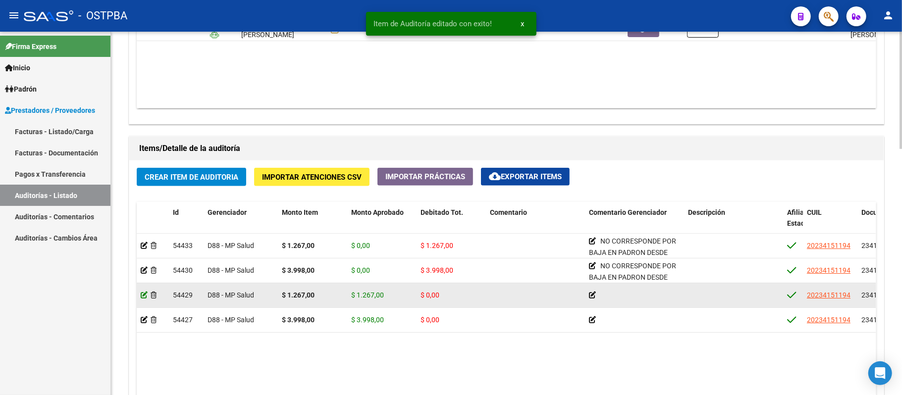
click at [144, 298] on icon at bounding box center [144, 295] width 7 height 7
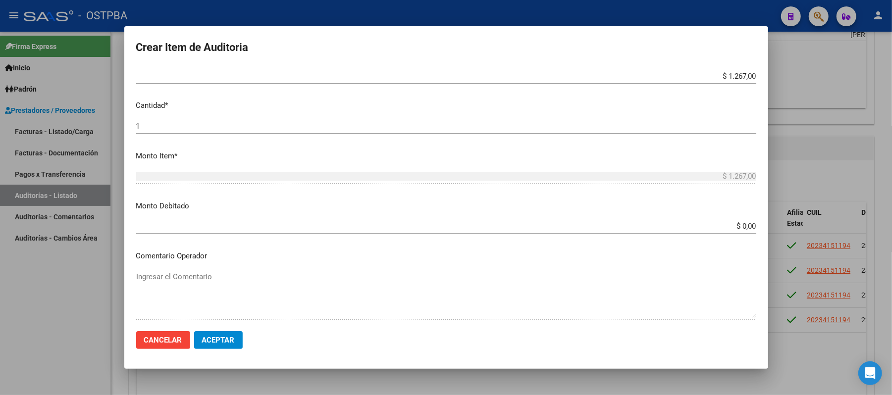
scroll to position [264, 0]
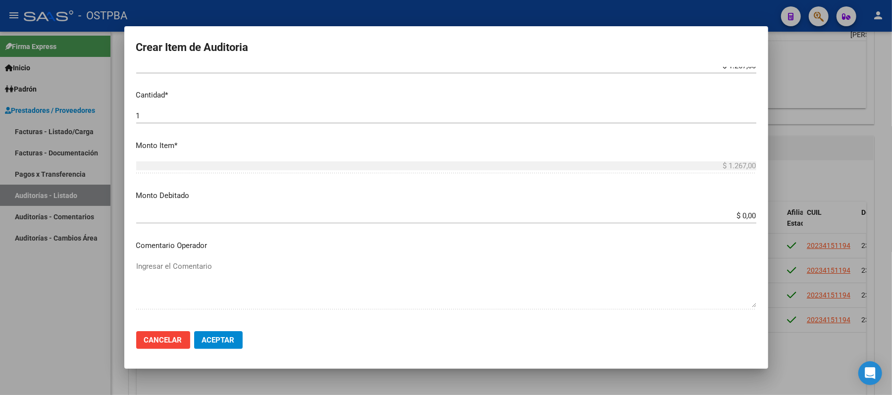
click at [739, 211] on div "$ 0,00 Ingresar el monto" at bounding box center [446, 216] width 620 height 15
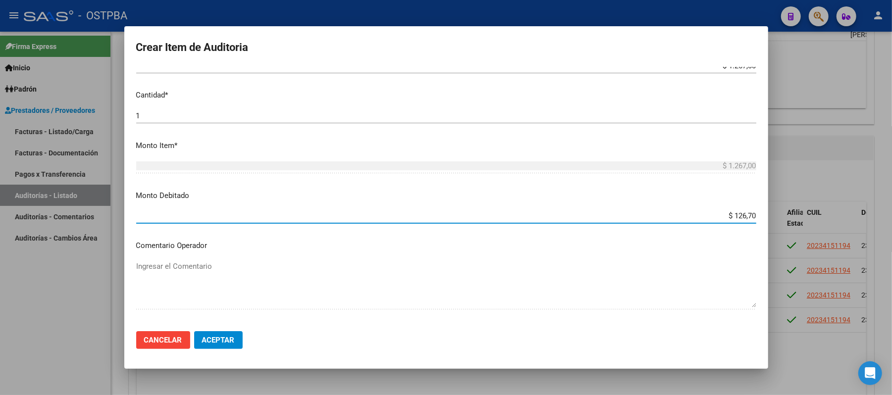
type input "$ 1.267,00"
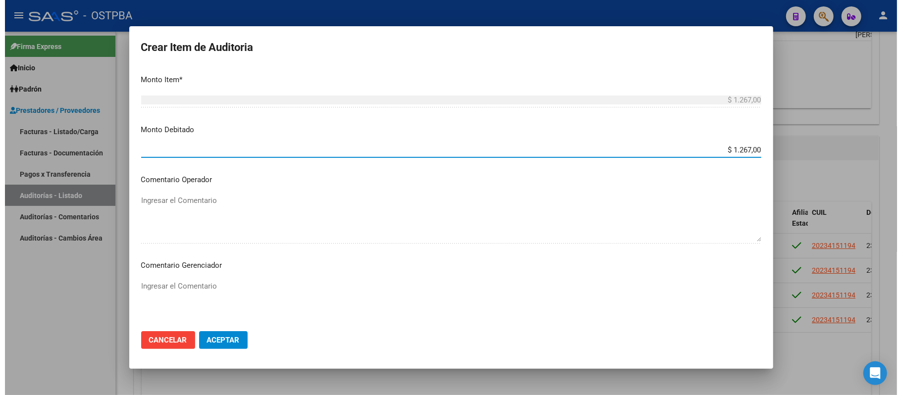
scroll to position [396, 0]
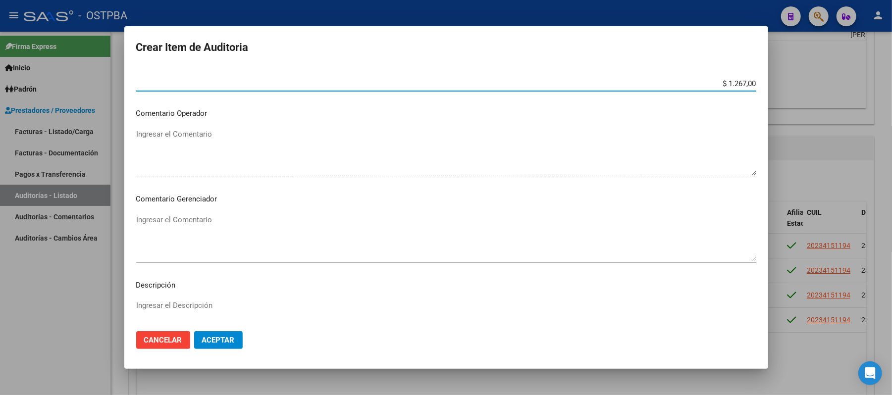
click at [199, 226] on textarea "Ingresar el Comentario" at bounding box center [446, 237] width 620 height 47
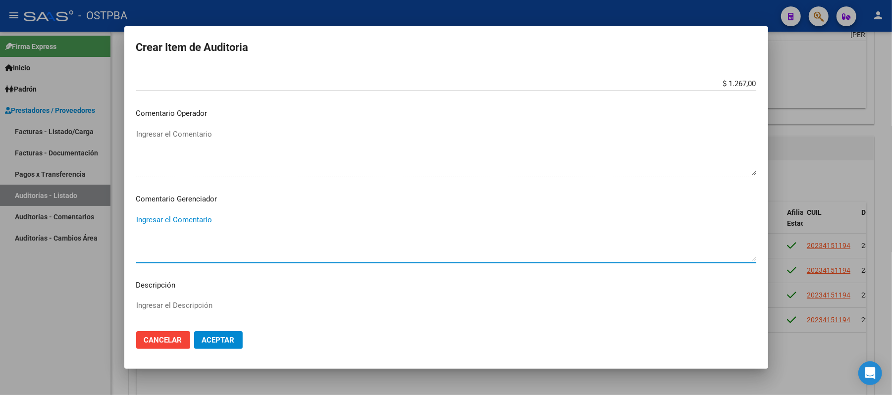
paste textarea "NO CORRESPONDE POR BAJA EN PADRON DESDE 6/2025"
type textarea "NO CORRESPONDE POR BAJA EN PADRON DESDE 6/2025"
click at [227, 339] on span "Aceptar" at bounding box center [218, 340] width 33 height 9
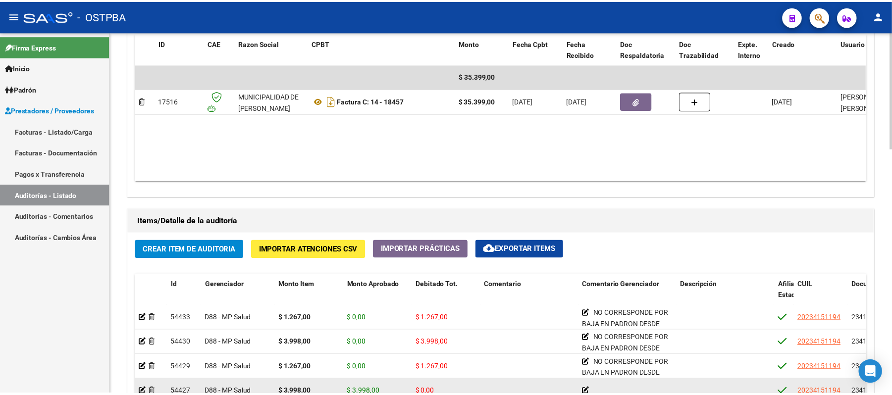
scroll to position [660, 0]
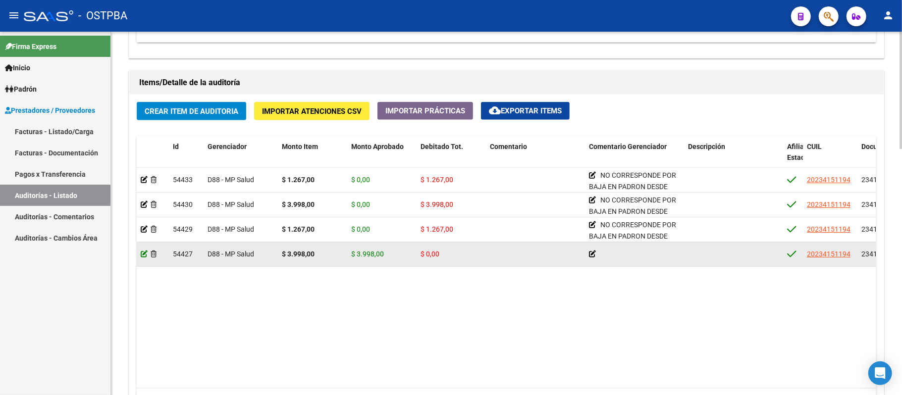
click at [143, 254] on icon at bounding box center [144, 254] width 7 height 7
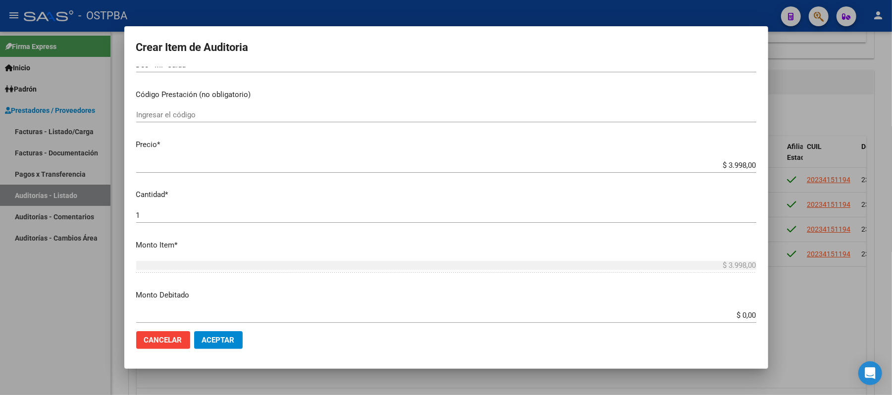
scroll to position [198, 0]
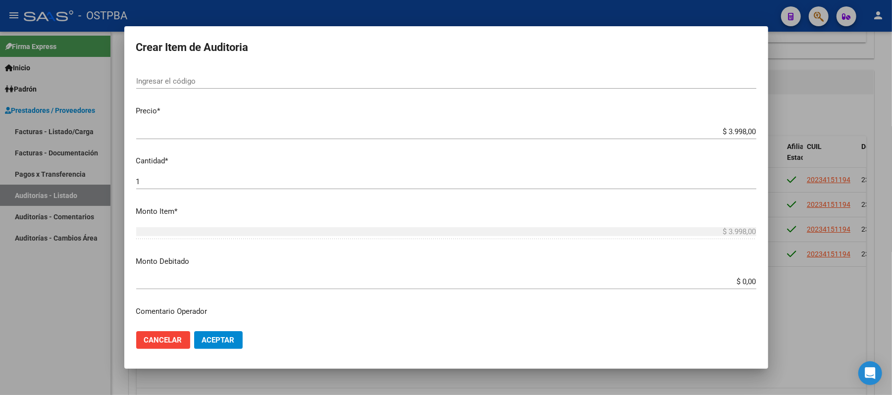
click at [751, 287] on mat-dialog-content "23415119 Nro Documento 20234151194 CUIL Afiliado Activo [PERSON_NAME] Nombre Co…" at bounding box center [446, 195] width 644 height 257
click at [739, 284] on input "$ 0,00" at bounding box center [446, 281] width 620 height 9
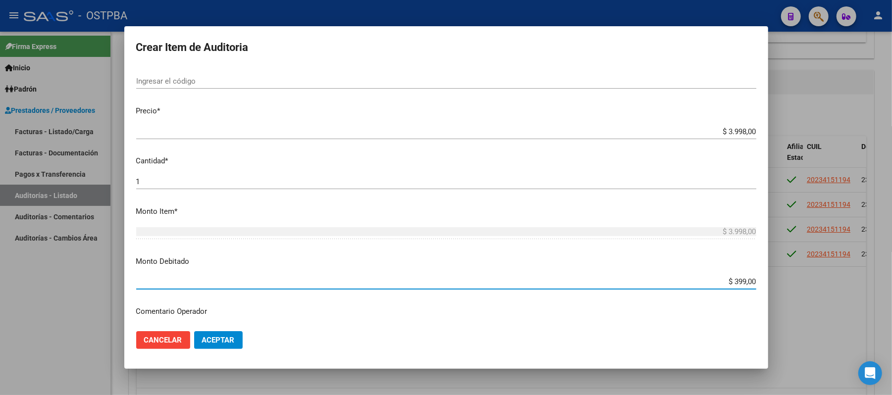
type input "$ 3.998,00"
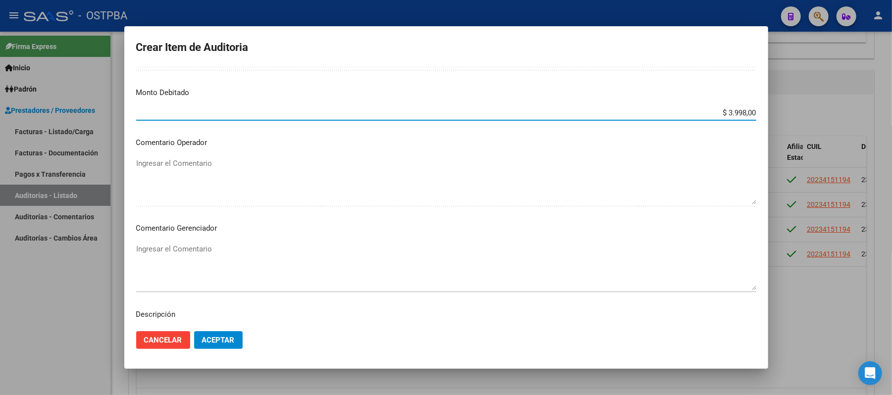
scroll to position [396, 0]
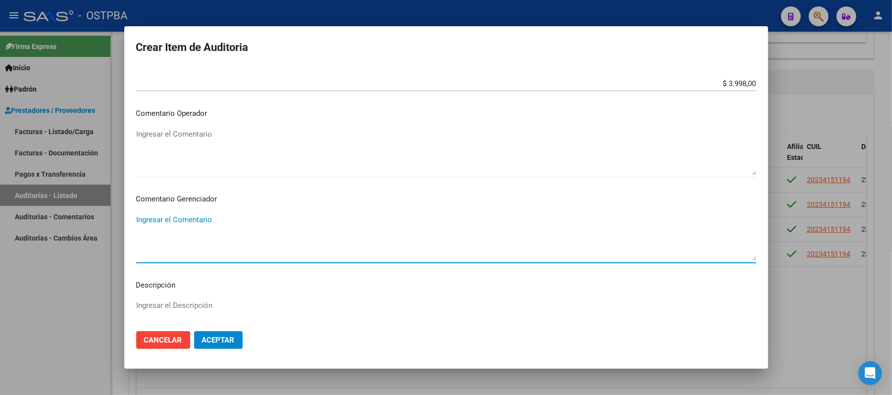
click at [180, 226] on textarea "Ingresar el Comentario" at bounding box center [446, 237] width 620 height 47
paste textarea "NO CORRESPONDE POR BAJA EN PADRON DESDE 6/2025"
type textarea "NO CORRESPONDE POR BAJA EN PADRON DESDE 6/2025"
click at [224, 342] on span "Aceptar" at bounding box center [218, 340] width 33 height 9
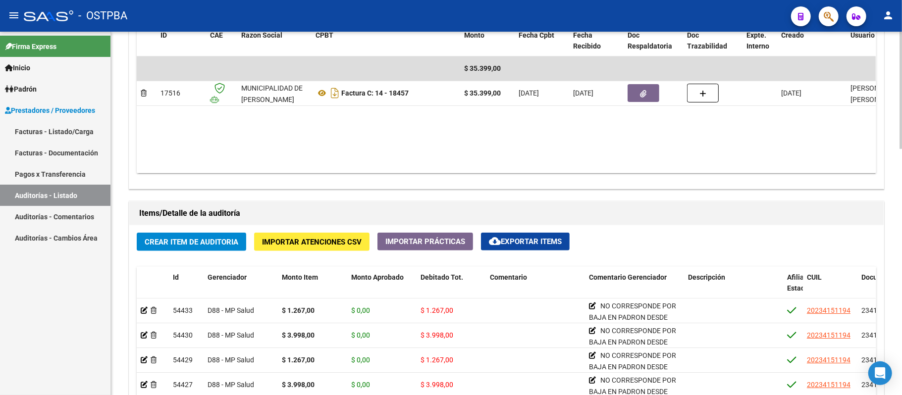
scroll to position [500, 0]
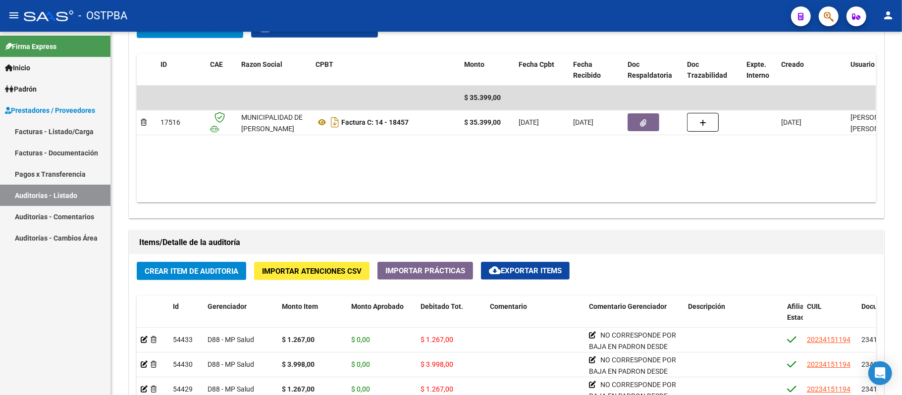
click at [34, 191] on link "Auditorías - Listado" at bounding box center [55, 195] width 110 height 21
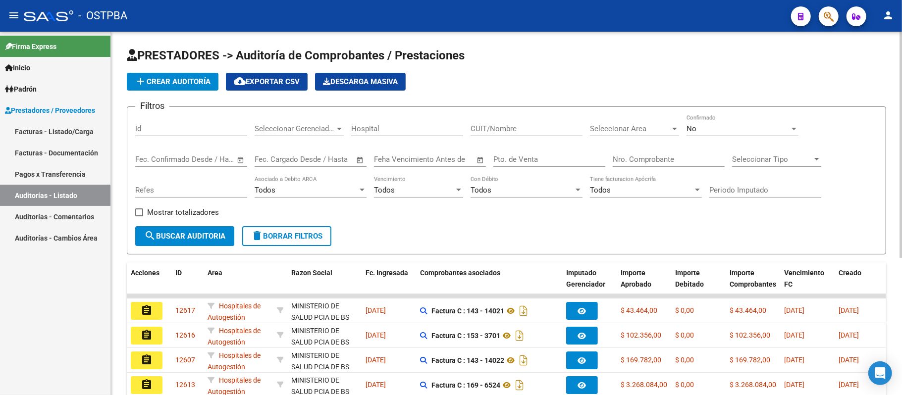
click at [644, 158] on input "Nro. Comprobante" at bounding box center [669, 159] width 112 height 9
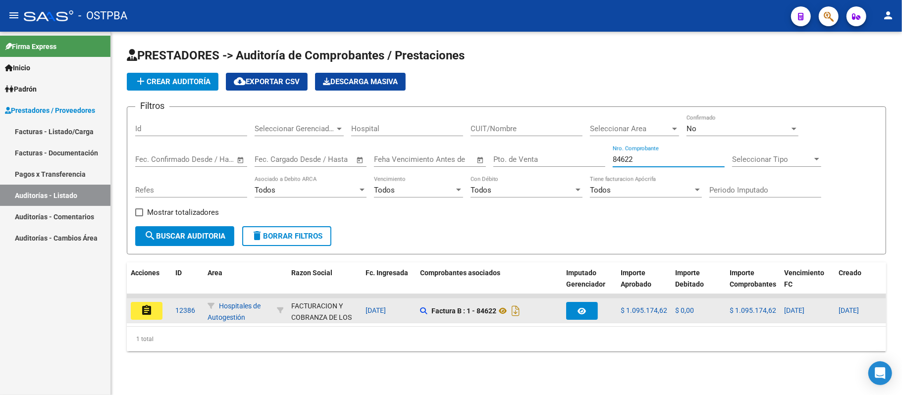
type input "84622"
click at [145, 308] on mat-icon "assignment" at bounding box center [147, 311] width 12 height 12
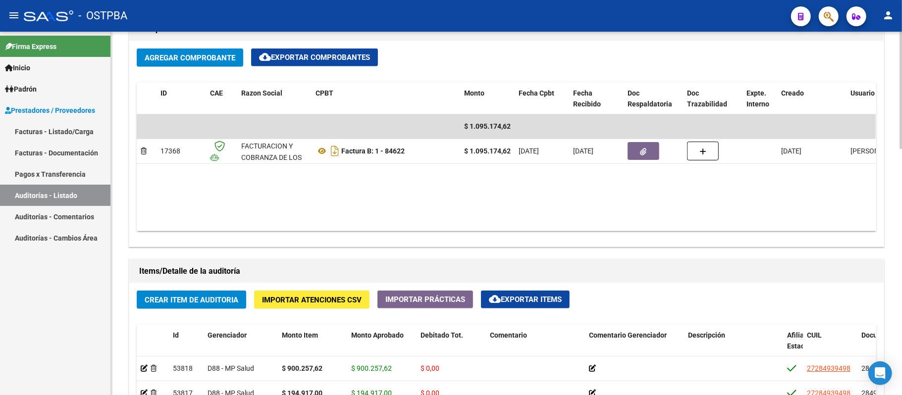
scroll to position [462, 0]
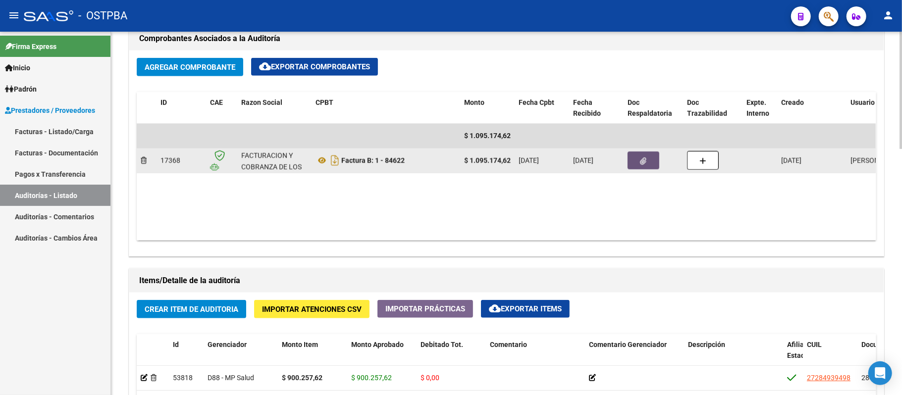
click at [654, 158] on button "button" at bounding box center [644, 161] width 32 height 18
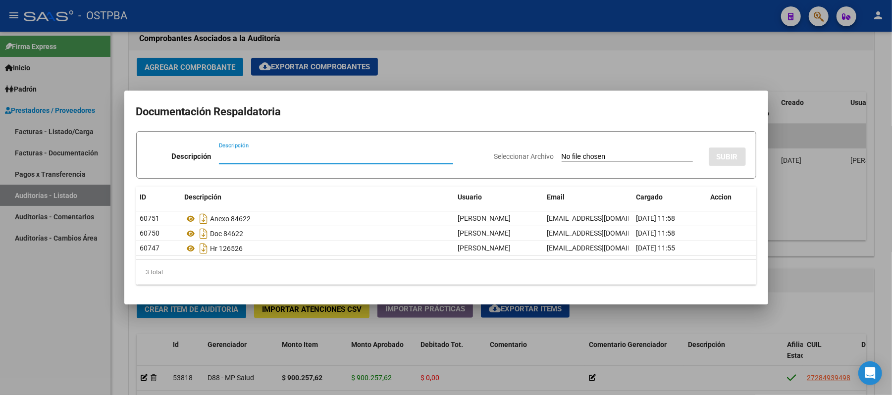
click at [838, 213] on div at bounding box center [446, 197] width 892 height 395
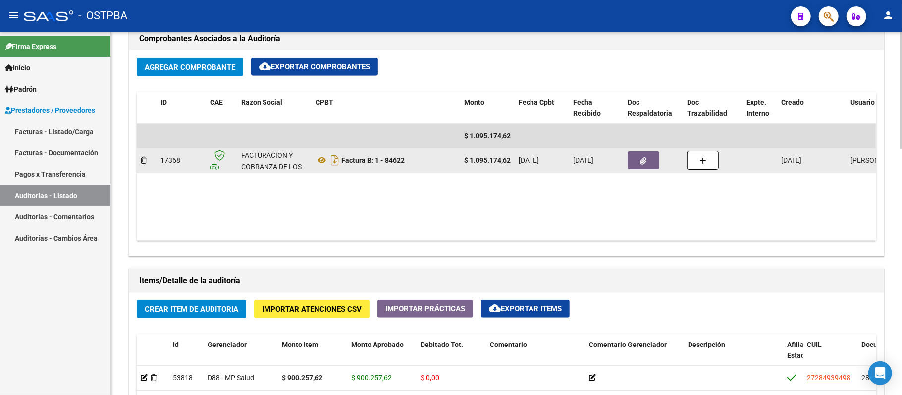
click at [636, 159] on button "button" at bounding box center [644, 161] width 32 height 18
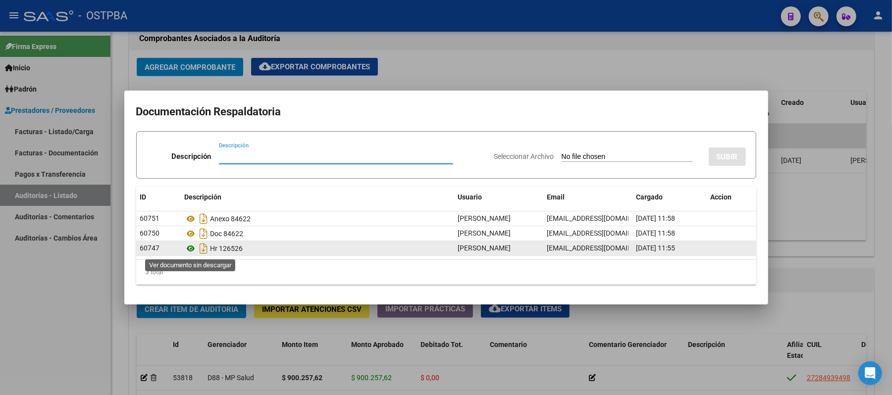
click at [186, 250] on icon at bounding box center [191, 249] width 13 height 12
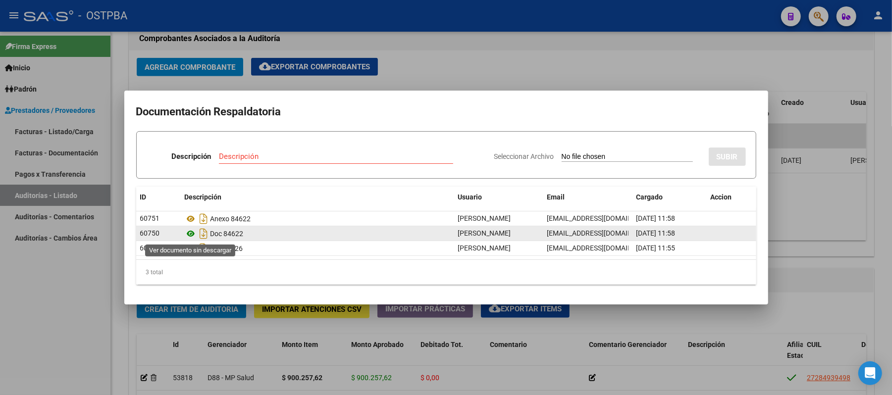
click at [186, 236] on icon at bounding box center [191, 234] width 13 height 12
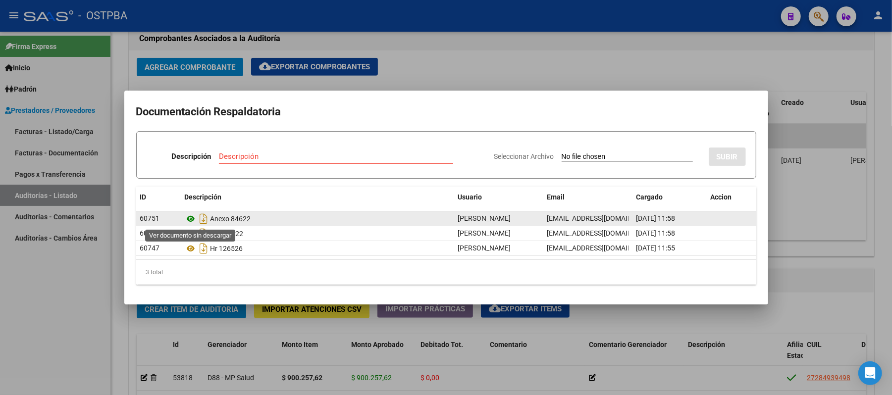
click at [191, 217] on icon at bounding box center [191, 219] width 13 height 12
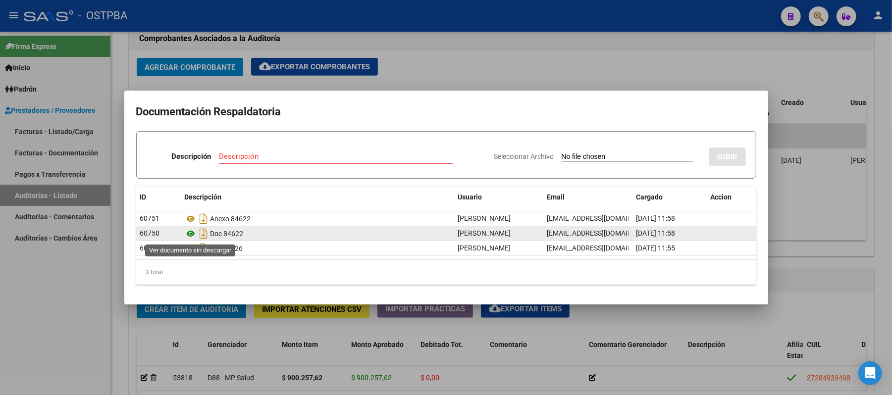
click at [191, 233] on icon at bounding box center [191, 234] width 13 height 12
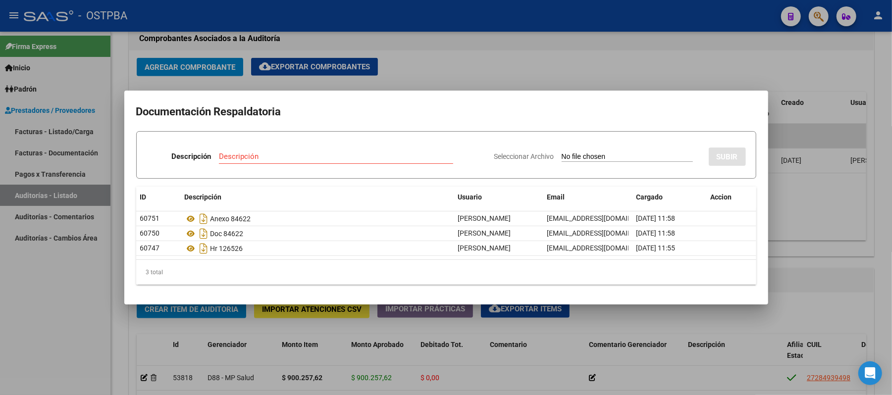
click at [690, 325] on div at bounding box center [446, 197] width 892 height 395
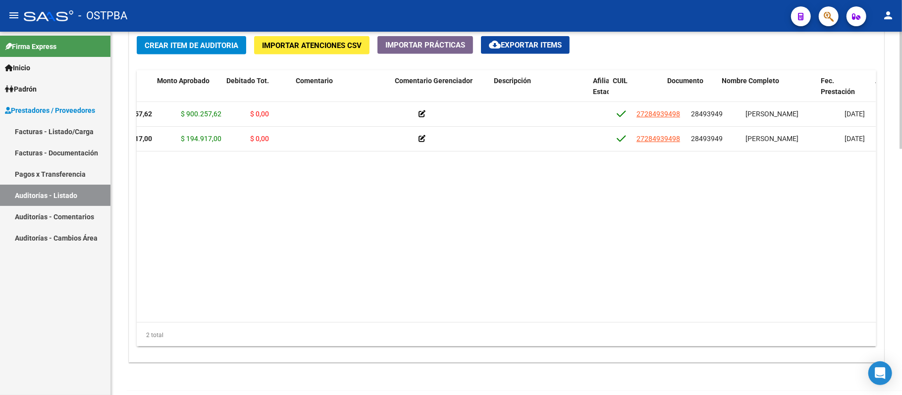
scroll to position [0, 210]
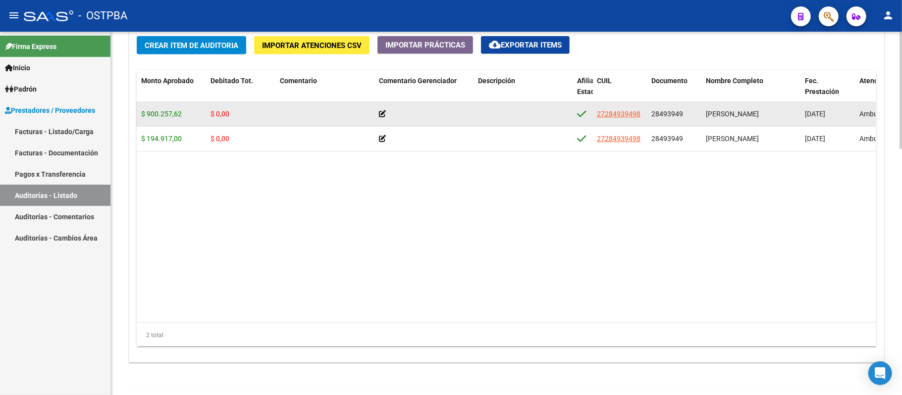
drag, startPoint x: 654, startPoint y: 116, endPoint x: 684, endPoint y: 113, distance: 29.9
click at [684, 113] on div "28493949" at bounding box center [674, 113] width 47 height 11
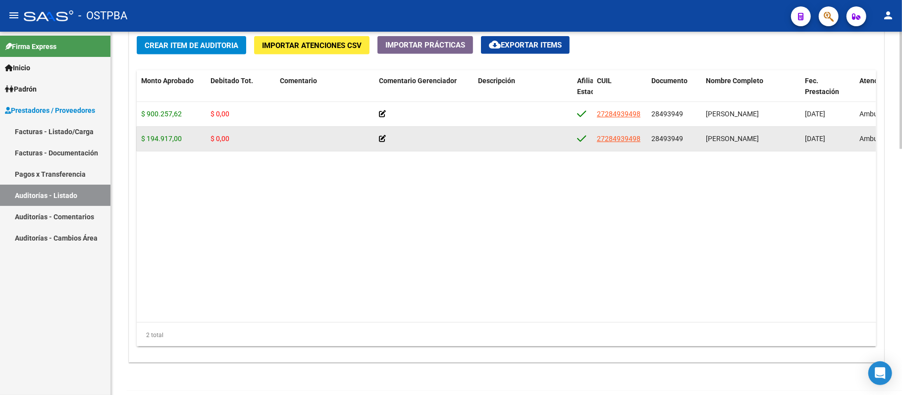
copy span "28493949"
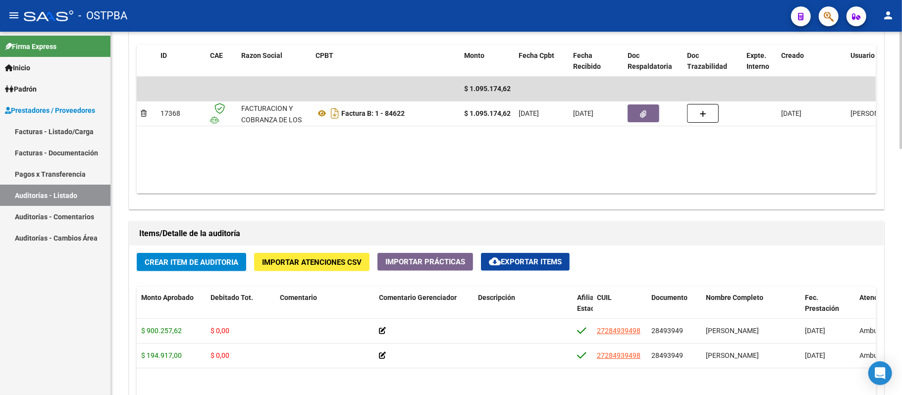
scroll to position [396, 0]
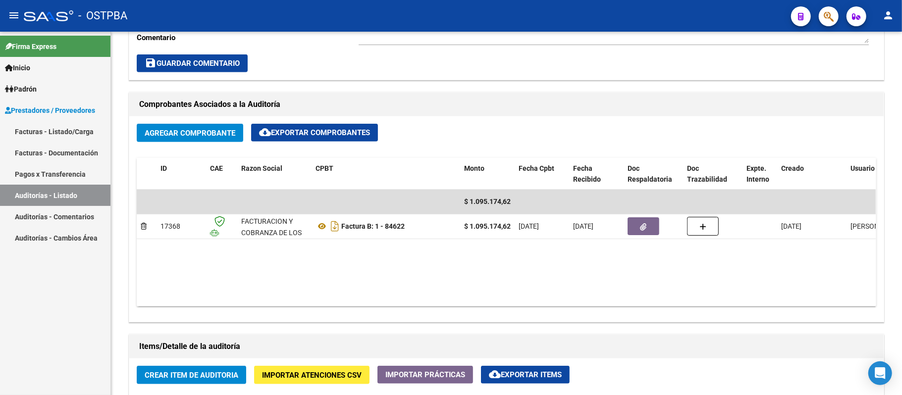
click at [51, 197] on link "Auditorías - Listado" at bounding box center [55, 195] width 110 height 21
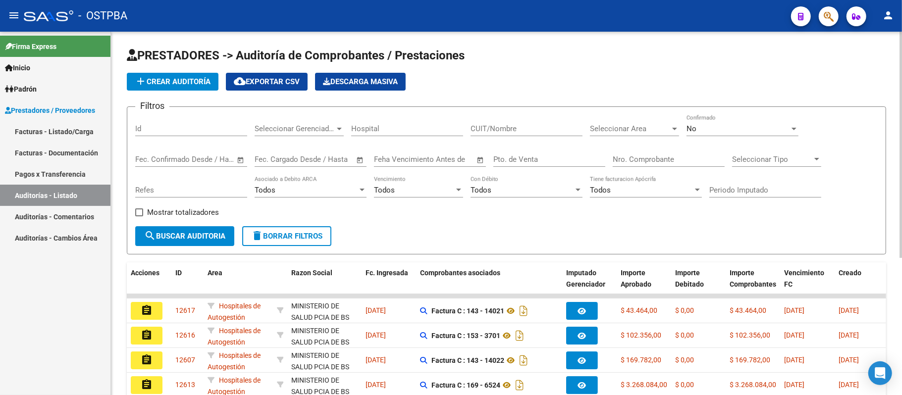
click at [633, 155] on div "Nro. Comprobante" at bounding box center [669, 156] width 112 height 21
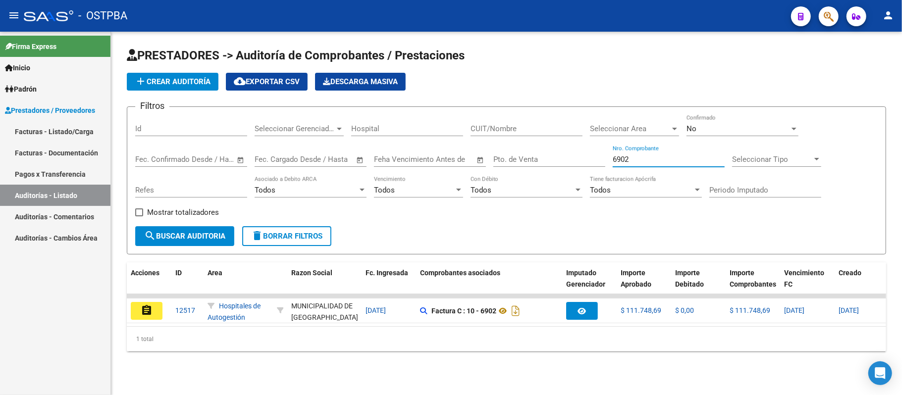
type input "6902"
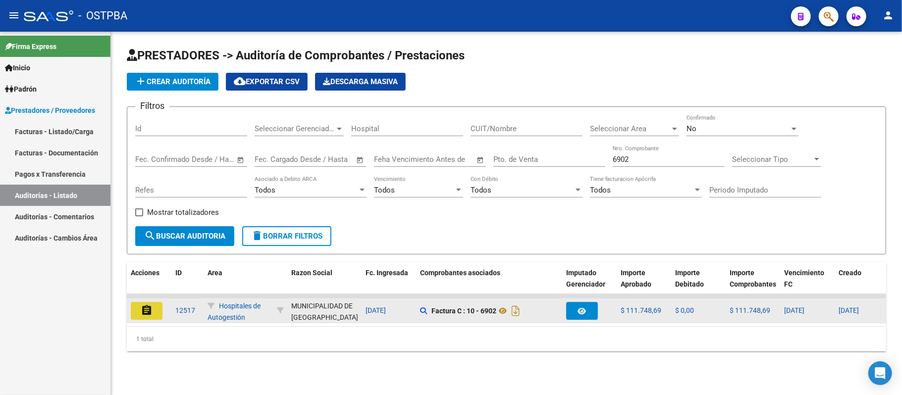
click at [143, 305] on mat-icon "assignment" at bounding box center [147, 311] width 12 height 12
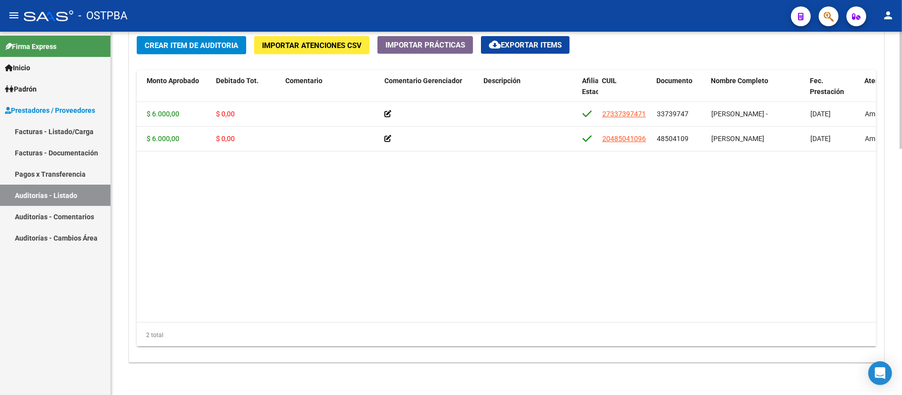
scroll to position [0, 373]
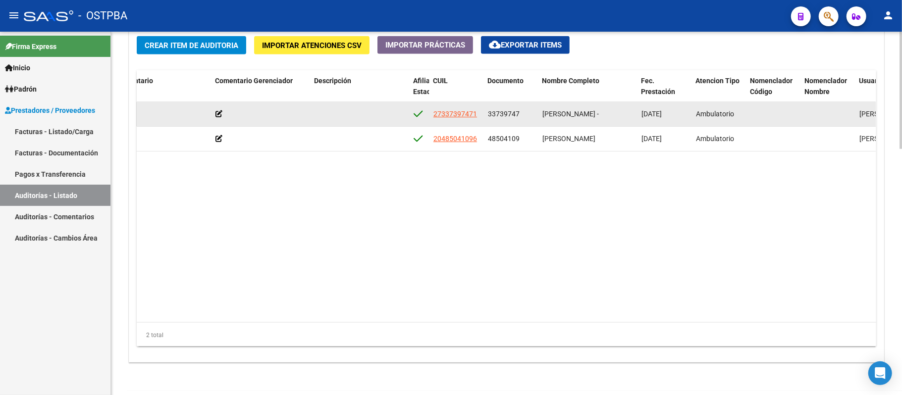
drag, startPoint x: 486, startPoint y: 113, endPoint x: 522, endPoint y: 119, distance: 36.1
click at [522, 119] on datatable-body-cell "33739747" at bounding box center [511, 114] width 54 height 24
copy span "33739747"
drag, startPoint x: 541, startPoint y: 113, endPoint x: 621, endPoint y: 112, distance: 79.7
click at [621, 112] on datatable-body-cell "[PERSON_NAME] -" at bounding box center [587, 114] width 99 height 24
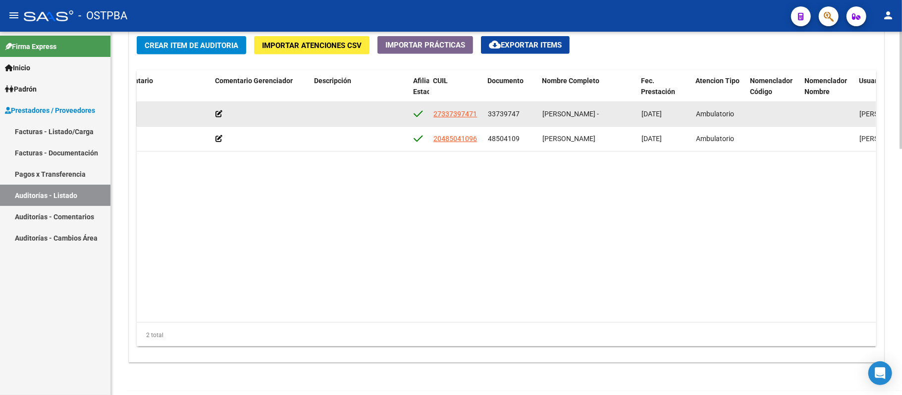
copy span "[PERSON_NAME]"
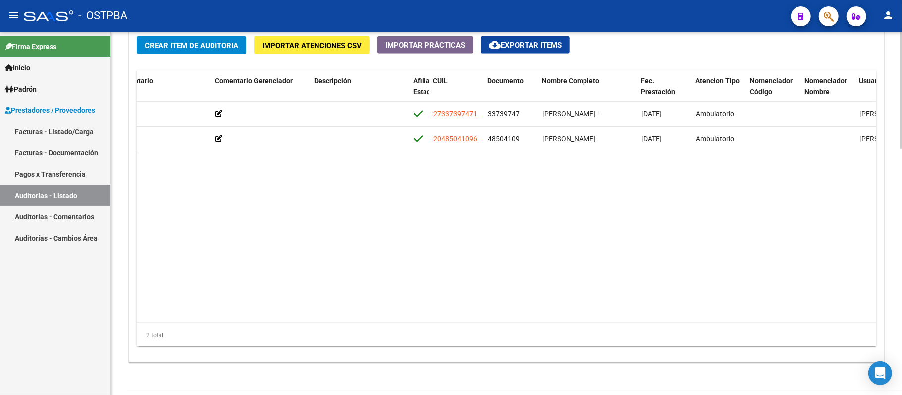
copy span "[PERSON_NAME]"
click at [880, 181] on div "Crear Item de Auditoria Importar Atenciones CSV Importar Prácticas cloud_downlo…" at bounding box center [506, 196] width 754 height 334
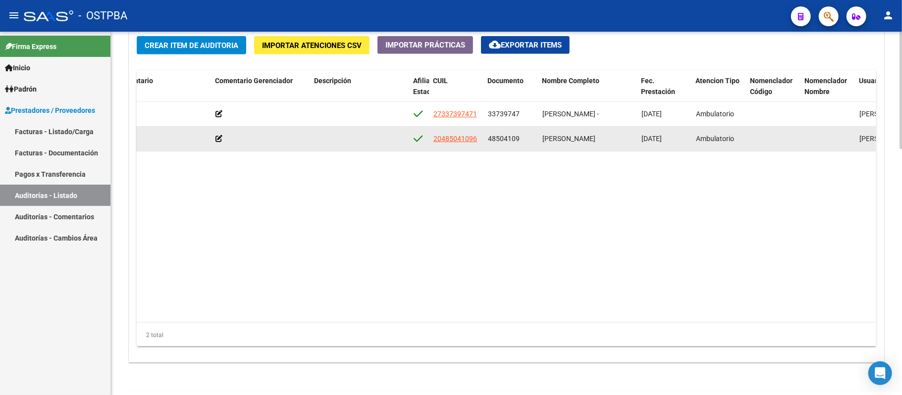
drag, startPoint x: 486, startPoint y: 137, endPoint x: 518, endPoint y: 139, distance: 31.8
click at [518, 139] on datatable-body-cell "48504109" at bounding box center [511, 139] width 54 height 24
copy span "48504109"
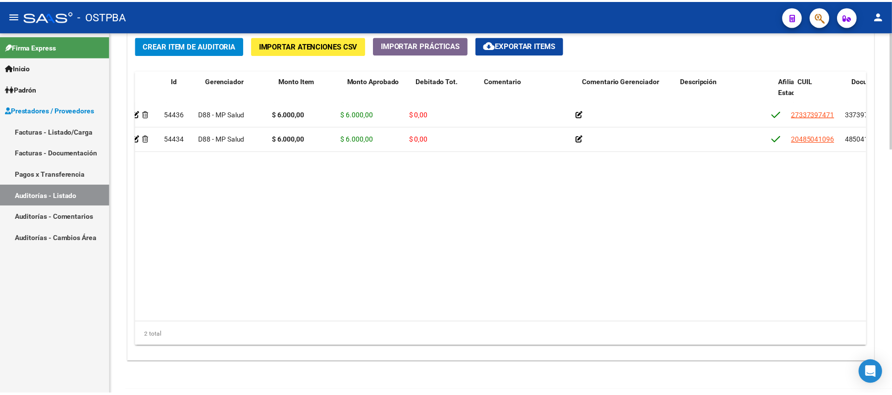
scroll to position [0, 0]
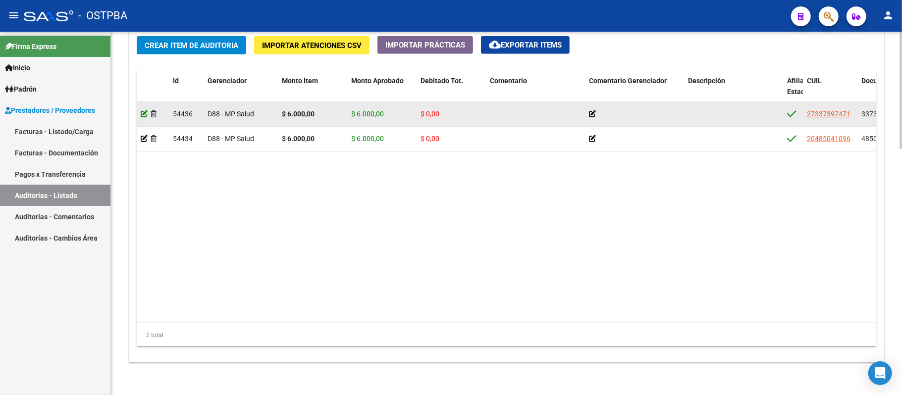
click at [143, 117] on icon at bounding box center [144, 113] width 7 height 7
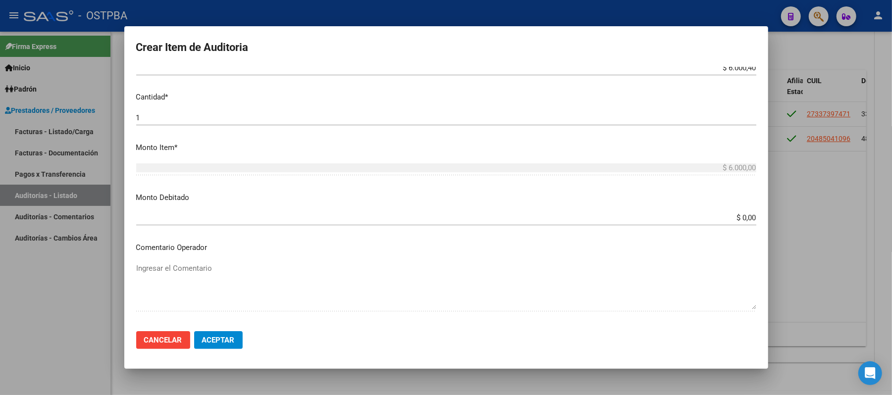
scroll to position [264, 0]
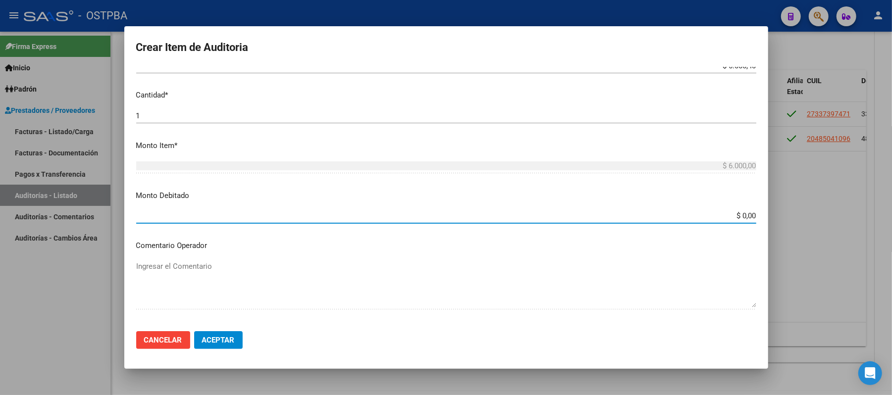
click at [736, 215] on input "$ 0,00" at bounding box center [446, 215] width 620 height 9
type input "$ 6.000,00"
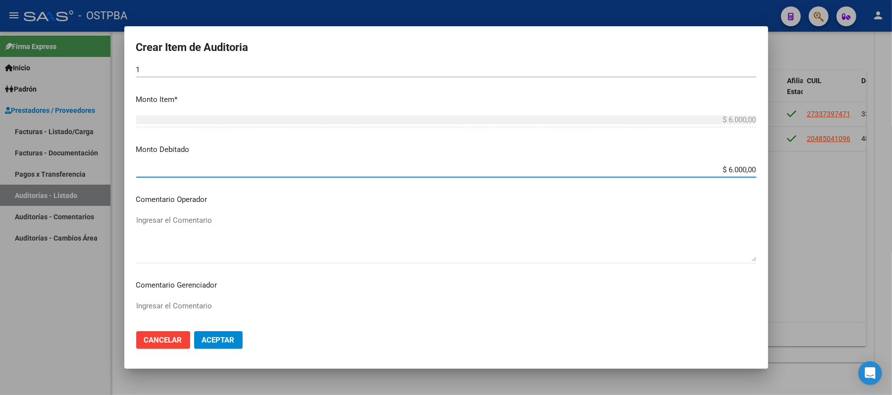
scroll to position [330, 0]
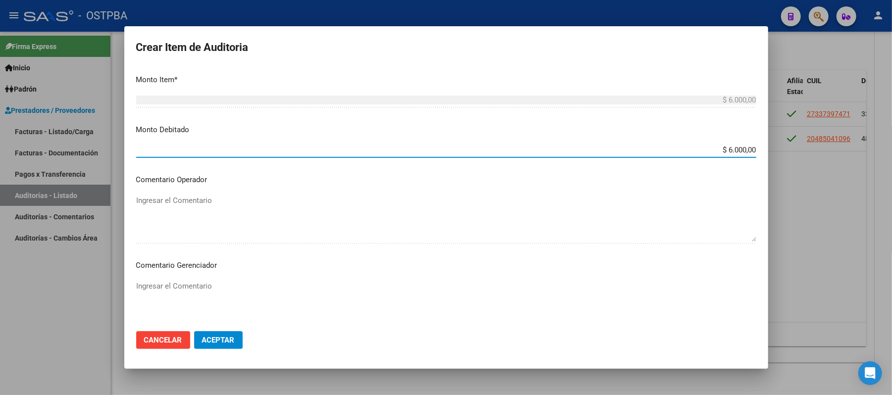
click at [169, 290] on textarea "Ingresar el Comentario" at bounding box center [446, 304] width 620 height 47
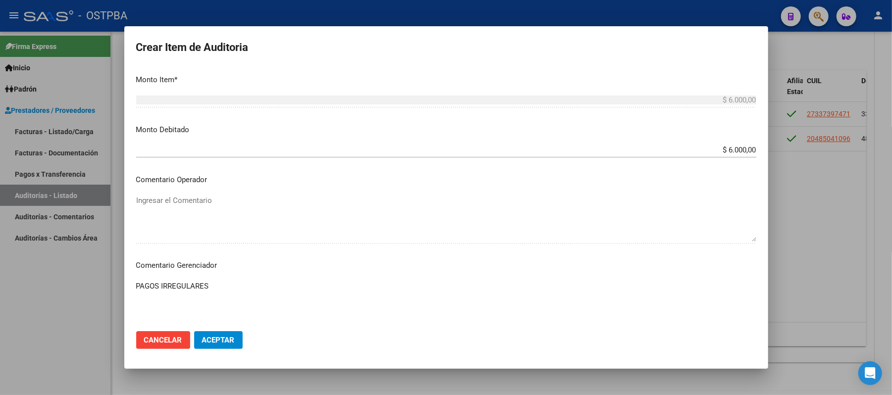
type textarea "PAGOS IRREGULARES"
click at [205, 335] on button "Aceptar" at bounding box center [218, 340] width 49 height 18
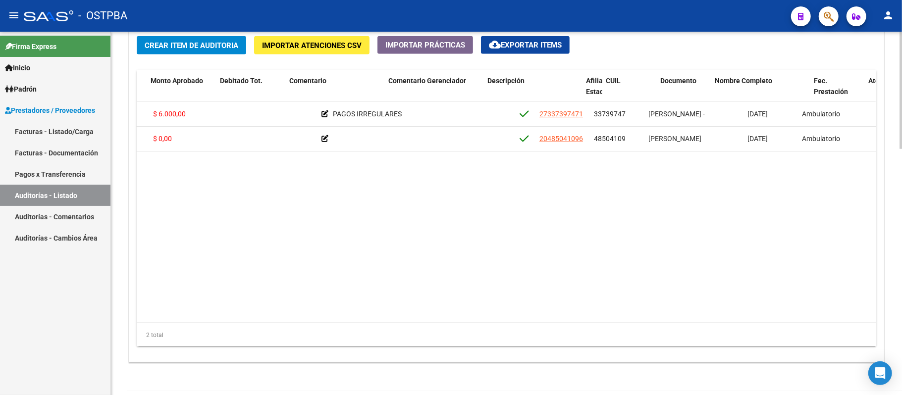
scroll to position [0, 327]
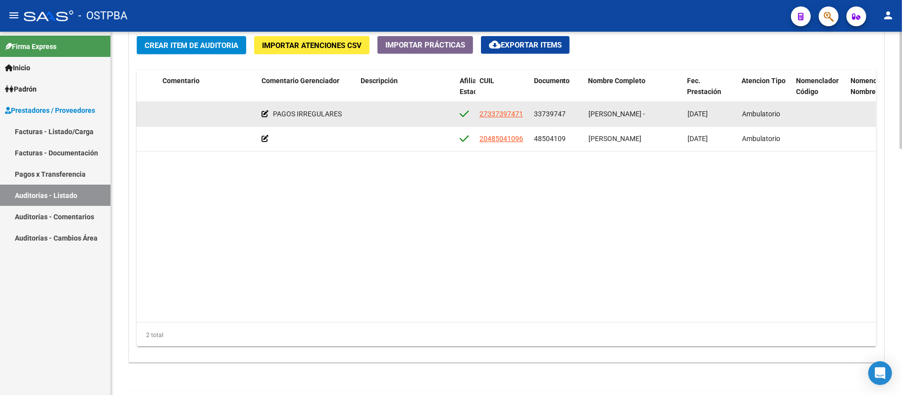
drag, startPoint x: 532, startPoint y: 114, endPoint x: 725, endPoint y: 121, distance: 193.3
click at [725, 121] on div "54436 D88 - MP Salud $ 6.000,00 $ 0,00 $ 6.000,00 PAGOS IRREGULARES 27337397471…" at bounding box center [493, 114] width 1369 height 25
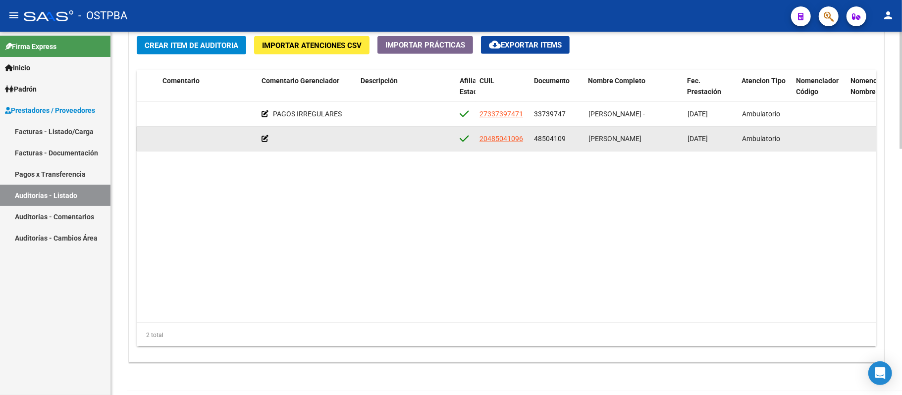
copy div "33739747 [PERSON_NAME] - [DATE]"
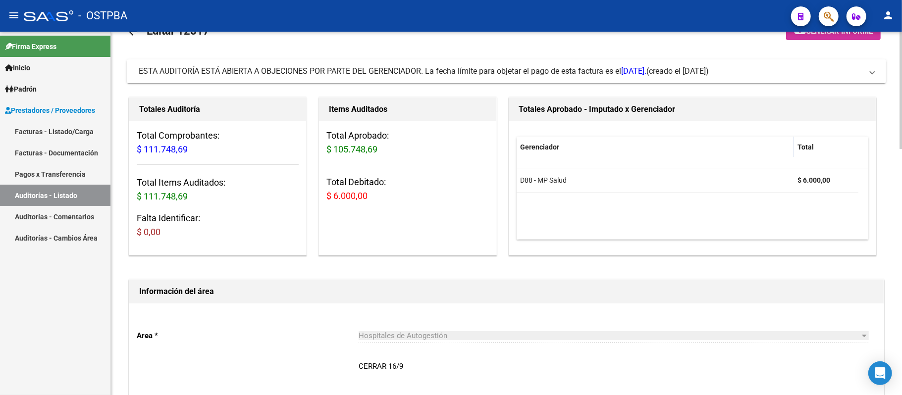
scroll to position [0, 0]
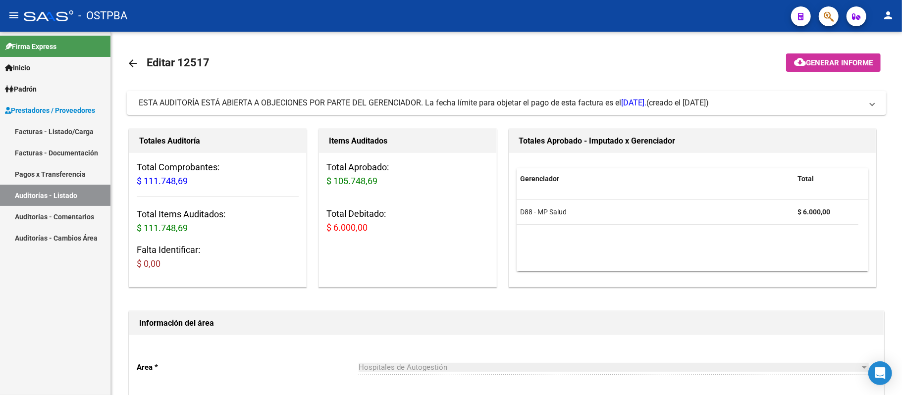
click at [50, 197] on link "Auditorías - Listado" at bounding box center [55, 195] width 110 height 21
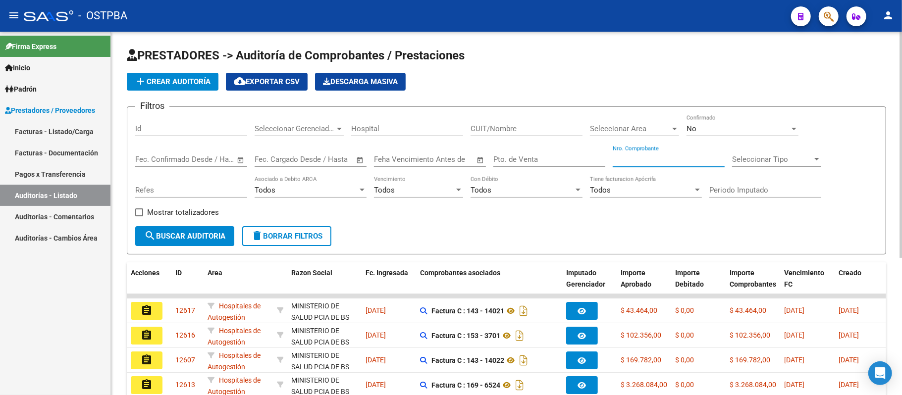
click at [634, 157] on input "Nro. Comprobante" at bounding box center [669, 159] width 112 height 9
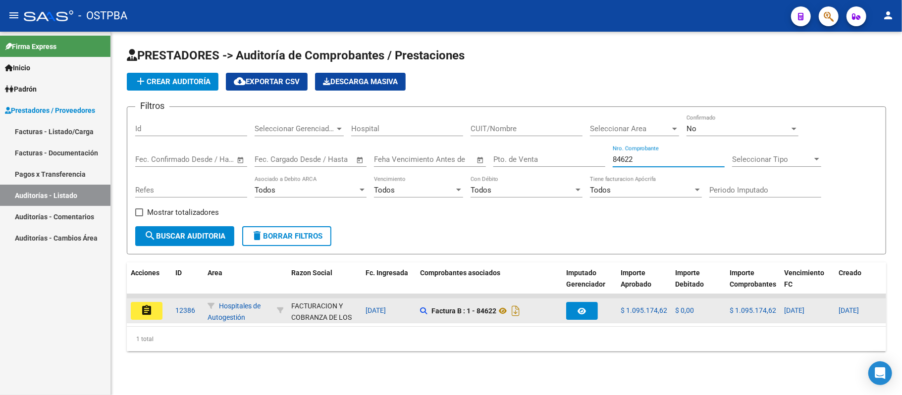
type input "84622"
click at [156, 308] on button "assignment" at bounding box center [147, 311] width 32 height 18
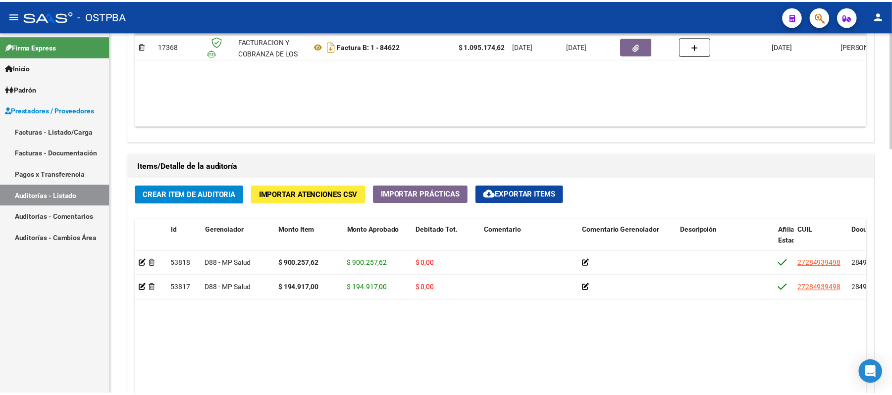
scroll to position [660, 0]
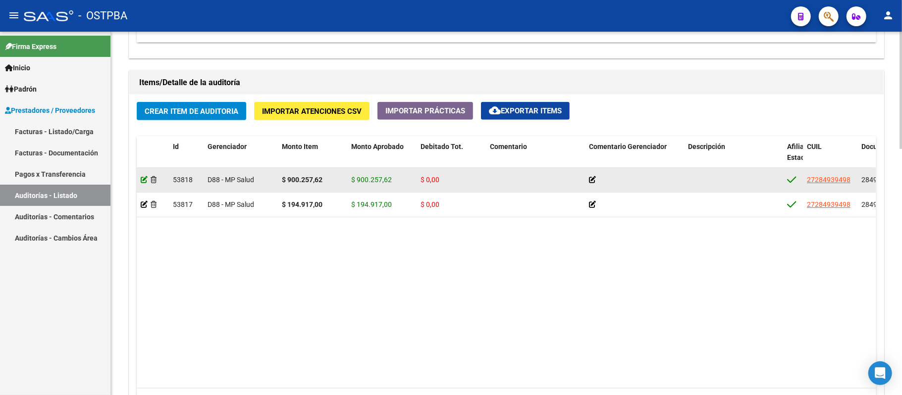
click at [143, 181] on icon at bounding box center [144, 179] width 7 height 7
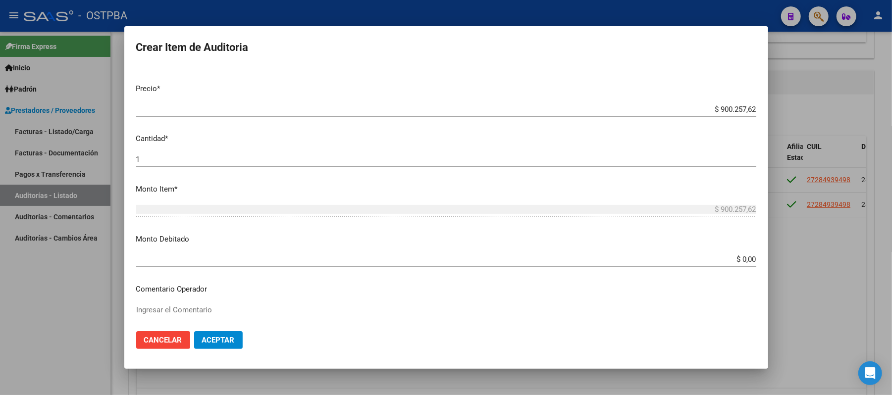
scroll to position [264, 0]
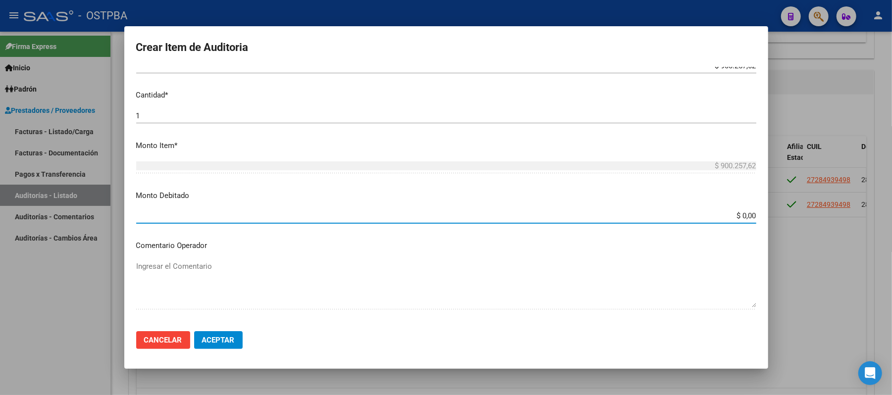
click at [718, 216] on input "$ 0,00" at bounding box center [446, 215] width 620 height 9
type input "$ 900.257,00"
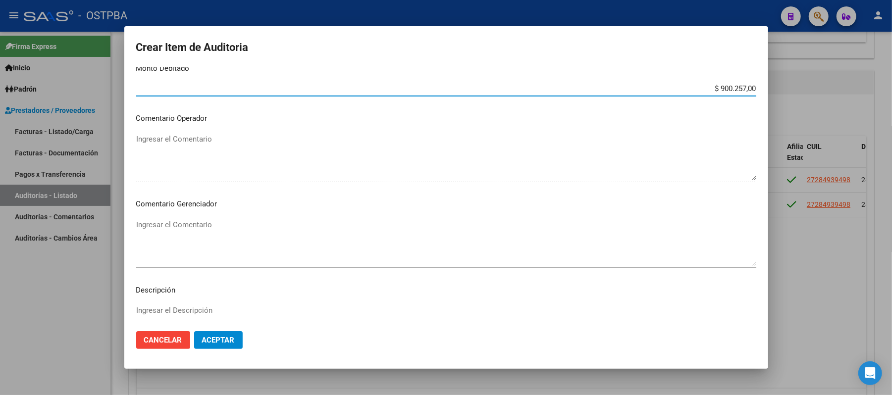
scroll to position [396, 0]
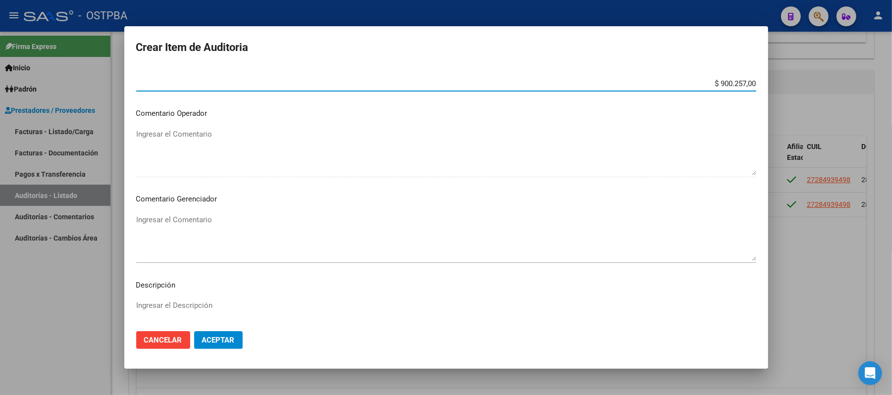
click at [140, 221] on textarea "Ingresar el Comentario" at bounding box center [446, 237] width 620 height 47
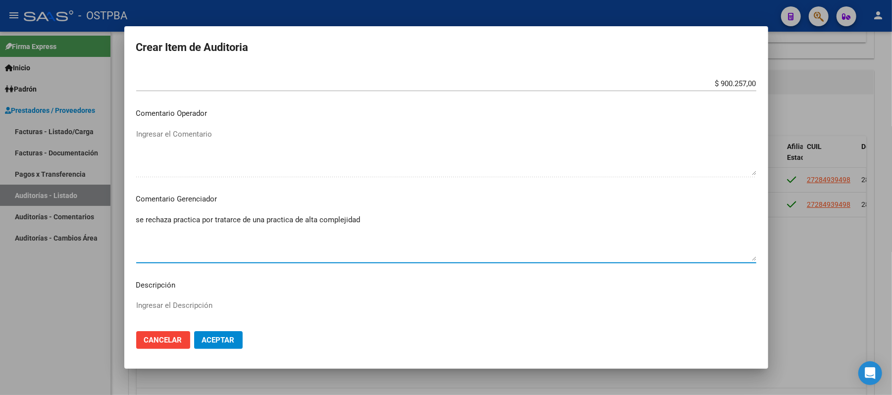
drag, startPoint x: 238, startPoint y: 221, endPoint x: 233, endPoint y: 222, distance: 5.6
click at [371, 218] on textarea "se rechaza practica por tratarse de una practica de alta complejidad" at bounding box center [446, 237] width 620 height 47
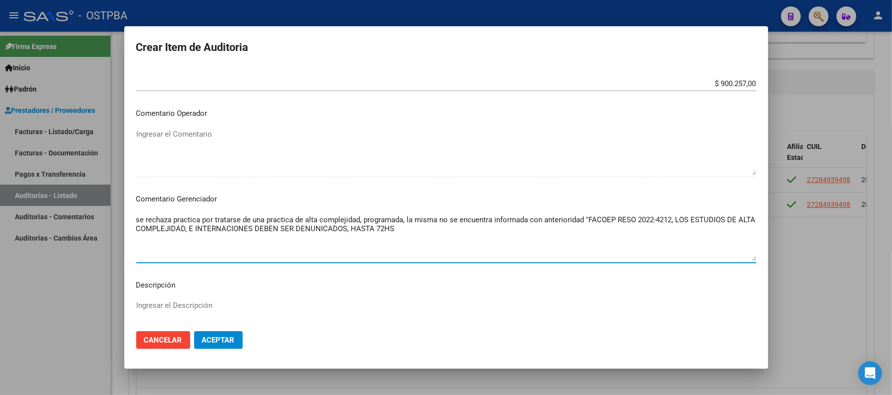
type textarea "se rechaza practica por tratarse de una practica de alta complejidad, programad…"
drag, startPoint x: 413, startPoint y: 230, endPoint x: 127, endPoint y: 223, distance: 285.9
click at [127, 223] on mat-dialog-content "28493949 Nro Documento 27284939498 CUIL Afiliado [PERSON_NAME] Nombre Completo …" at bounding box center [446, 195] width 644 height 257
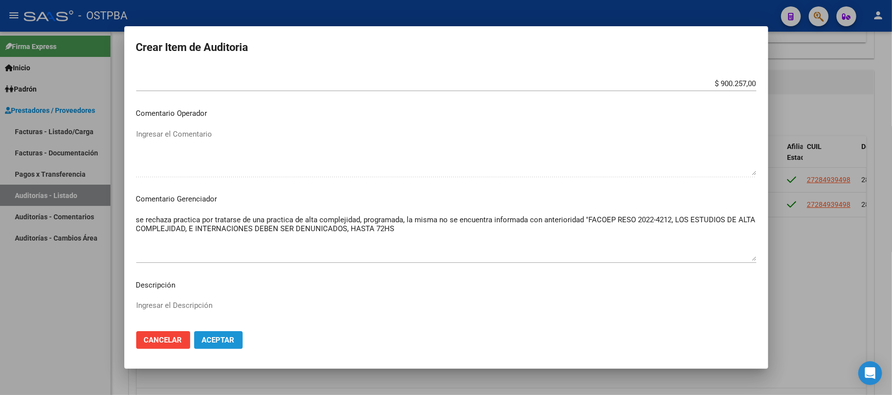
click at [219, 343] on span "Aceptar" at bounding box center [218, 340] width 33 height 9
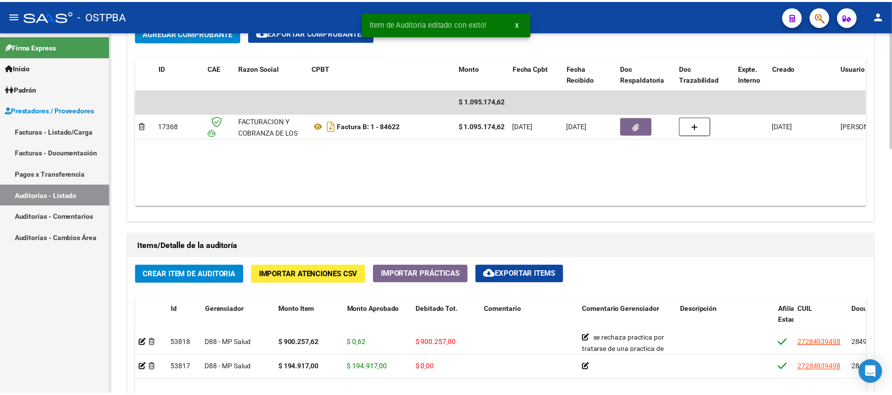
scroll to position [528, 0]
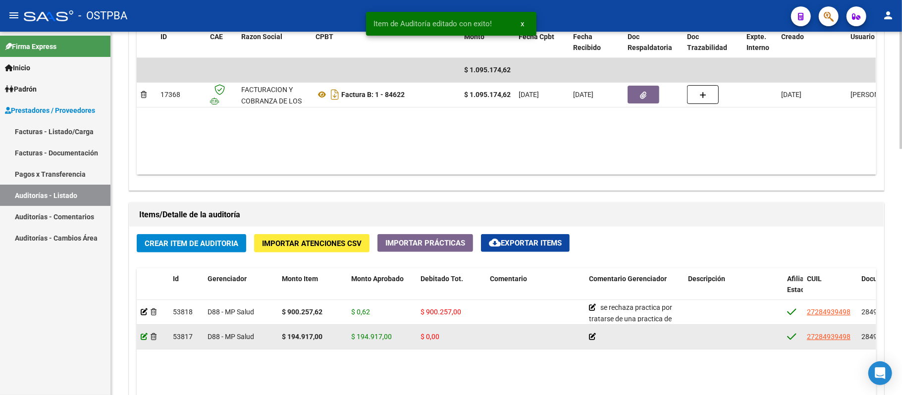
click at [143, 340] on icon at bounding box center [144, 336] width 7 height 7
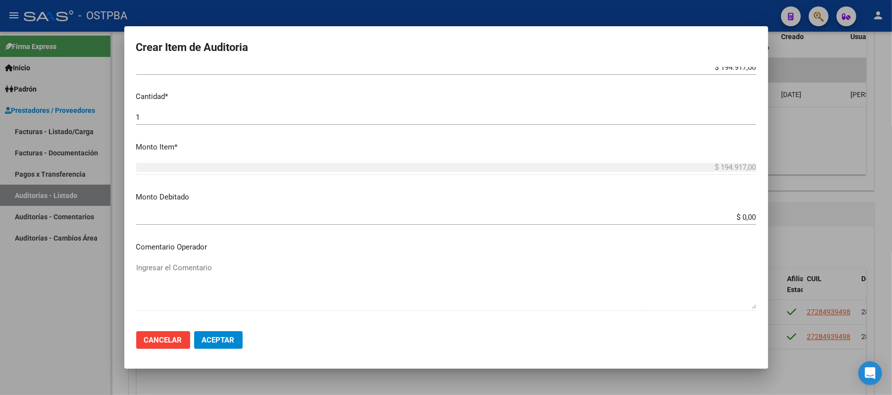
scroll to position [264, 0]
click at [227, 338] on span "Aceptar" at bounding box center [218, 340] width 33 height 9
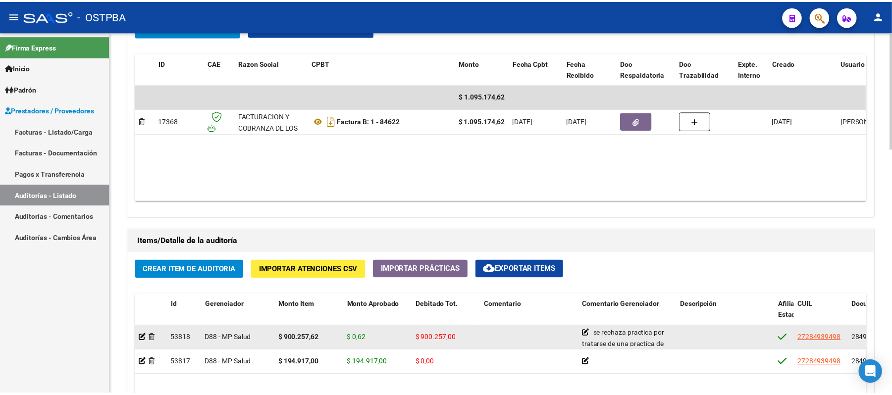
scroll to position [594, 0]
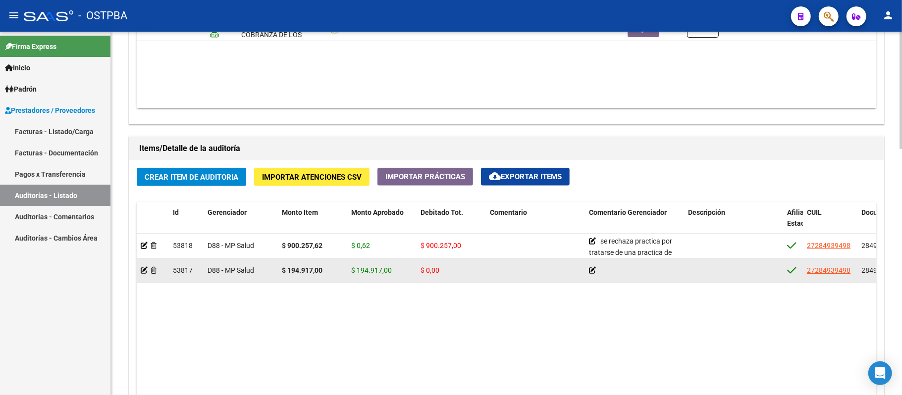
click at [141, 276] on div at bounding box center [153, 270] width 24 height 11
click at [141, 272] on icon at bounding box center [144, 270] width 7 height 7
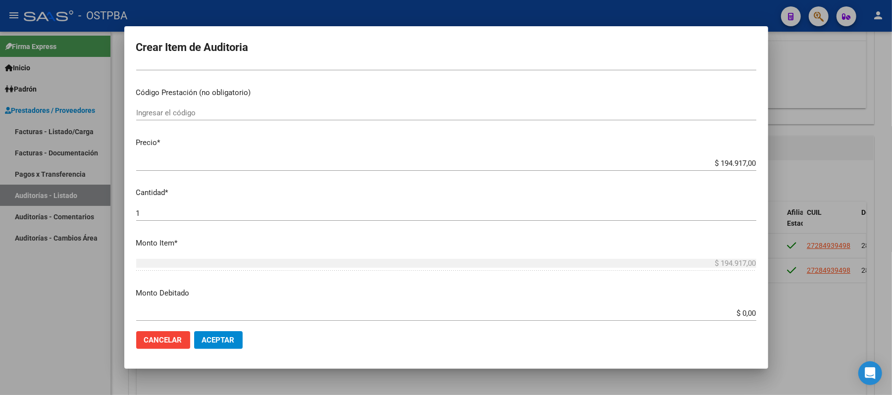
scroll to position [198, 0]
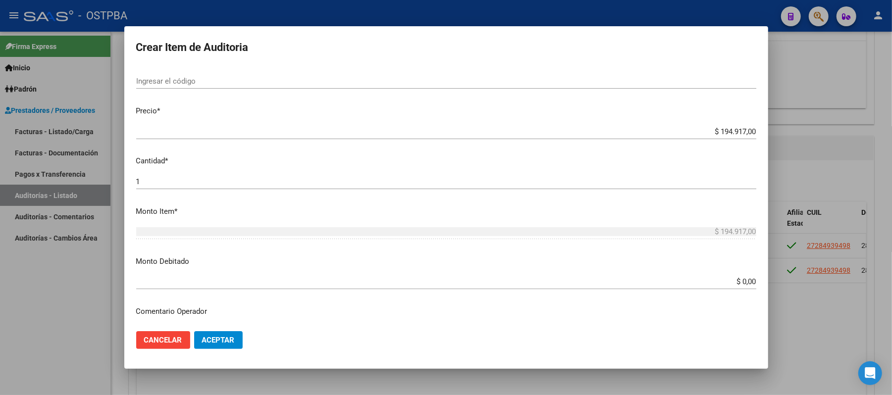
click at [721, 288] on div "$ 0,00 Ingresar el monto" at bounding box center [446, 281] width 620 height 15
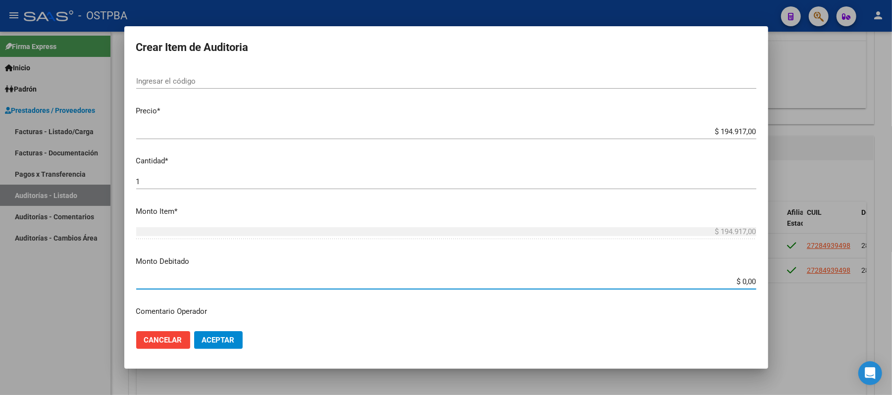
click at [718, 284] on input "$ 0,00" at bounding box center [446, 281] width 620 height 9
drag, startPoint x: 700, startPoint y: 280, endPoint x: 790, endPoint y: 288, distance: 90.4
click at [787, 288] on div "Crear Item de Auditoria 28493949 Nro Documento 27284939498 CUIL Afiliado Activo…" at bounding box center [446, 197] width 892 height 395
type input "$ 194.917,00"
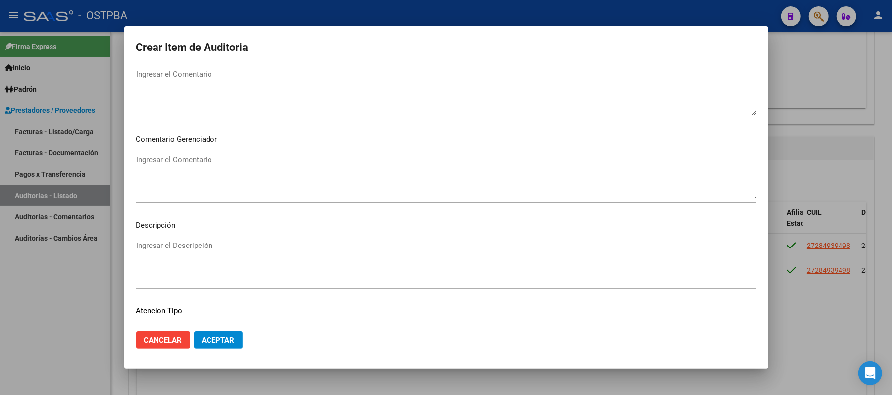
scroll to position [462, 0]
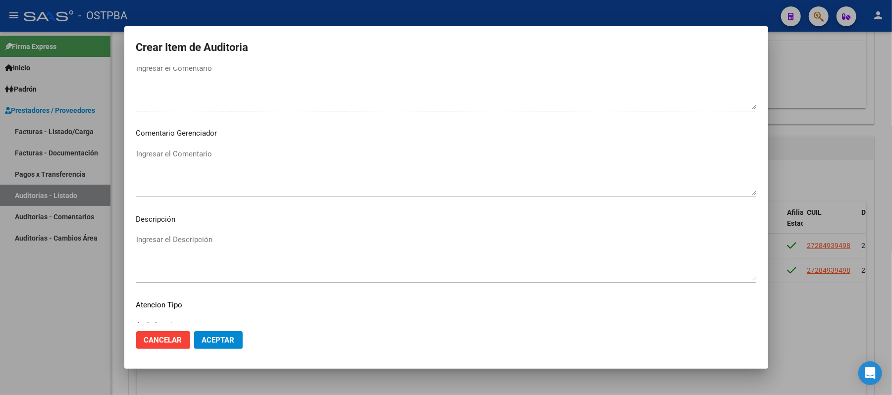
click at [162, 153] on textarea "Ingresar el Comentario" at bounding box center [446, 172] width 620 height 47
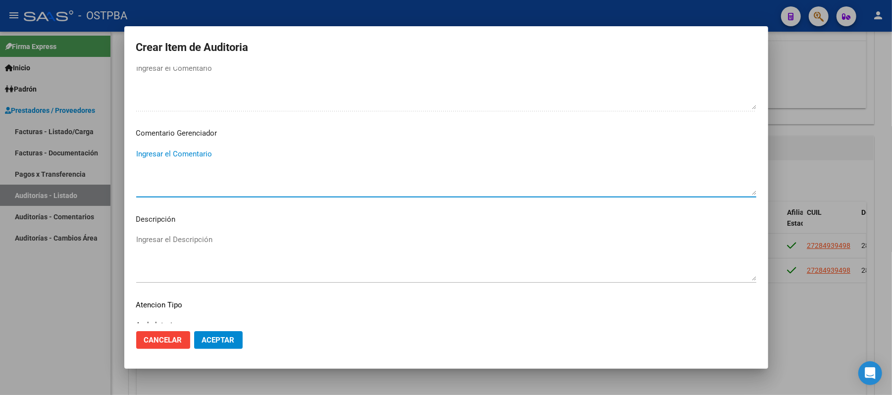
paste textarea "se rechaza practica por tratarse de una practica de alta complejidad, programad…"
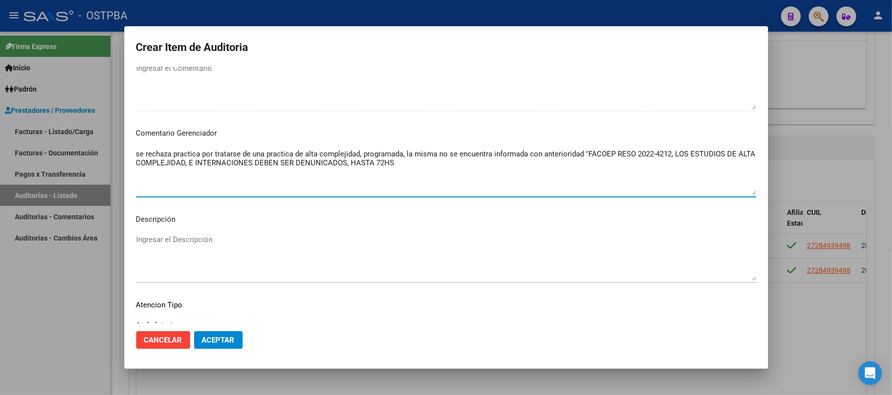
type textarea "se rechaza practica por tratarse de una practica de alta complejidad, programad…"
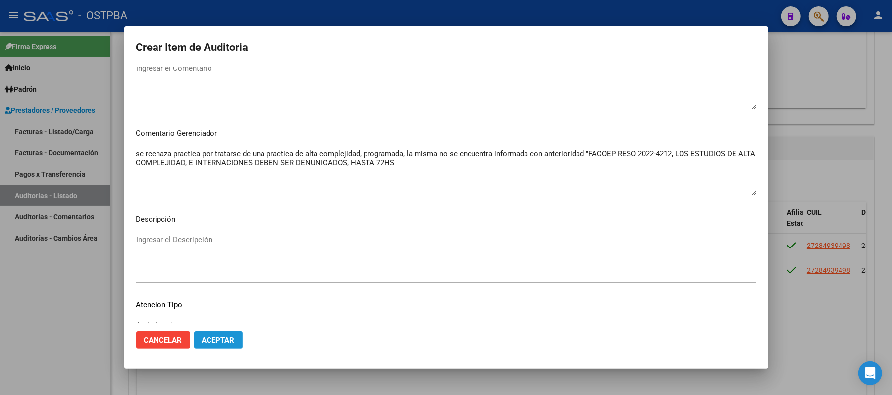
click at [216, 337] on span "Aceptar" at bounding box center [218, 340] width 33 height 9
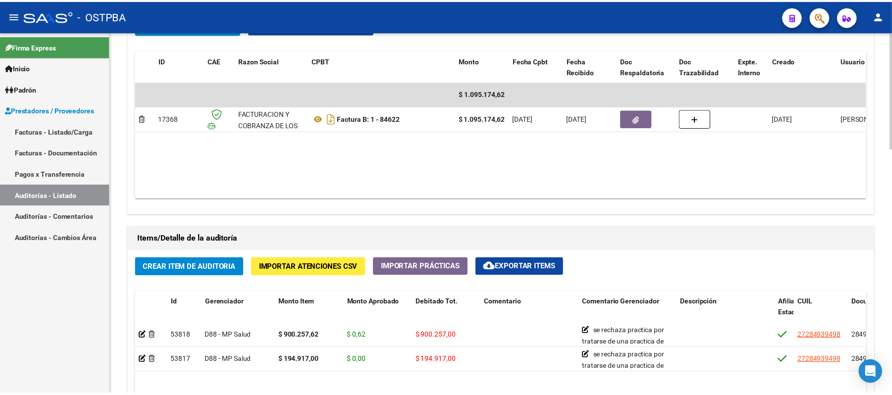
scroll to position [594, 0]
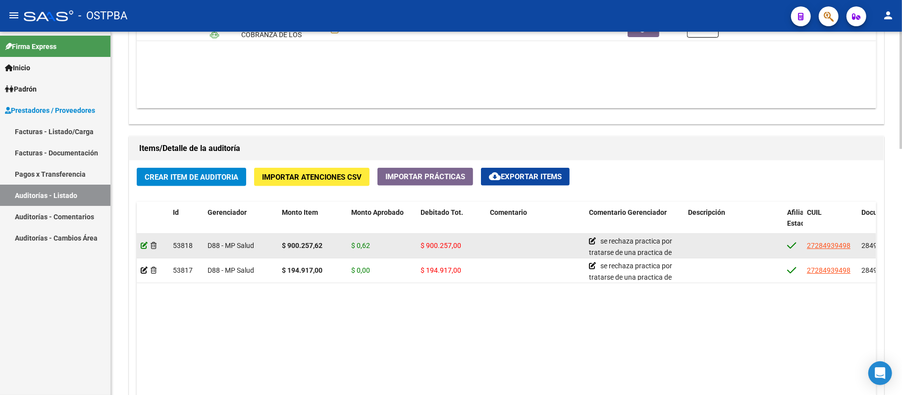
click at [141, 246] on icon at bounding box center [144, 245] width 7 height 7
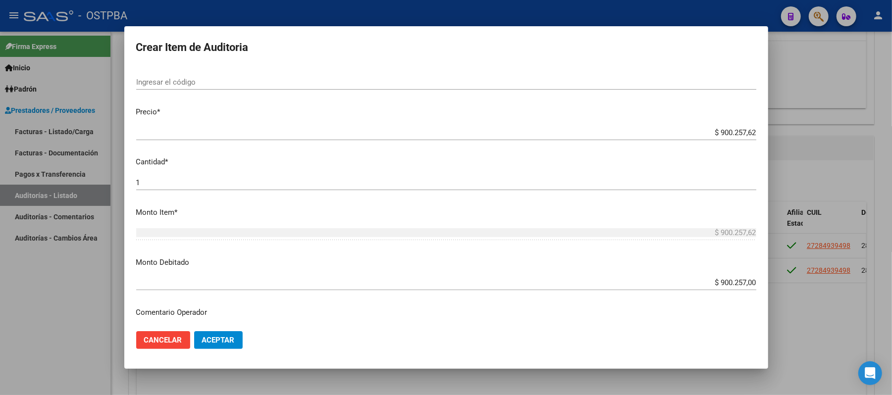
scroll to position [198, 0]
click at [743, 284] on input "$ 900.257,00" at bounding box center [446, 281] width 620 height 9
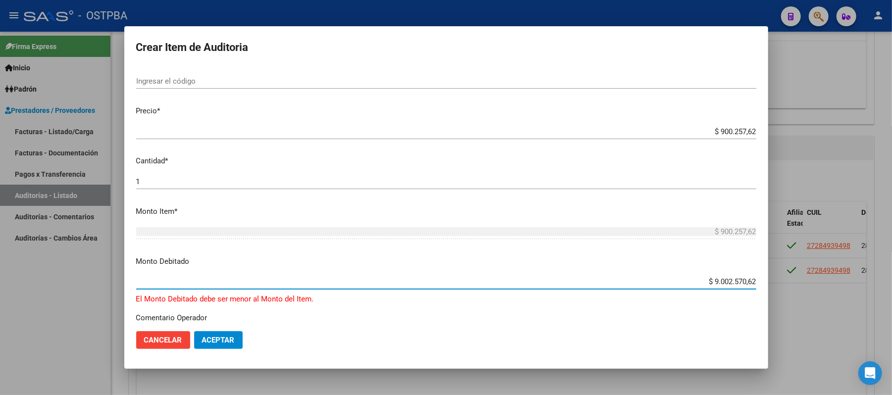
type input "$ 900.257,62"
click at [236, 339] on button "Aceptar" at bounding box center [218, 340] width 49 height 18
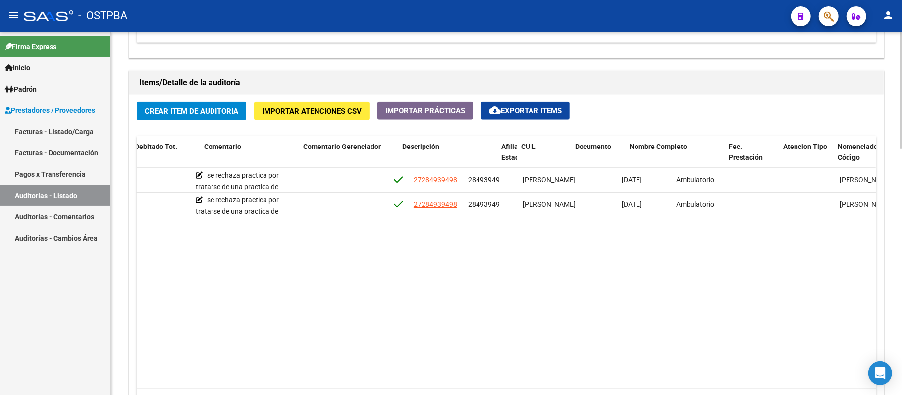
scroll to position [0, 394]
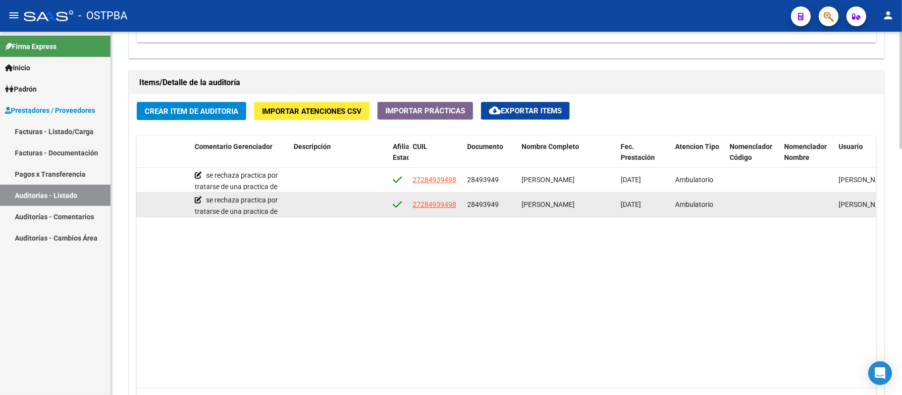
drag, startPoint x: 468, startPoint y: 179, endPoint x: 662, endPoint y: 210, distance: 196.6
click at [481, 210] on datatable-scroller "53818 D88 - MP Salud $ 900.257,62 $ 0,00 $ 900.257,62 se rechaza practica por t…" at bounding box center [111, 193] width 739 height 50
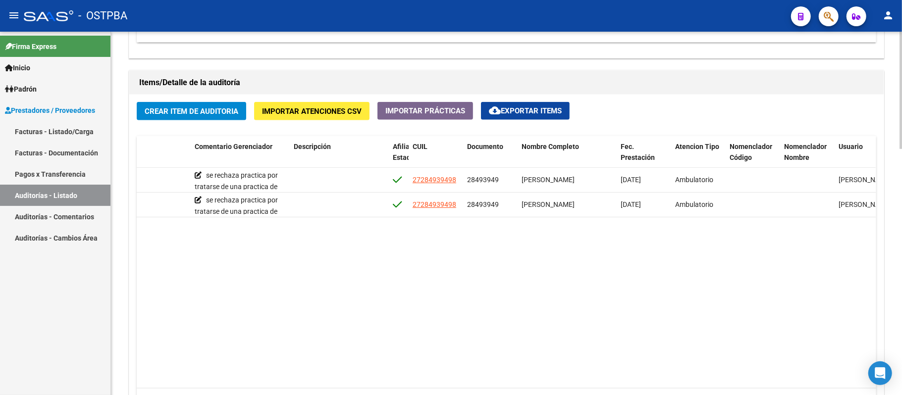
click at [654, 241] on datatable-body "53818 D88 - MP Salud $ 900.257,62 $ 0,00 $ 900.257,62 se rechaza practica por t…" at bounding box center [506, 278] width 739 height 220
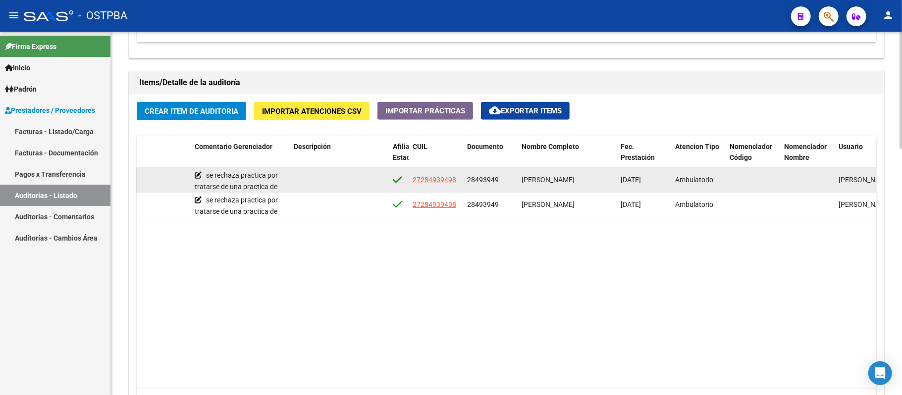
drag, startPoint x: 470, startPoint y: 177, endPoint x: 658, endPoint y: 182, distance: 188.8
click at [658, 182] on div "53818 D88 - MP Salud $ 900.257,62 $ 0,00 $ 900.257,62 se rechaza practica por t…" at bounding box center [426, 180] width 1369 height 25
copy div "8493949 [PERSON_NAME] [DATE]"
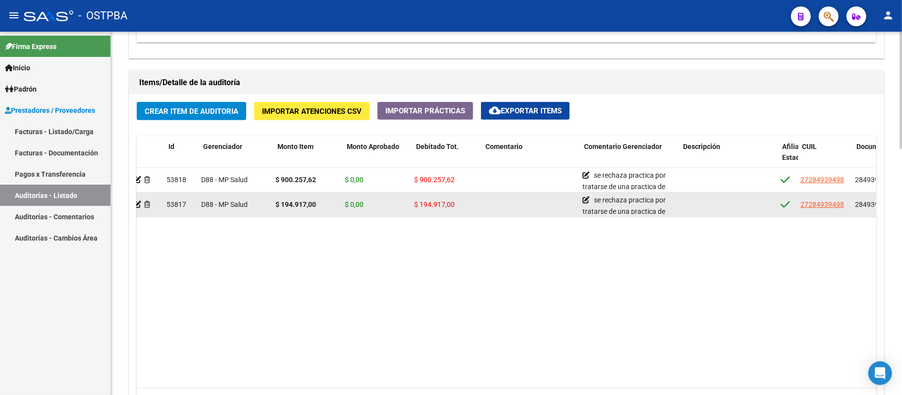
scroll to position [0, 4]
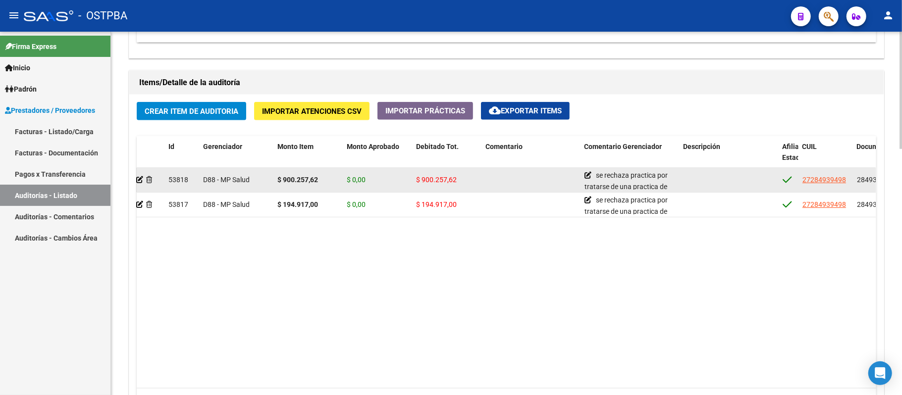
drag, startPoint x: 275, startPoint y: 181, endPoint x: 319, endPoint y: 185, distance: 44.3
click at [319, 185] on datatable-body-cell "$ 900.257,62" at bounding box center [307, 180] width 69 height 24
copy strong "$ 900.257,62"
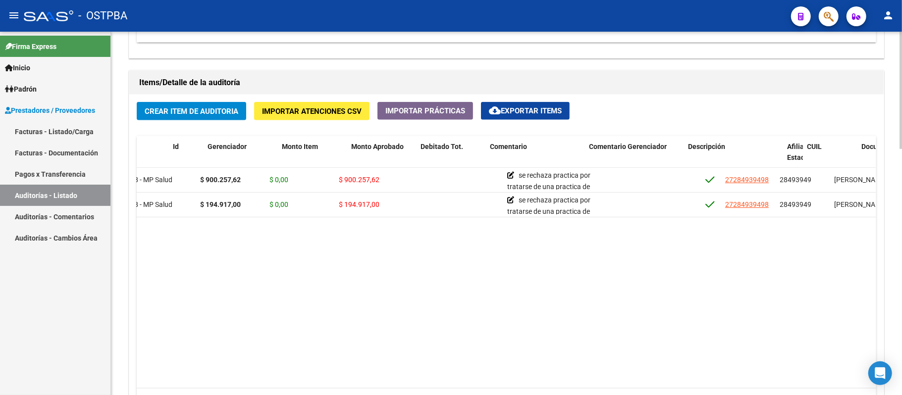
scroll to position [0, 0]
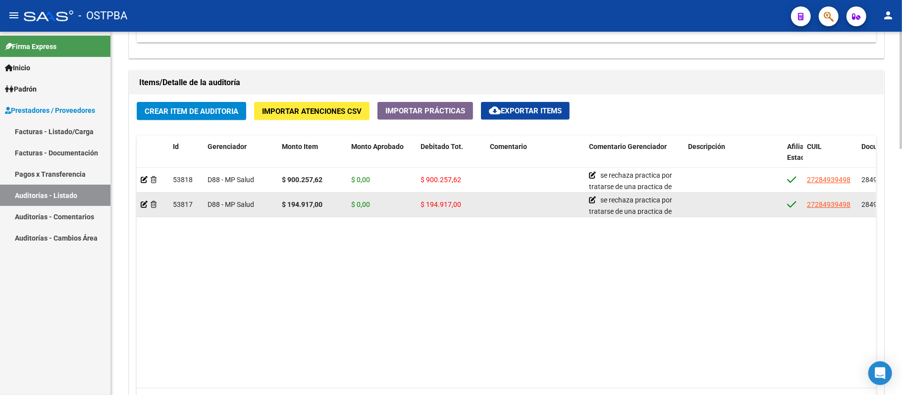
drag, startPoint x: 282, startPoint y: 207, endPoint x: 323, endPoint y: 212, distance: 41.4
click at [323, 212] on datatable-body-cell "$ 194.917,00" at bounding box center [312, 205] width 69 height 24
copy strong "$ 194.917,00"
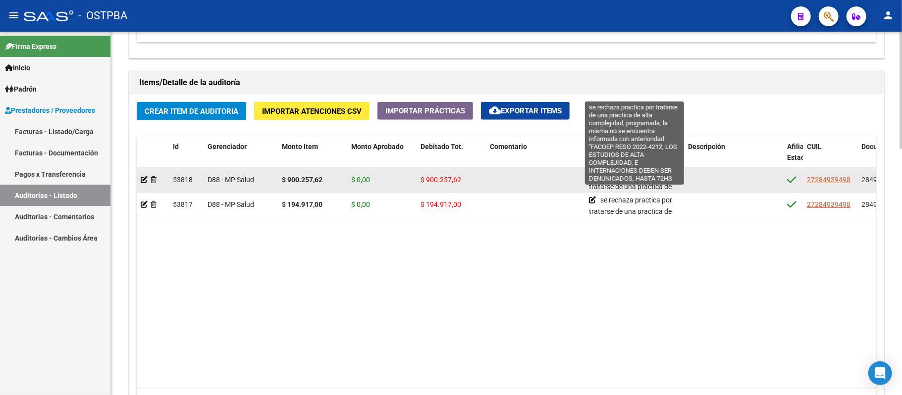
drag, startPoint x: 602, startPoint y: 175, endPoint x: 670, endPoint y: 178, distance: 67.9
click at [670, 178] on span "se rechaza practica por tratarse de una practica de alta complejidad, programad…" at bounding box center [634, 225] width 90 height 109
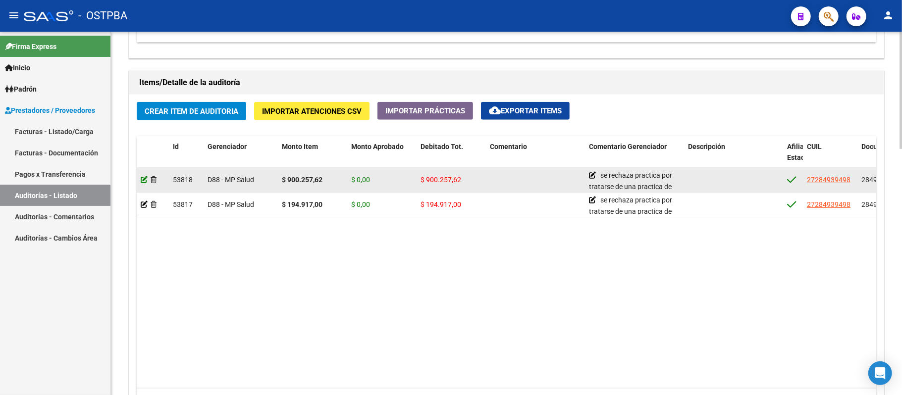
click at [142, 180] on icon at bounding box center [144, 179] width 7 height 7
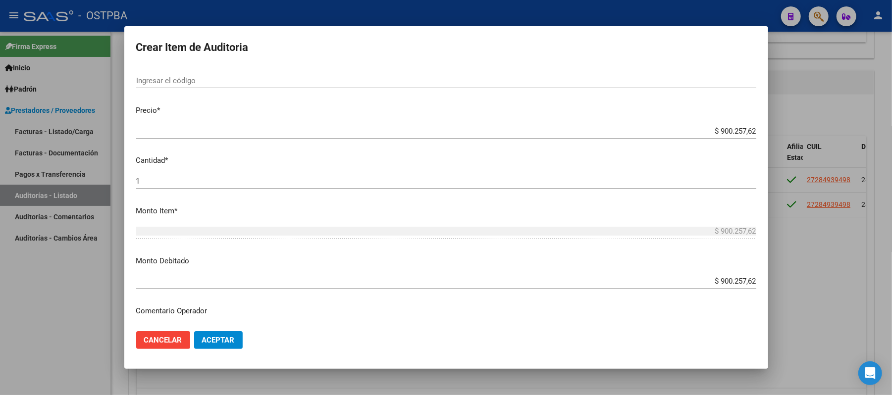
scroll to position [396, 0]
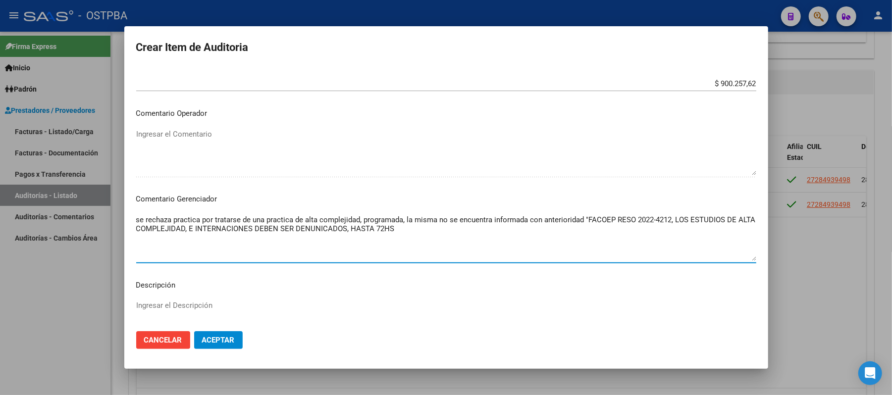
drag, startPoint x: 426, startPoint y: 228, endPoint x: 131, endPoint y: 220, distance: 294.8
click at [131, 220] on mat-dialog-content "28493949 Nro Documento 27284939498 CUIL Afiliado [PERSON_NAME] Nombre Completo …" at bounding box center [446, 195] width 644 height 257
click at [216, 343] on span "Aceptar" at bounding box center [218, 340] width 33 height 9
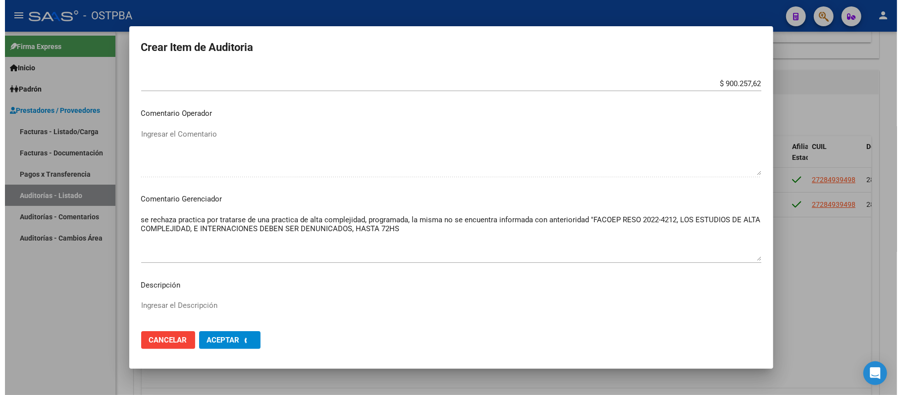
scroll to position [0, 0]
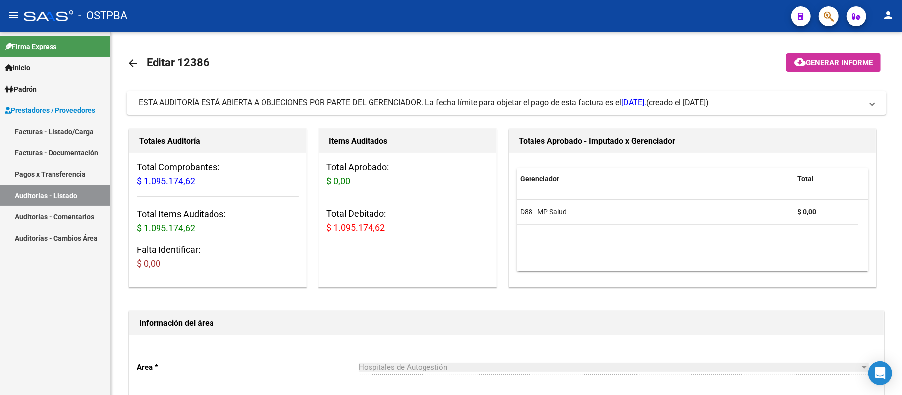
click at [61, 196] on link "Auditorías - Listado" at bounding box center [55, 195] width 110 height 21
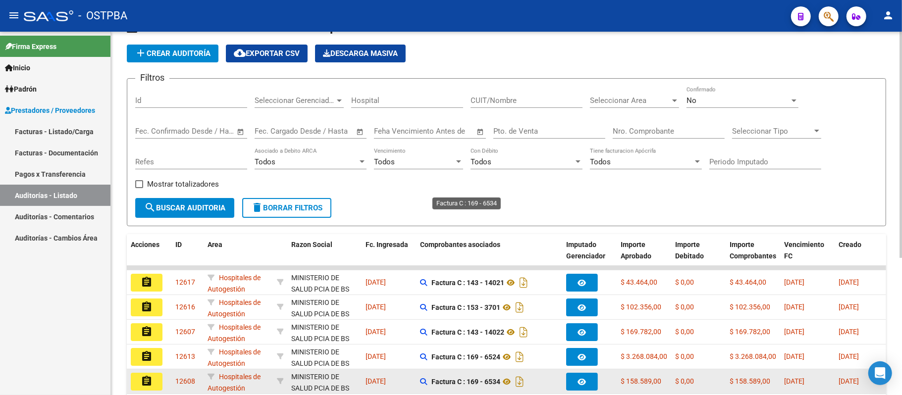
scroll to position [23, 0]
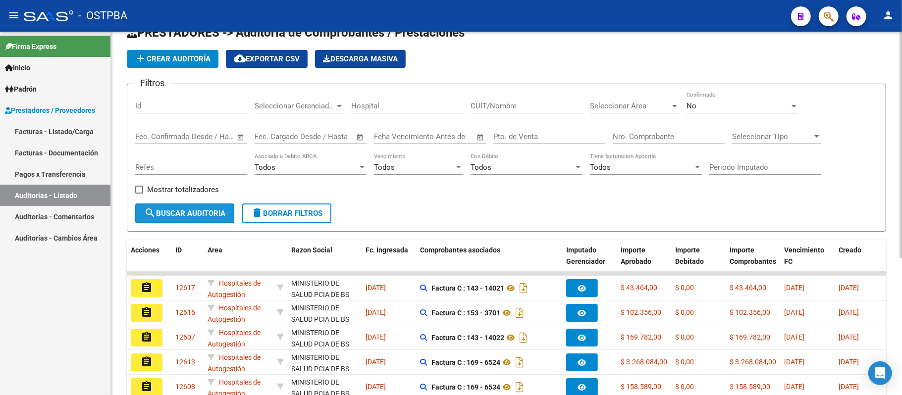
click at [204, 210] on span "search Buscar Auditoria" at bounding box center [184, 213] width 81 height 9
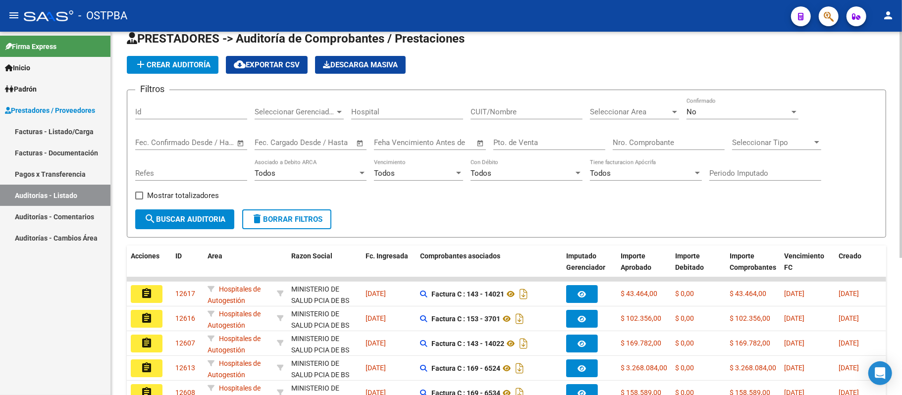
scroll to position [0, 0]
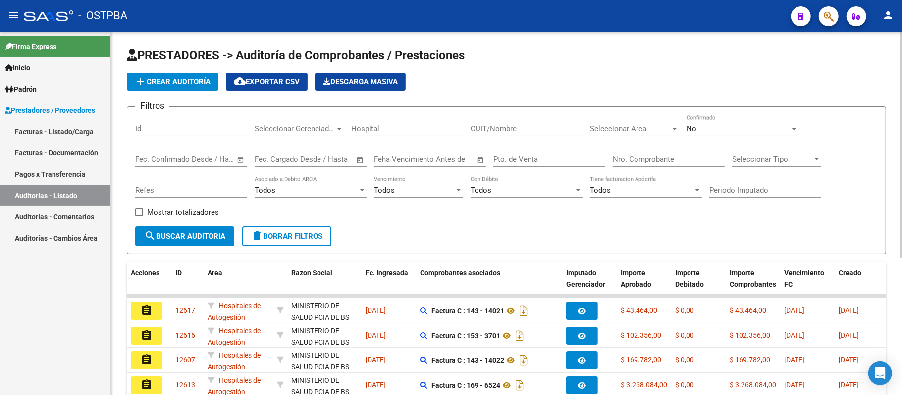
click at [349, 80] on span "Descarga Masiva" at bounding box center [360, 81] width 75 height 9
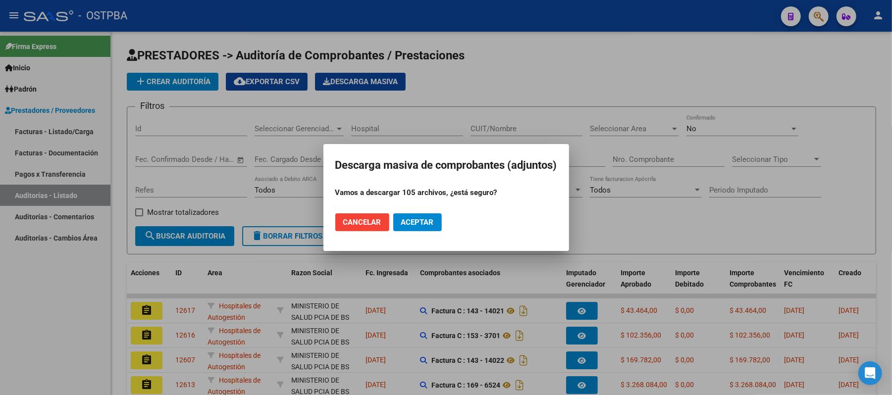
click at [382, 220] on button "Cancelar" at bounding box center [362, 222] width 54 height 18
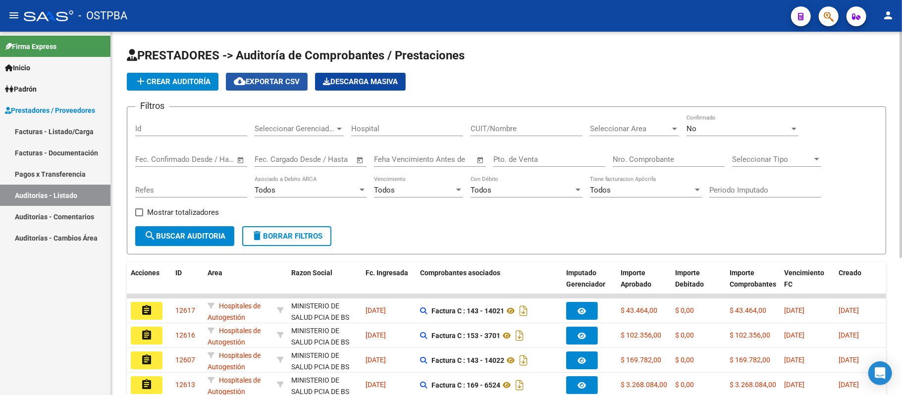
click at [292, 87] on button "cloud_download Exportar CSV" at bounding box center [267, 82] width 82 height 18
click at [615, 159] on input "Nro. Comprobante" at bounding box center [669, 159] width 112 height 9
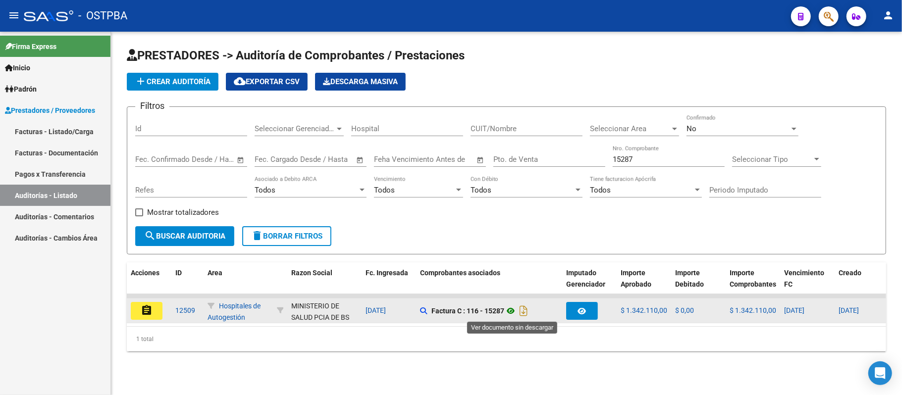
click at [513, 311] on icon at bounding box center [510, 311] width 13 height 12
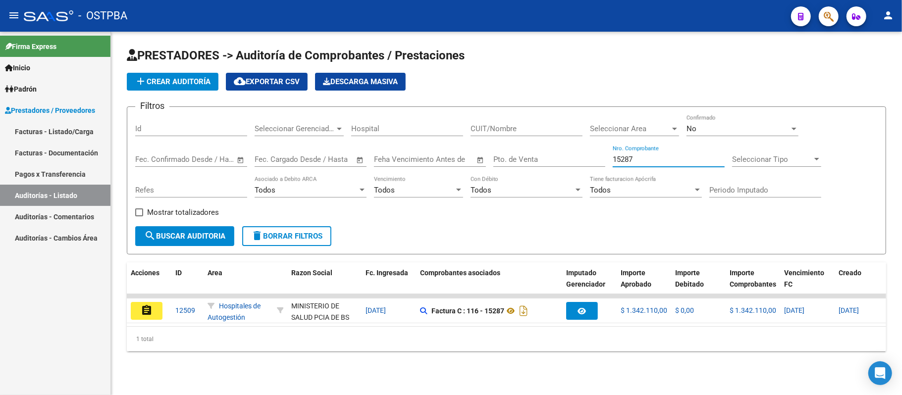
drag, startPoint x: 645, startPoint y: 156, endPoint x: 532, endPoint y: 152, distance: 113.0
click at [532, 152] on div "Filtros Id Seleccionar Gerenciador Seleccionar Gerenciador Hospital CUIT/Nombre…" at bounding box center [506, 170] width 742 height 111
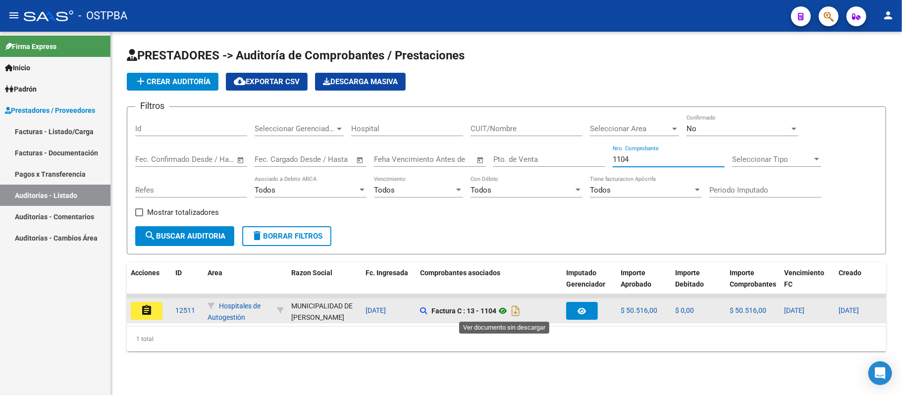
click at [506, 310] on icon at bounding box center [502, 311] width 13 height 12
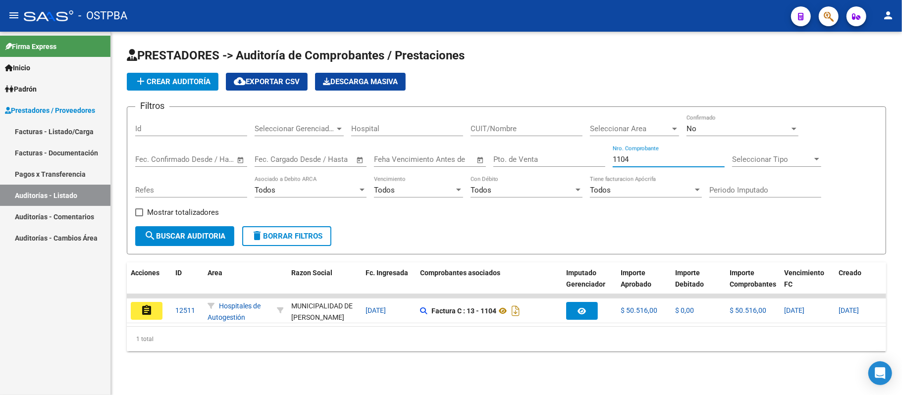
drag, startPoint x: 634, startPoint y: 159, endPoint x: 560, endPoint y: 160, distance: 74.8
click at [560, 160] on div "Filtros Id Seleccionar Gerenciador Seleccionar Gerenciador Hospital CUIT/Nombre…" at bounding box center [506, 170] width 742 height 111
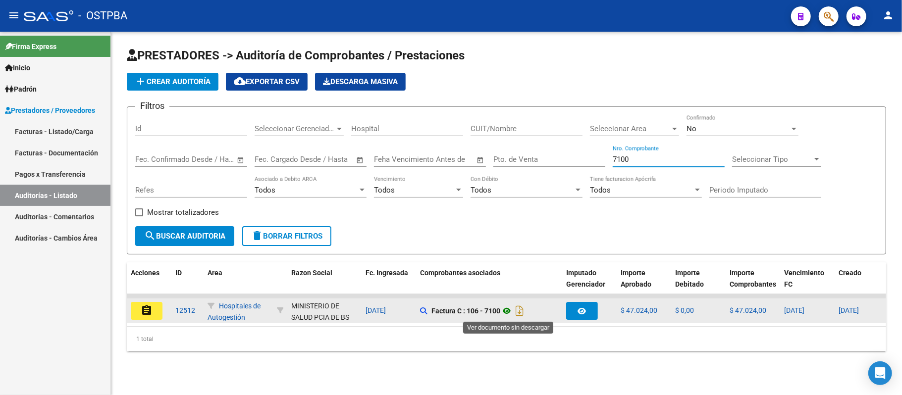
click at [513, 310] on icon at bounding box center [506, 311] width 13 height 12
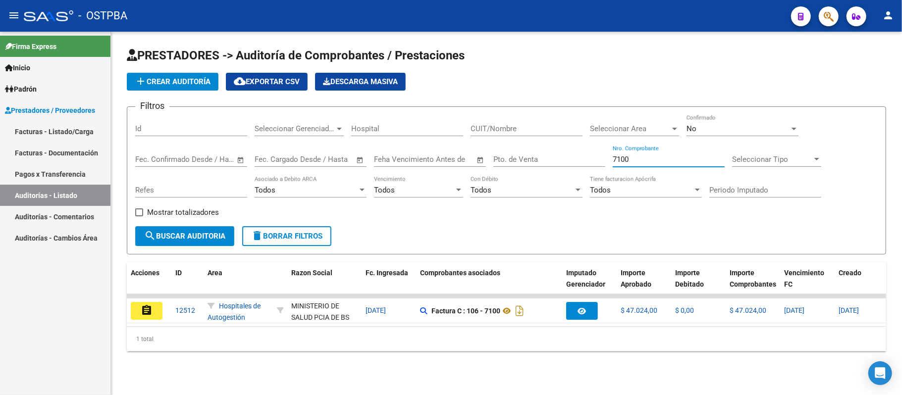
drag, startPoint x: 629, startPoint y: 159, endPoint x: 555, endPoint y: 159, distance: 73.8
click at [555, 159] on div "Filtros Id Seleccionar Gerenciador Seleccionar Gerenciador Hospital CUIT/Nombre…" at bounding box center [506, 170] width 742 height 111
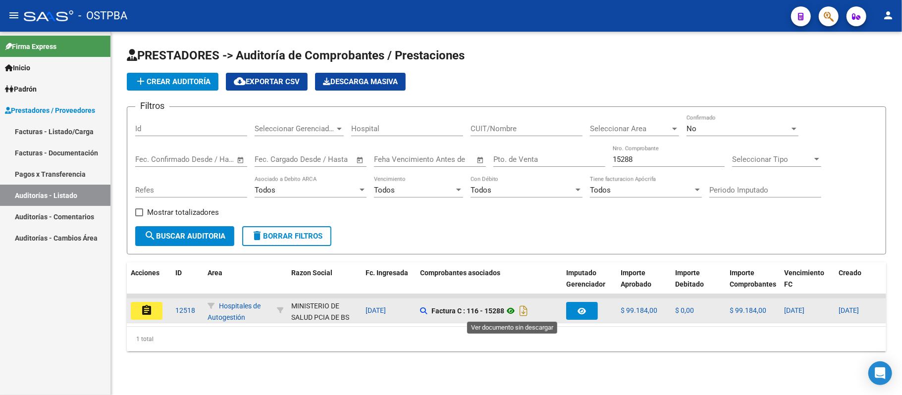
click at [511, 312] on icon at bounding box center [510, 311] width 13 height 12
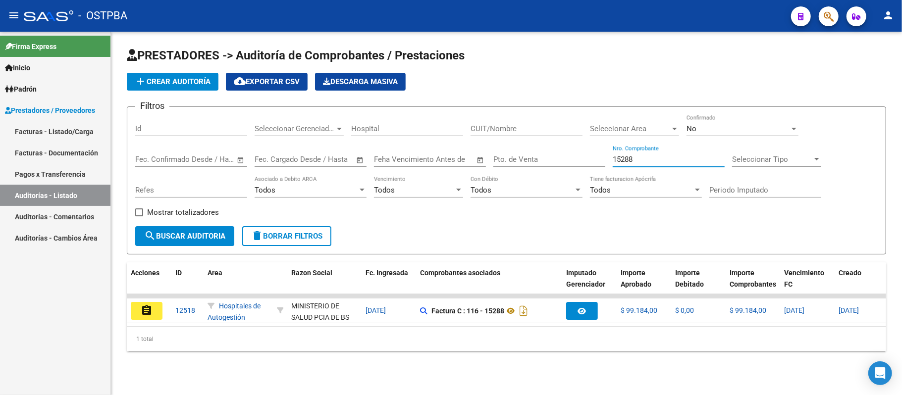
drag, startPoint x: 657, startPoint y: 160, endPoint x: 502, endPoint y: 162, distance: 155.0
click at [504, 160] on div "Filtros Id Seleccionar Gerenciador Seleccionar Gerenciador Hospital CUIT/Nombre…" at bounding box center [506, 170] width 742 height 111
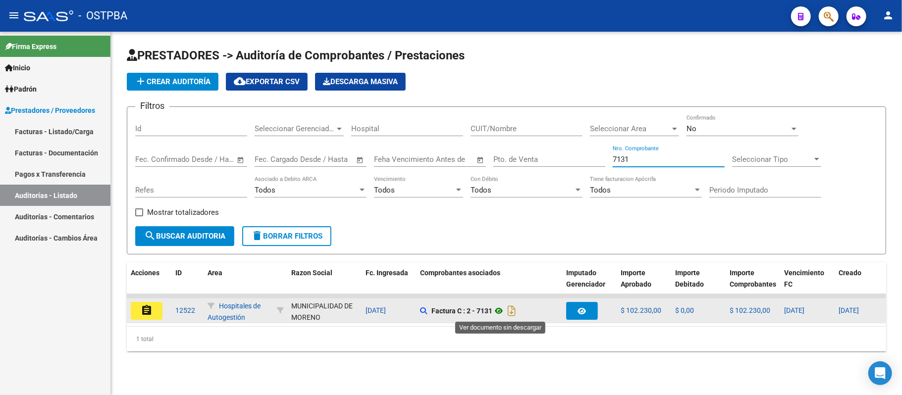
click at [500, 306] on icon at bounding box center [498, 311] width 13 height 12
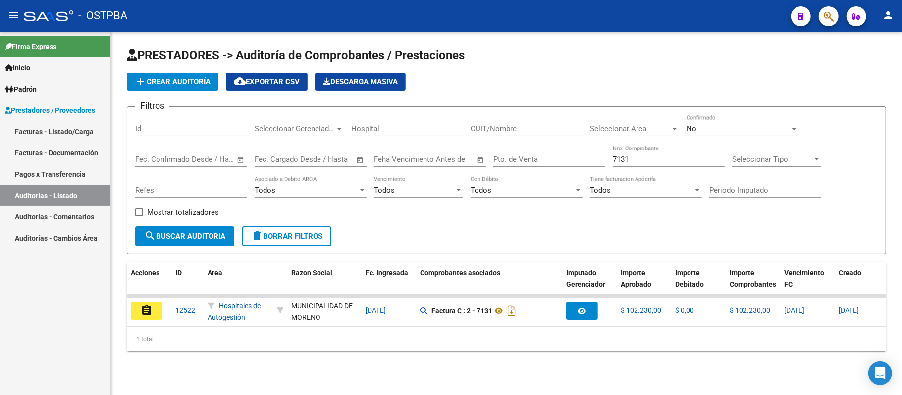
click at [619, 159] on input "7131" at bounding box center [669, 159] width 112 height 9
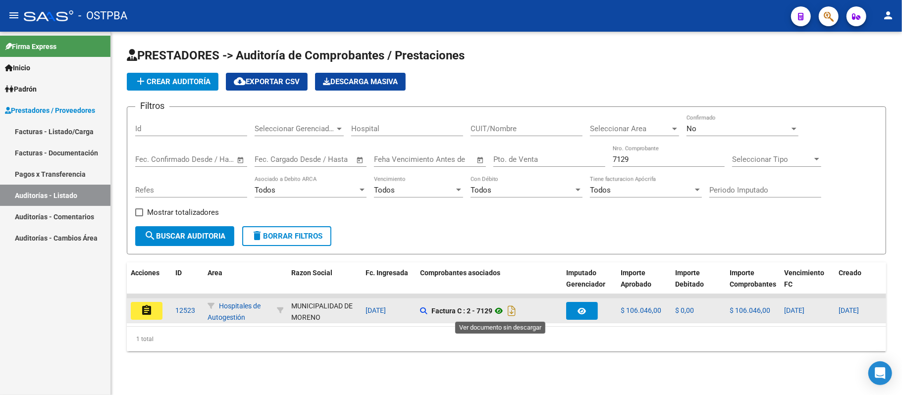
click at [501, 308] on icon at bounding box center [498, 311] width 13 height 12
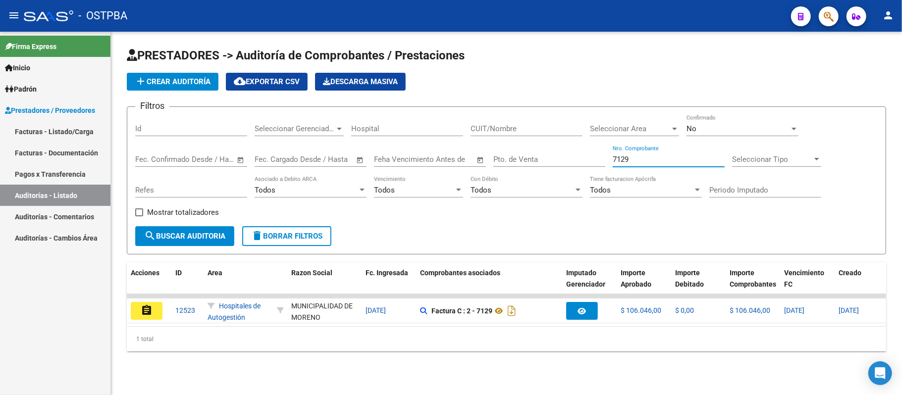
drag, startPoint x: 636, startPoint y: 160, endPoint x: 552, endPoint y: 173, distance: 85.6
click at [552, 173] on div "Filtros Id Seleccionar Gerenciador Seleccionar Gerenciador Hospital CUIT/Nombre…" at bounding box center [506, 170] width 742 height 111
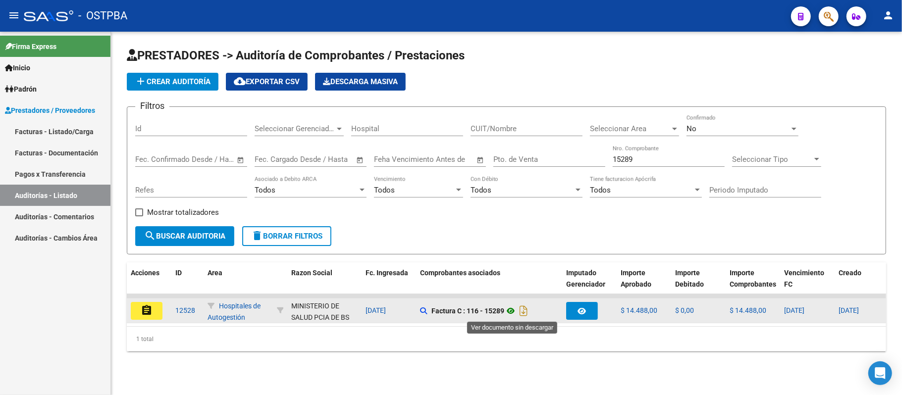
click at [510, 311] on icon at bounding box center [510, 311] width 13 height 12
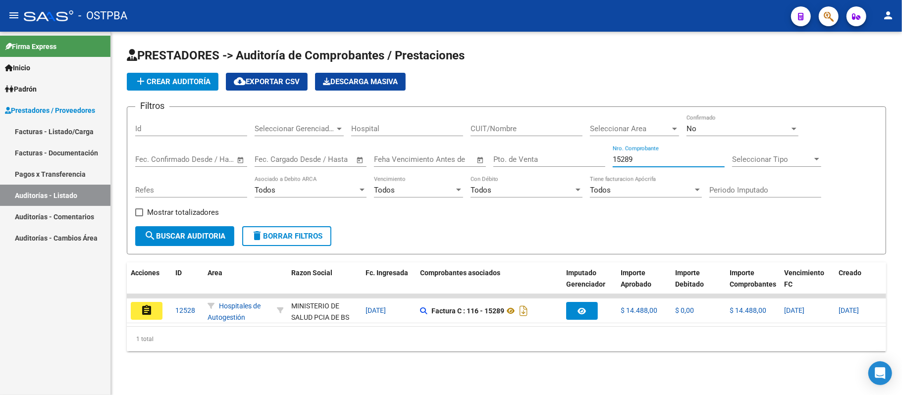
drag, startPoint x: 634, startPoint y: 158, endPoint x: 589, endPoint y: 159, distance: 45.6
click at [589, 159] on div "Filtros Id Seleccionar Gerenciador Seleccionar Gerenciador Hospital CUIT/Nombre…" at bounding box center [506, 170] width 742 height 111
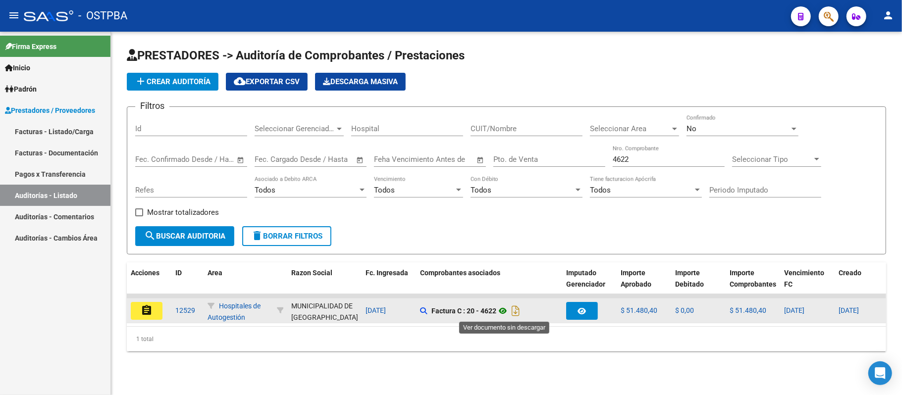
click at [507, 310] on icon at bounding box center [502, 311] width 13 height 12
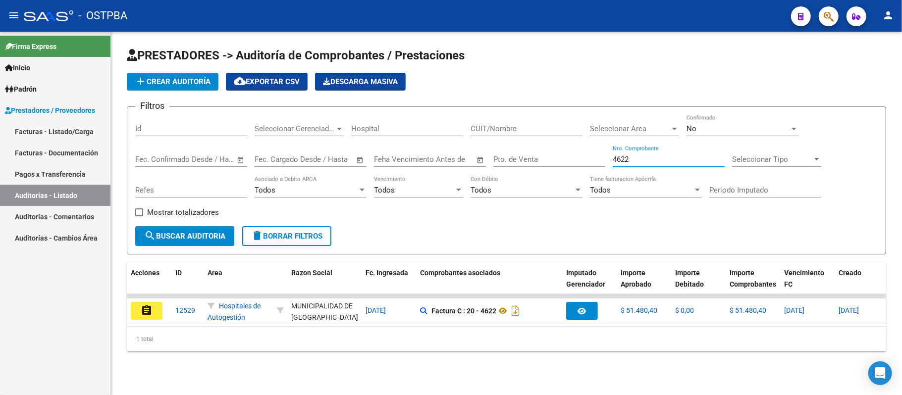
drag, startPoint x: 601, startPoint y: 153, endPoint x: 545, endPoint y: 143, distance: 56.8
click at [553, 145] on div "Filtros Id Seleccionar Gerenciador Seleccionar Gerenciador Hospital CUIT/Nombre…" at bounding box center [506, 170] width 742 height 111
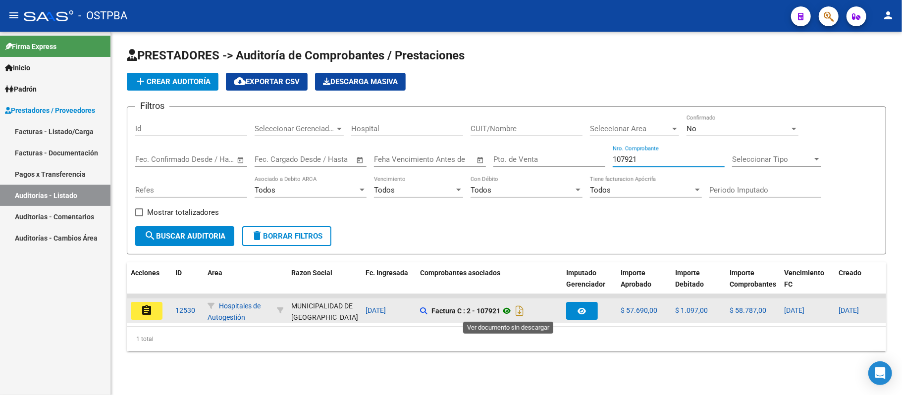
type input "107921"
click at [509, 310] on icon at bounding box center [506, 311] width 13 height 12
